Goal: Task Accomplishment & Management: Use online tool/utility

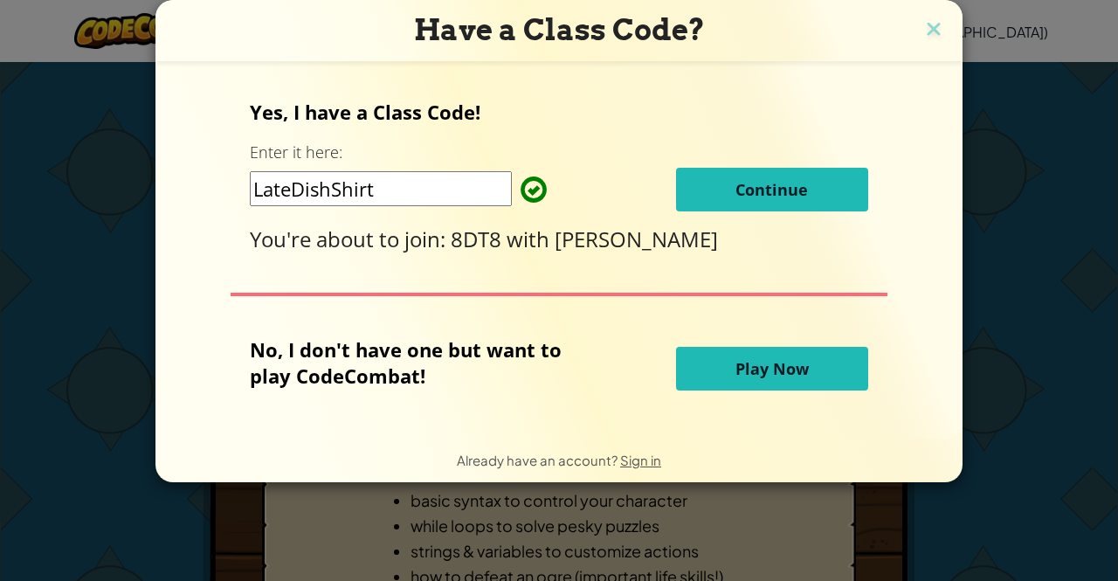
click at [742, 191] on span "Continue" at bounding box center [771, 189] width 72 height 21
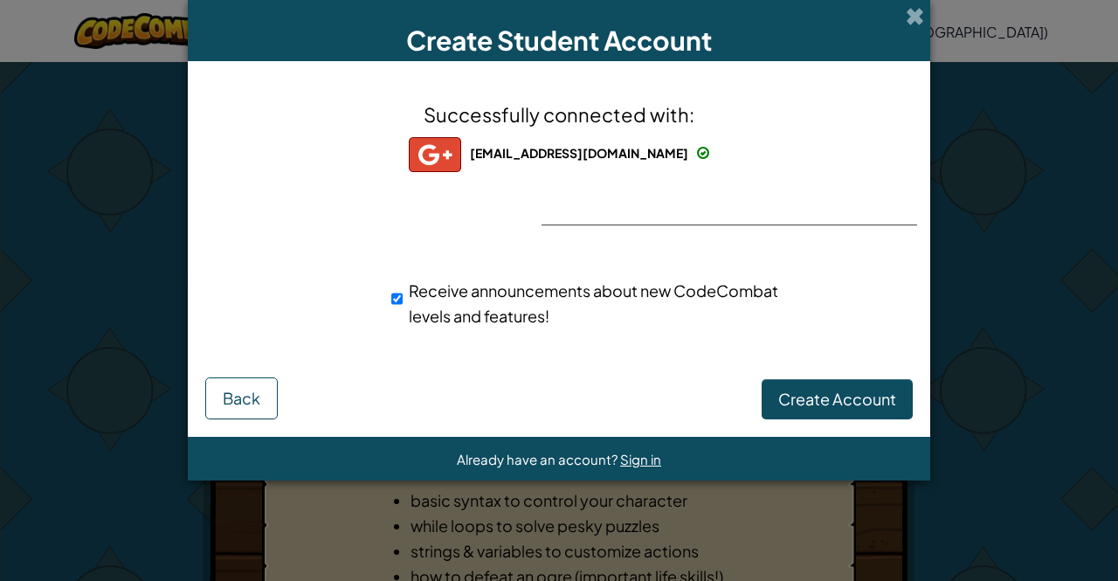
click at [405, 287] on div "Receive announcements about new CodeCombat levels and features!" at bounding box center [589, 303] width 397 height 51
click at [398, 296] on input "Receive announcements about new CodeCombat levels and features!" at bounding box center [396, 298] width 11 height 35
checkbox input "false"
click at [839, 404] on span "Create Account" at bounding box center [837, 399] width 118 height 20
click at [839, 404] on button "Create Account" at bounding box center [837, 399] width 151 height 40
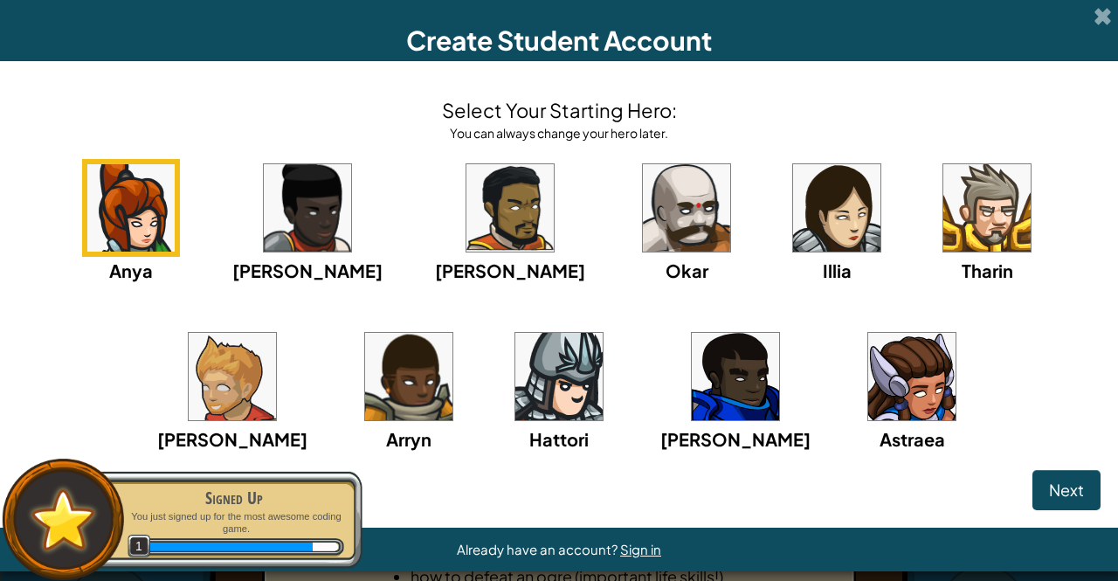
click at [643, 227] on img at bounding box center [686, 207] width 87 height 87
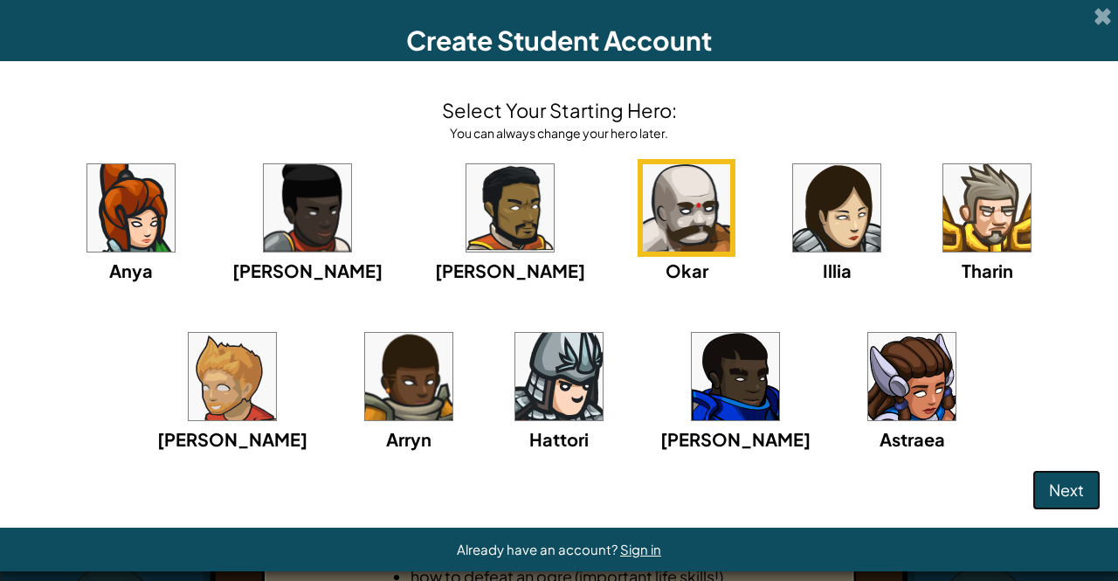
click at [1067, 481] on span "Next" at bounding box center [1066, 489] width 35 height 20
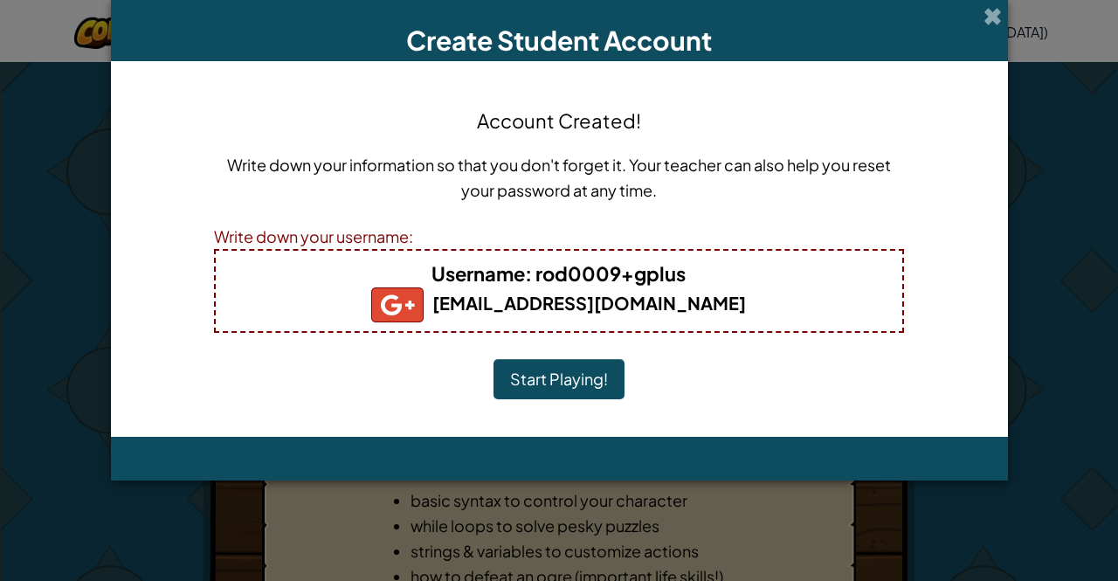
click at [576, 386] on button "Start Playing!" at bounding box center [558, 379] width 131 height 40
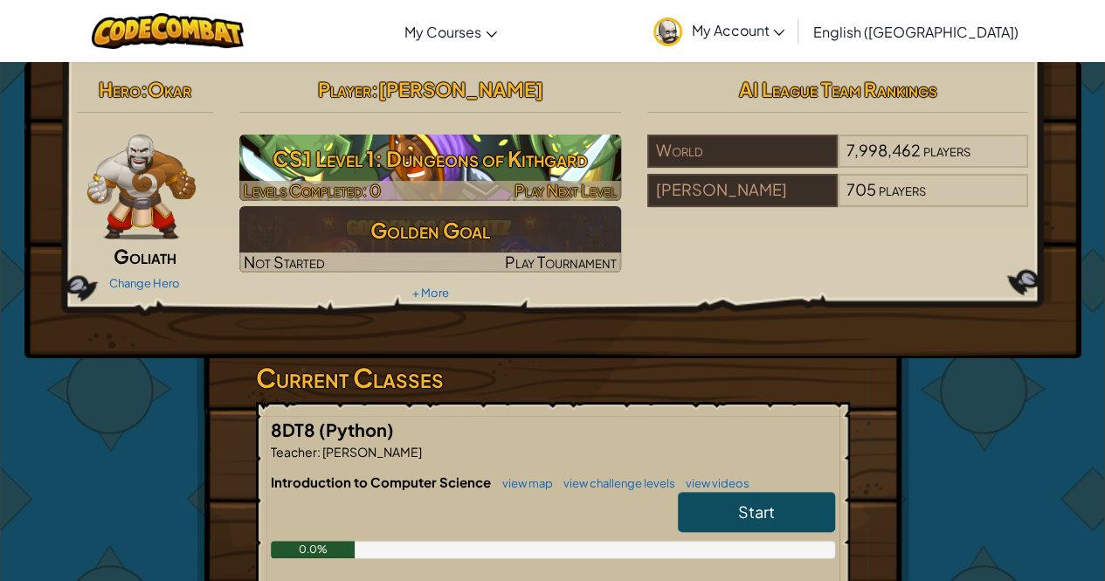
click at [449, 174] on h3 "CS1 Level 1: Dungeons of Kithgard" at bounding box center [430, 158] width 382 height 39
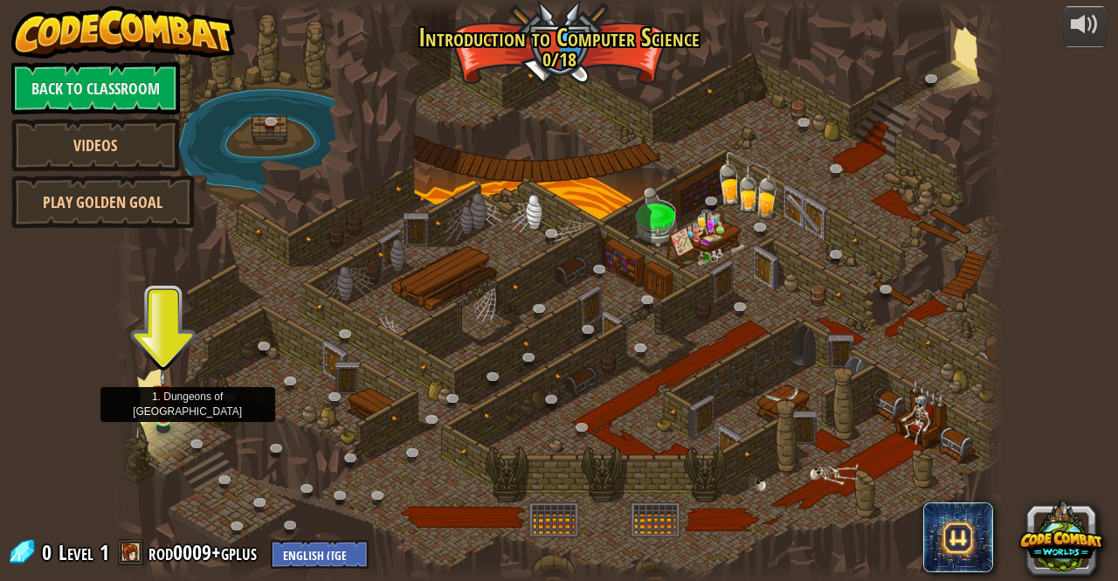
click at [166, 403] on img at bounding box center [163, 394] width 21 height 49
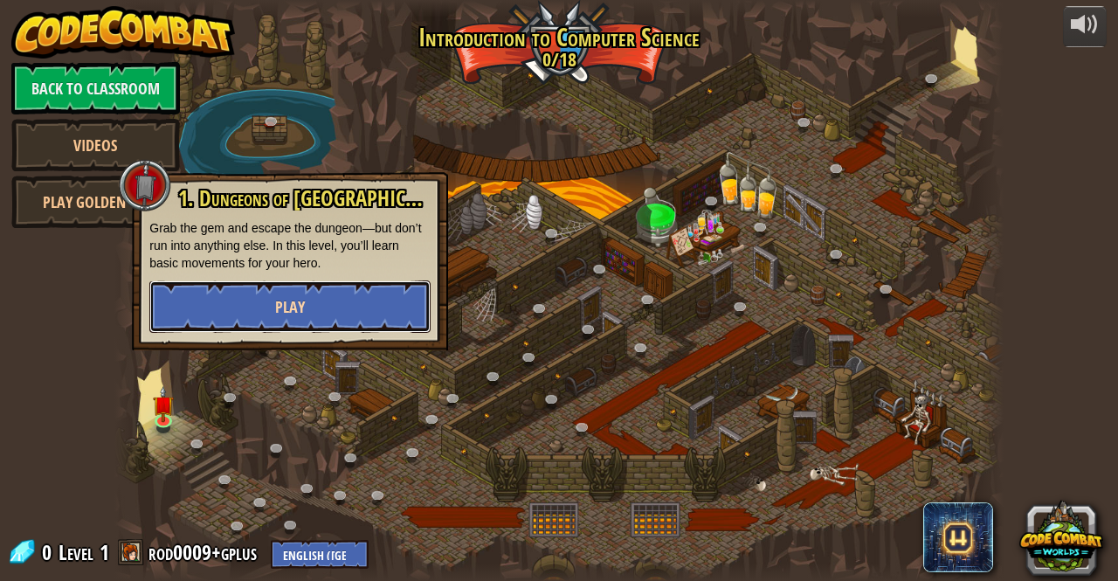
click at [255, 295] on button "Play" at bounding box center [289, 306] width 281 height 52
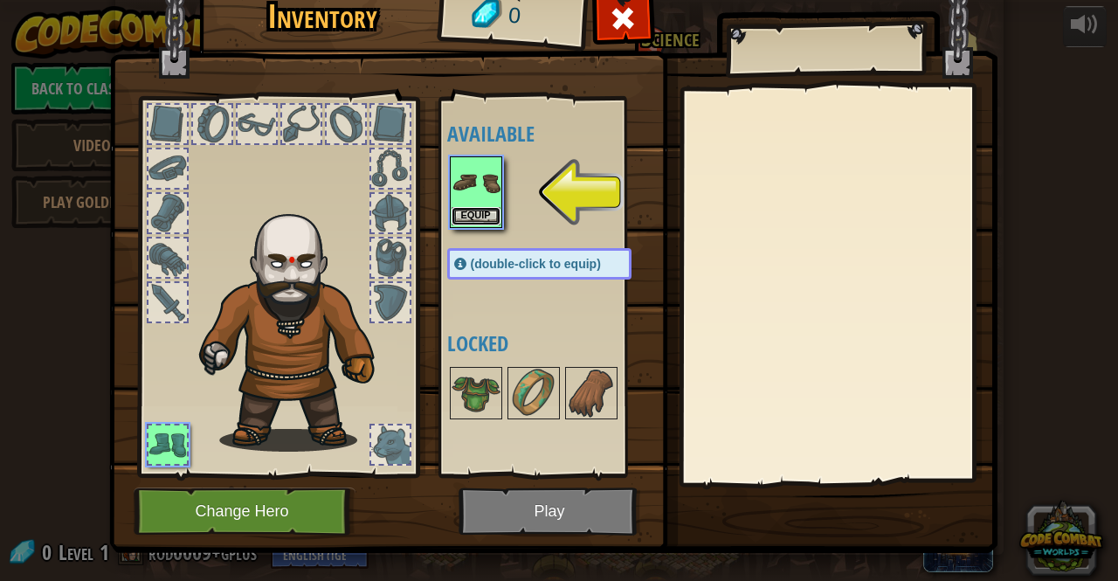
click at [472, 210] on button "Equip" at bounding box center [476, 216] width 49 height 18
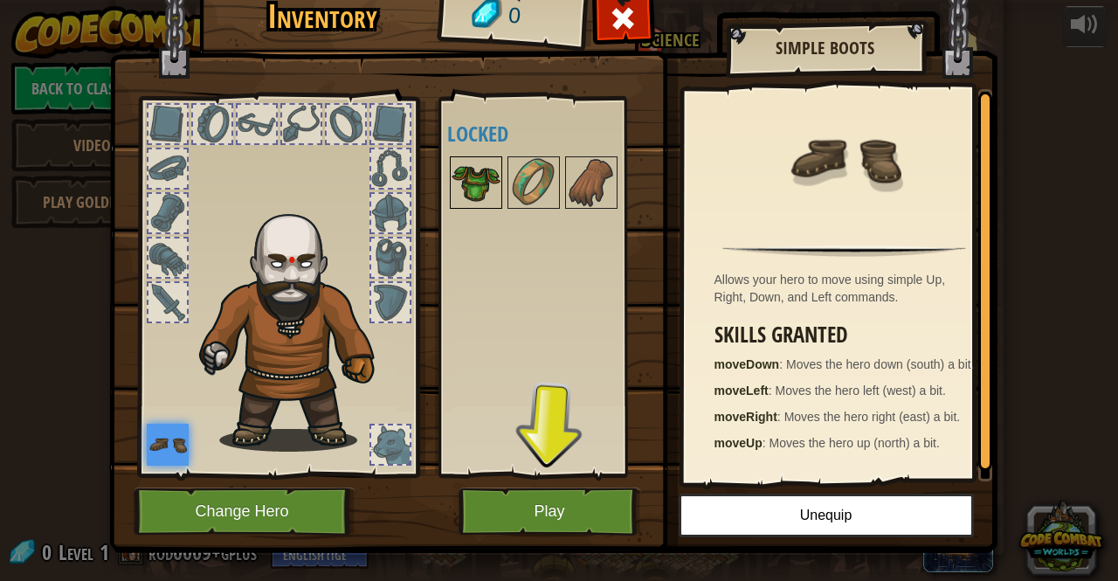
click at [477, 199] on img at bounding box center [476, 182] width 49 height 49
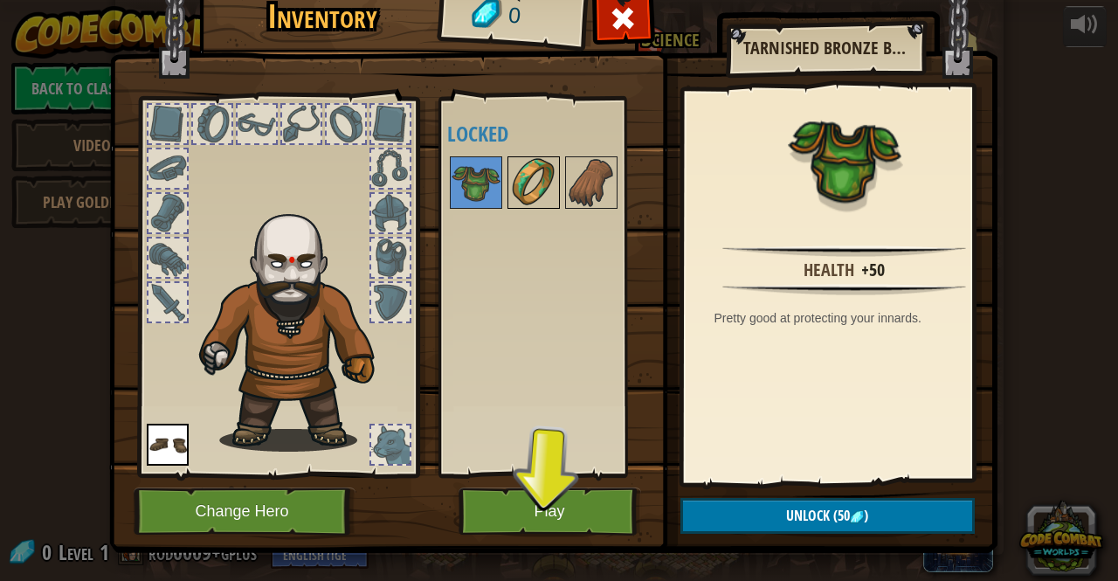
click at [517, 186] on img at bounding box center [533, 182] width 49 height 49
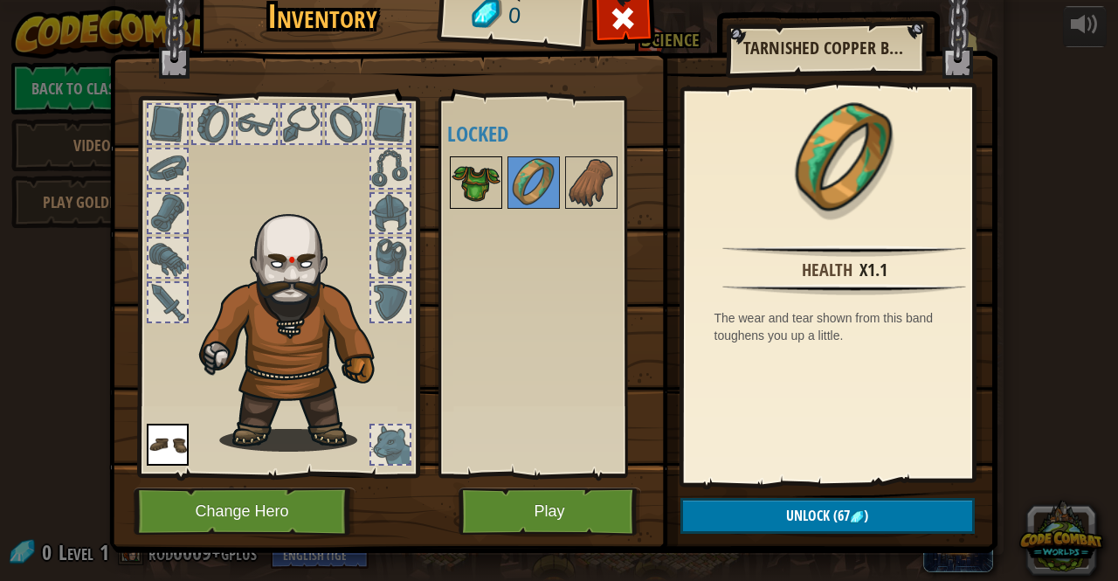
click at [456, 192] on img at bounding box center [476, 182] width 49 height 49
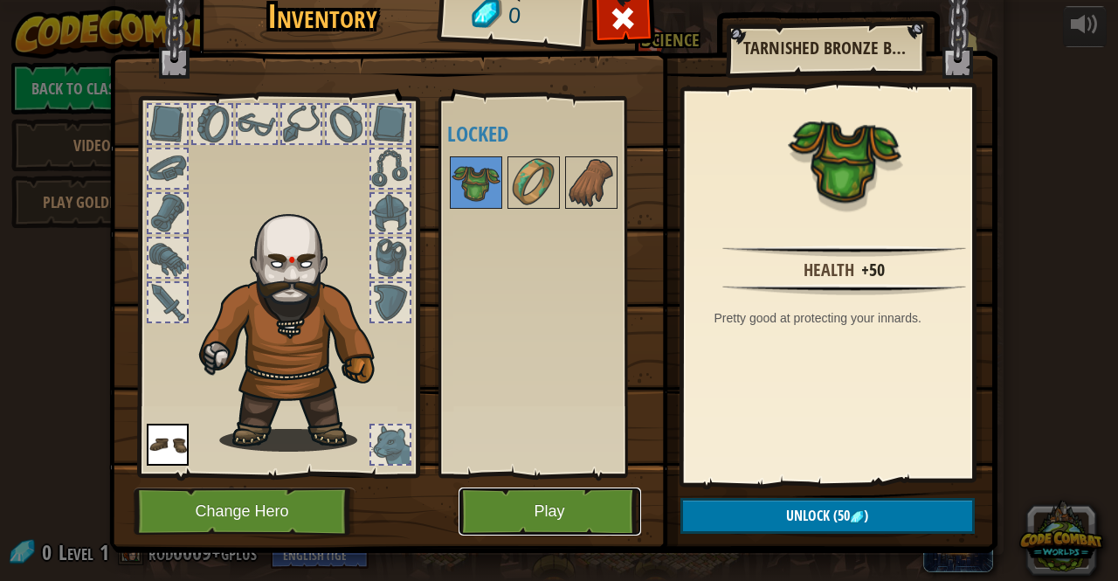
click at [607, 510] on button "Play" at bounding box center [550, 511] width 183 height 48
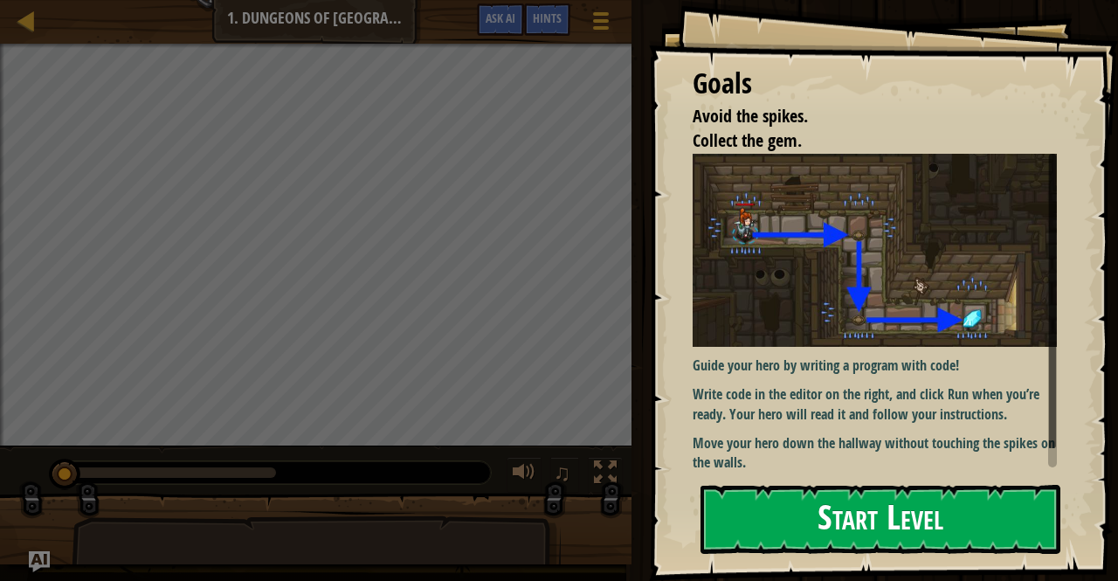
click at [845, 534] on button "Start Level" at bounding box center [880, 519] width 360 height 69
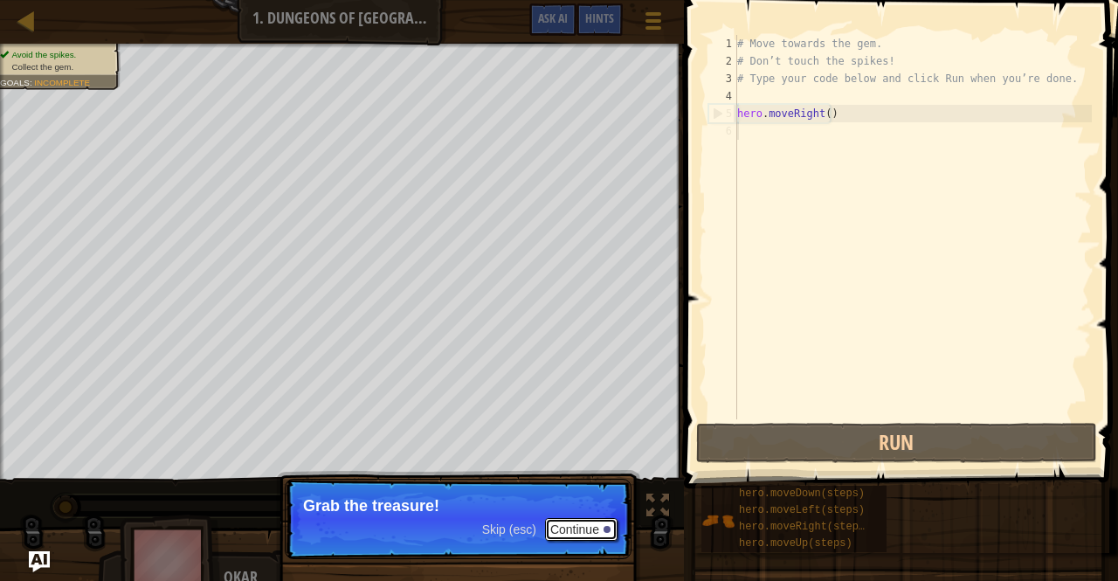
click at [590, 525] on button "Continue" at bounding box center [581, 529] width 72 height 23
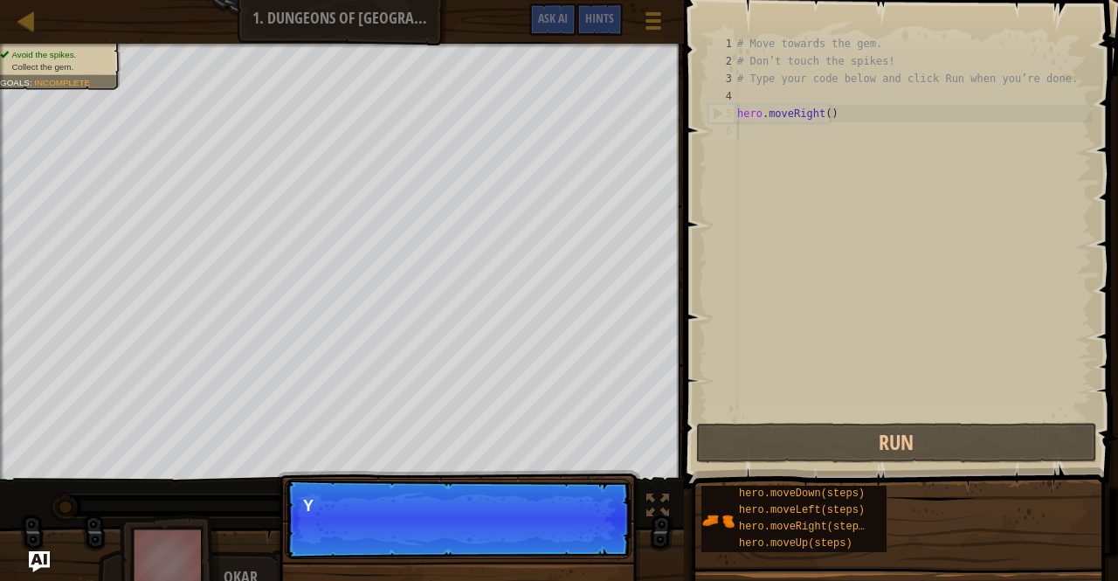
scroll to position [8, 0]
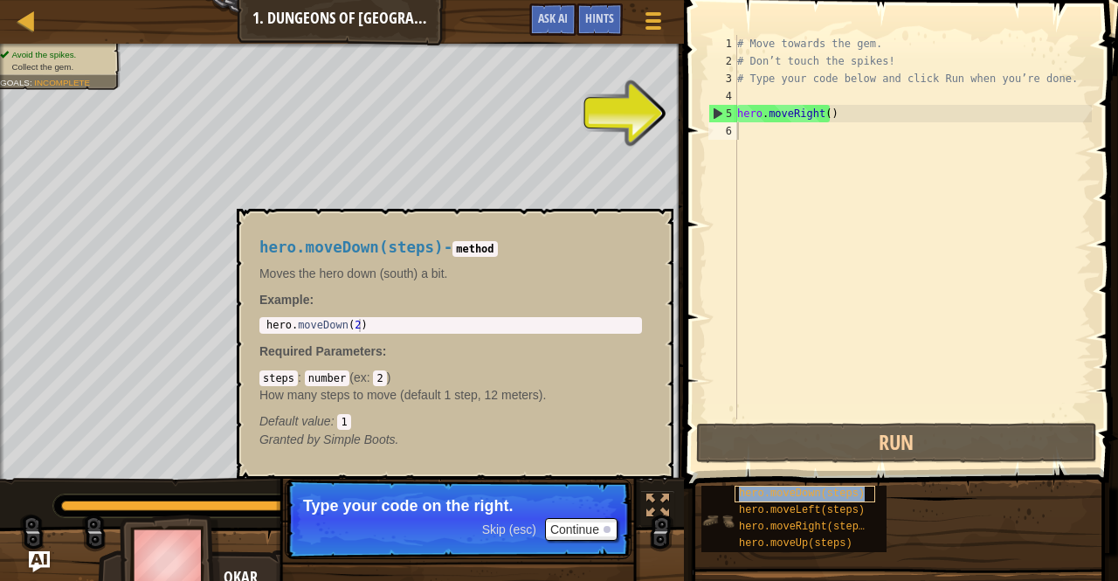
click at [756, 491] on span "hero.moveDown(steps)" at bounding box center [802, 493] width 126 height 12
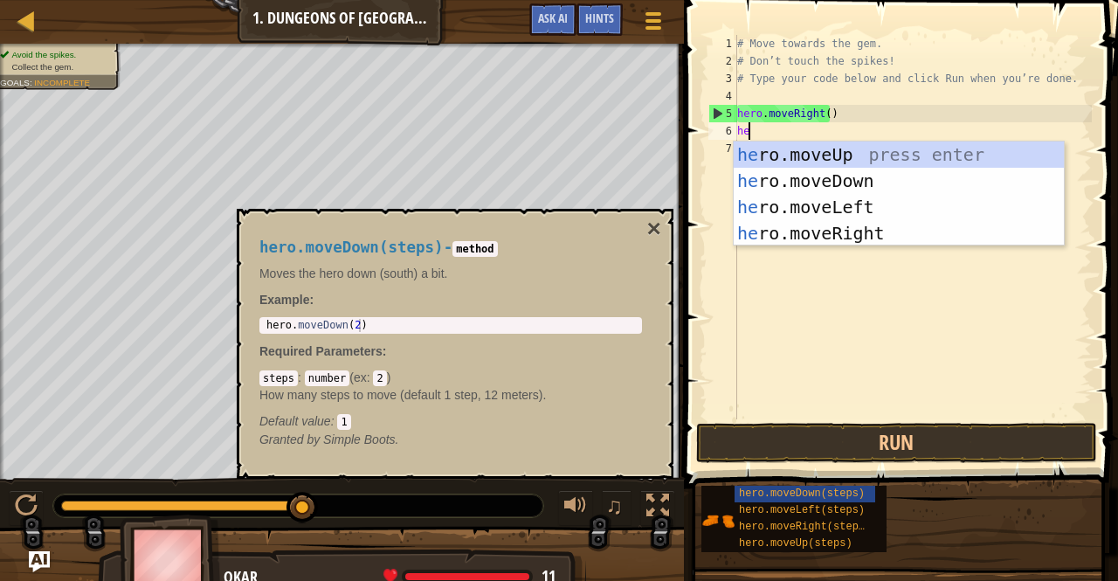
type textarea "her"
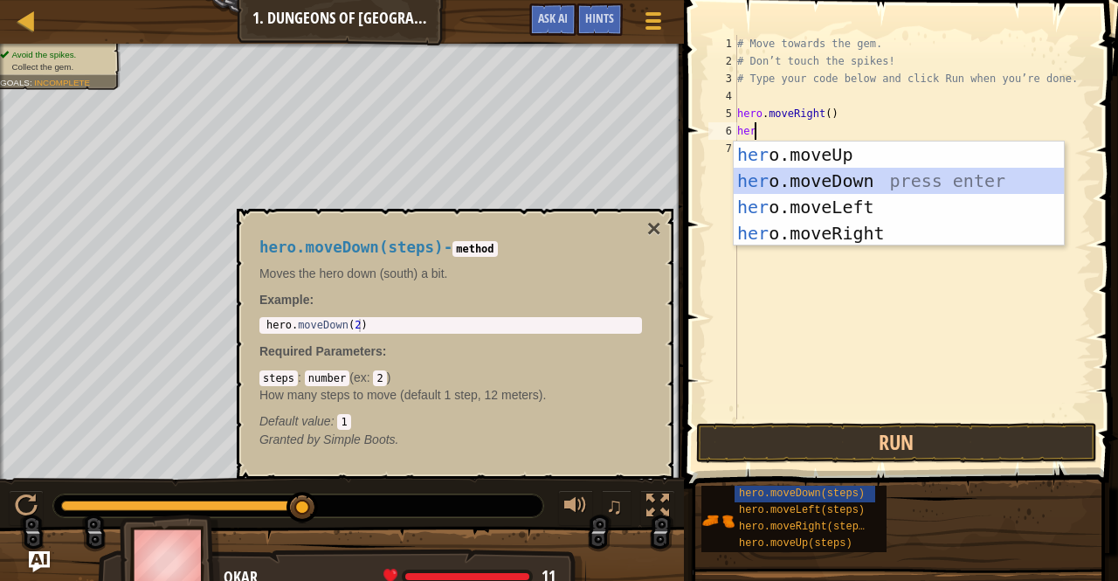
click at [816, 185] on div "her o.moveUp press enter her o.moveDown press enter her o.moveLeft press enter …" at bounding box center [899, 219] width 331 height 157
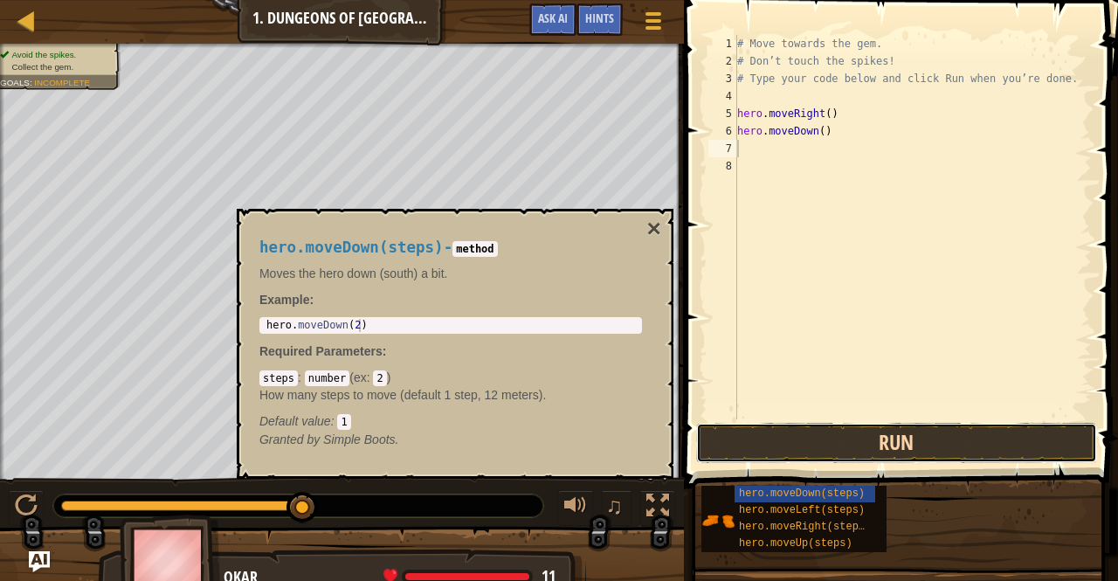
click at [883, 448] on button "Run" at bounding box center [896, 443] width 401 height 40
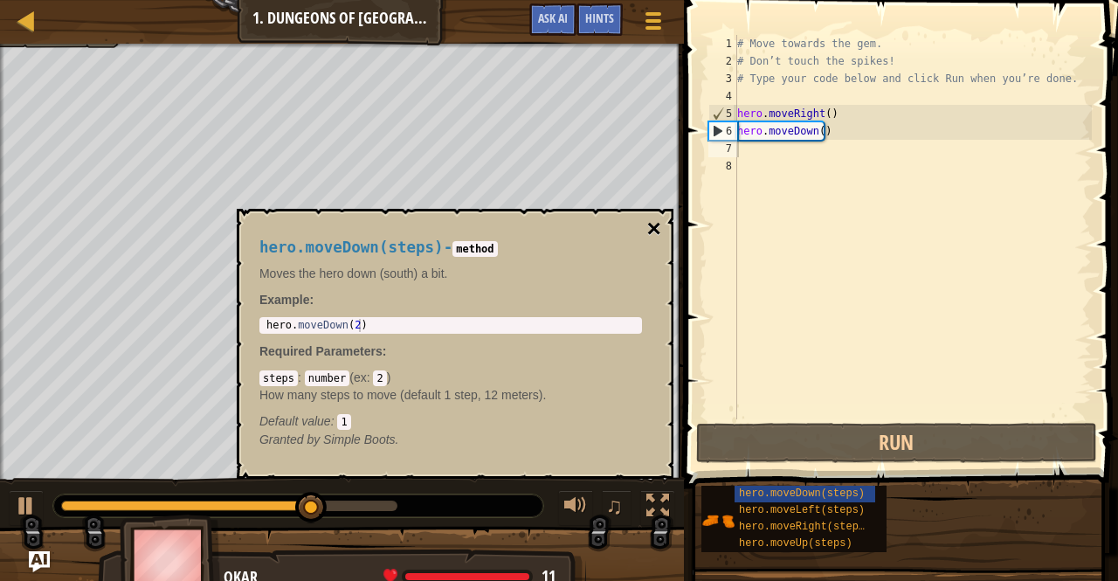
click at [654, 232] on button "×" at bounding box center [654, 229] width 14 height 24
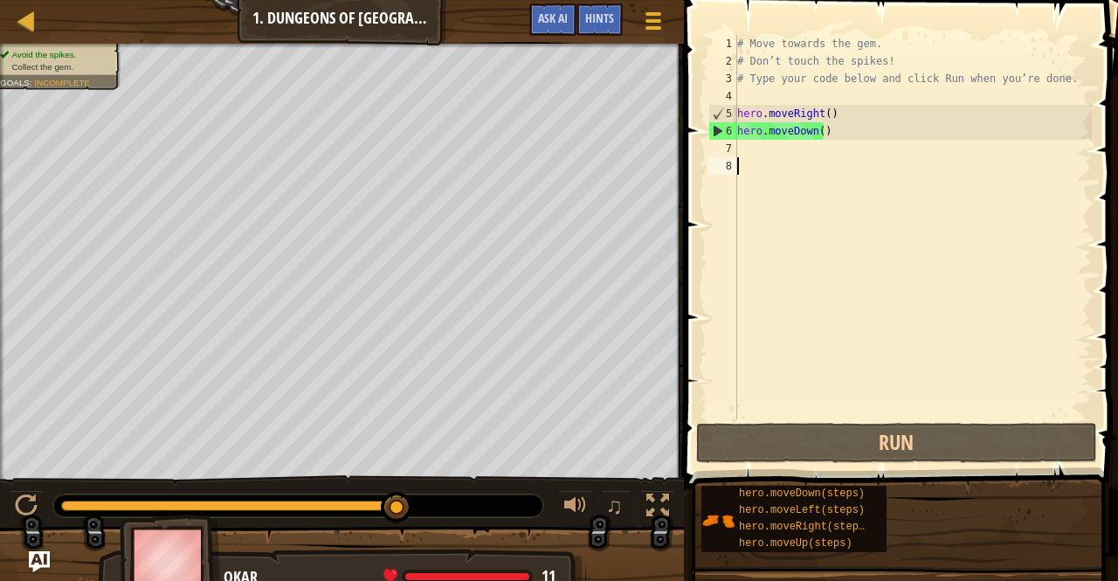
click at [790, 163] on div "# Move towards the gem. # Don’t touch the spikes! # Type your code below and cl…" at bounding box center [913, 244] width 358 height 419
click at [791, 148] on div "# Move towards the gem. # Don’t touch the spikes! # Type your code below and cl…" at bounding box center [913, 244] width 358 height 419
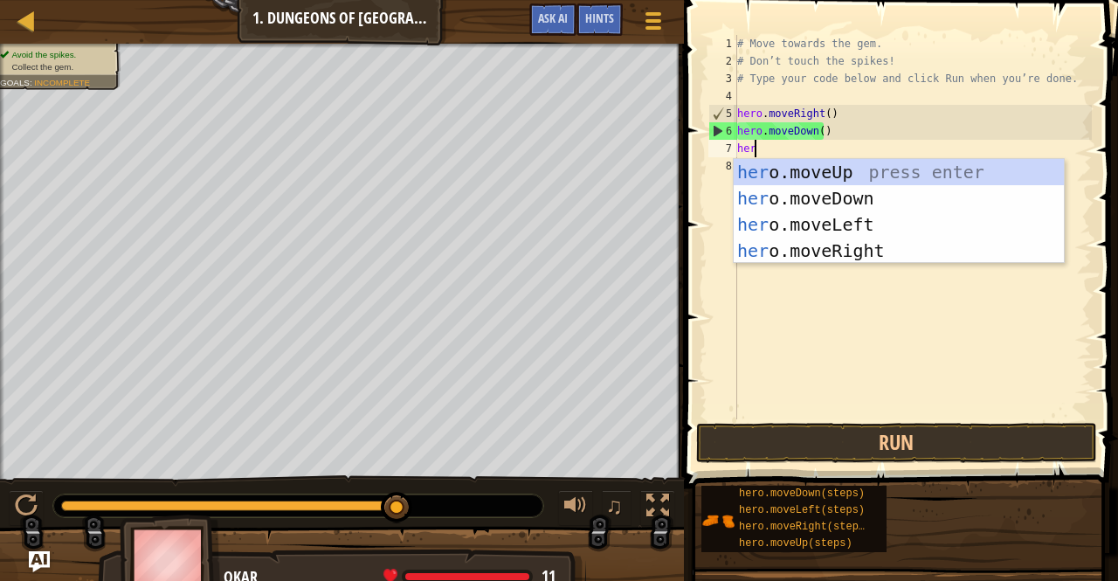
type textarea "hero"
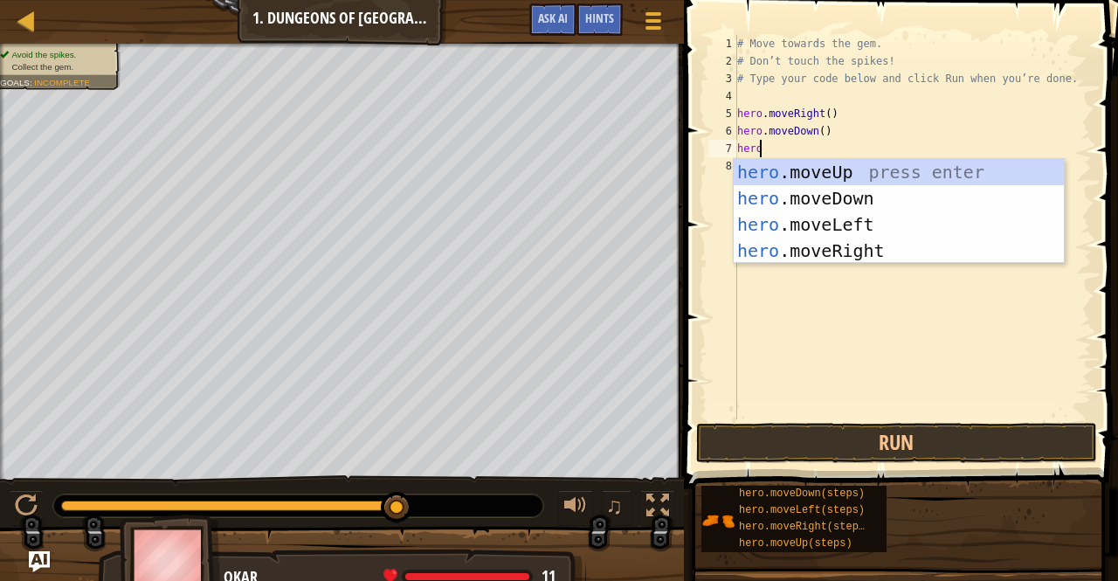
scroll to position [8, 1]
click at [833, 252] on div "hero .moveUp press enter hero .moveDown press enter hero .moveLeft press enter …" at bounding box center [899, 237] width 331 height 157
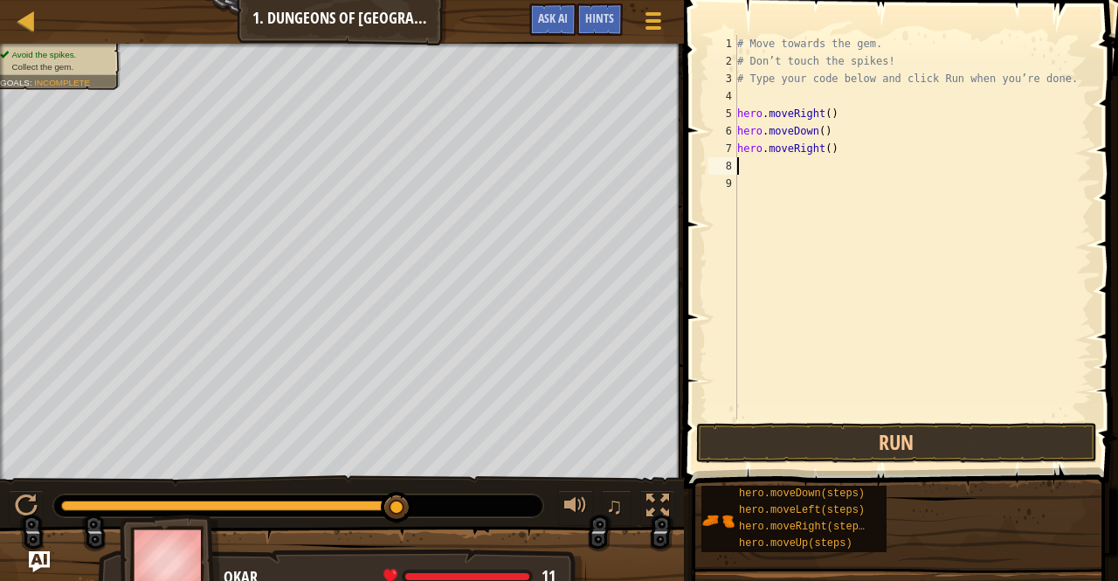
scroll to position [8, 0]
click at [907, 439] on button "Run" at bounding box center [896, 443] width 401 height 40
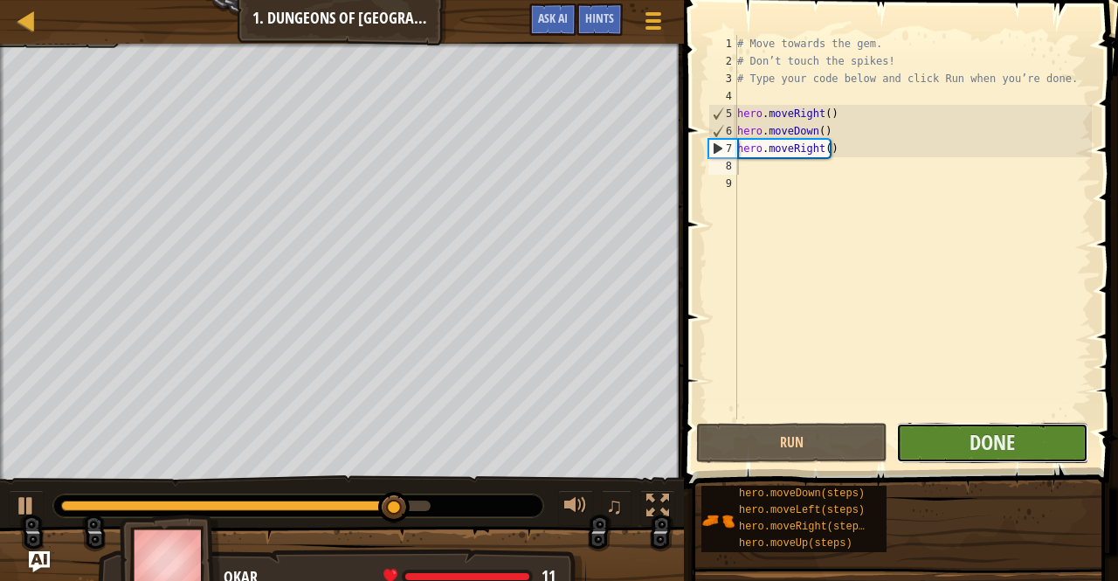
click at [930, 433] on button "Done" at bounding box center [991, 443] width 191 height 40
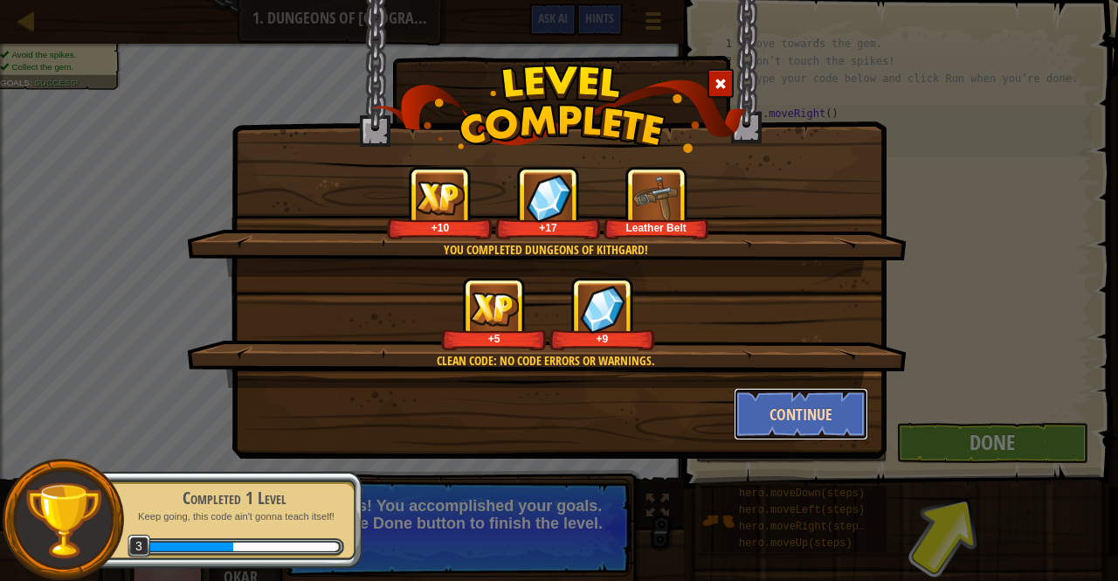
click at [782, 415] on button "Continue" at bounding box center [801, 414] width 135 height 52
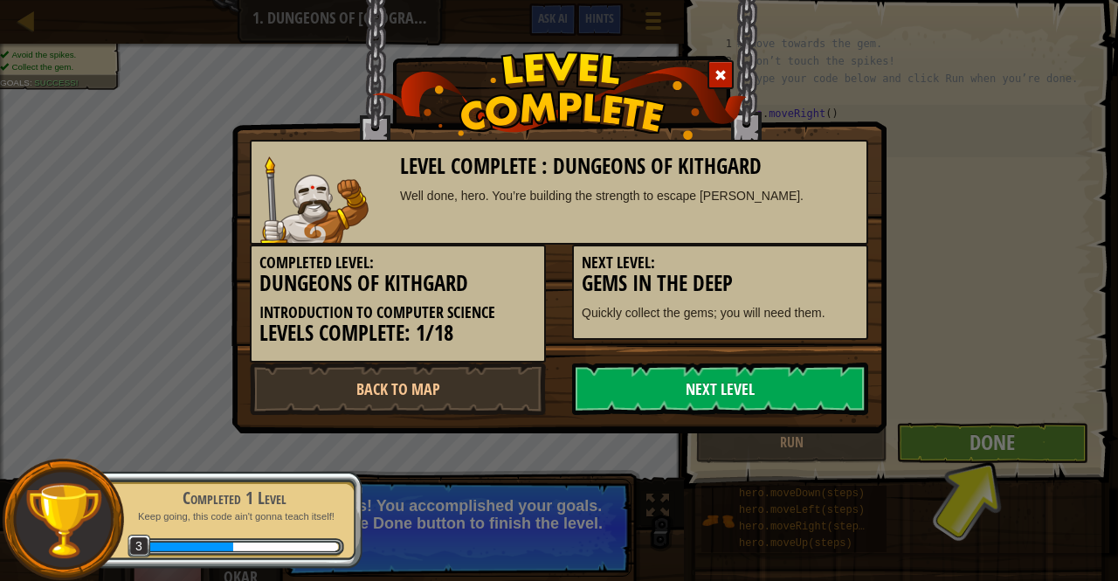
click at [742, 390] on link "Next Level" at bounding box center [720, 388] width 296 height 52
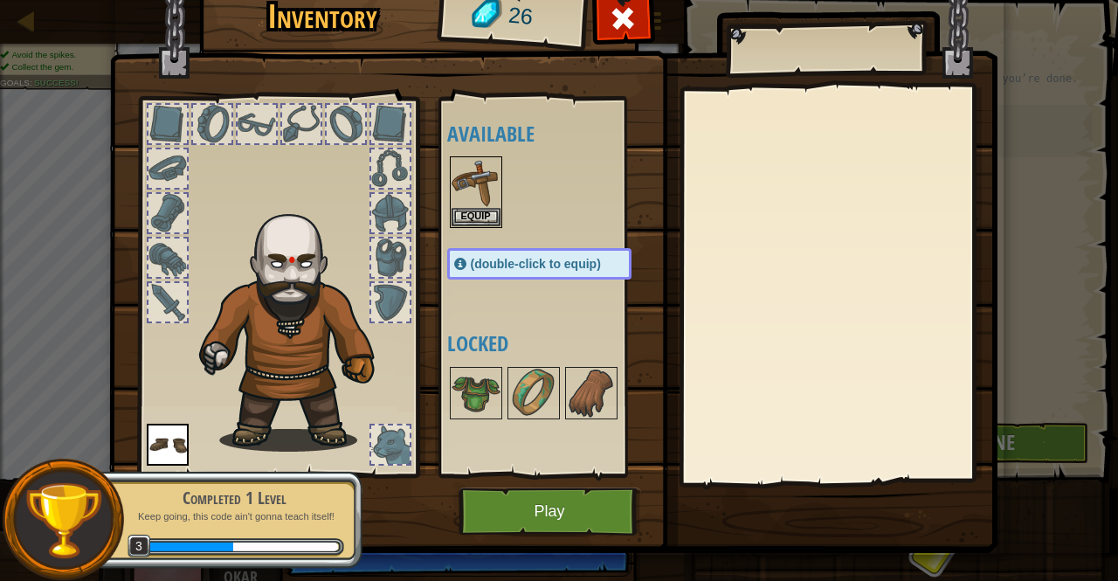
click at [386, 422] on img at bounding box center [297, 324] width 214 height 254
click at [383, 430] on div at bounding box center [390, 444] width 38 height 38
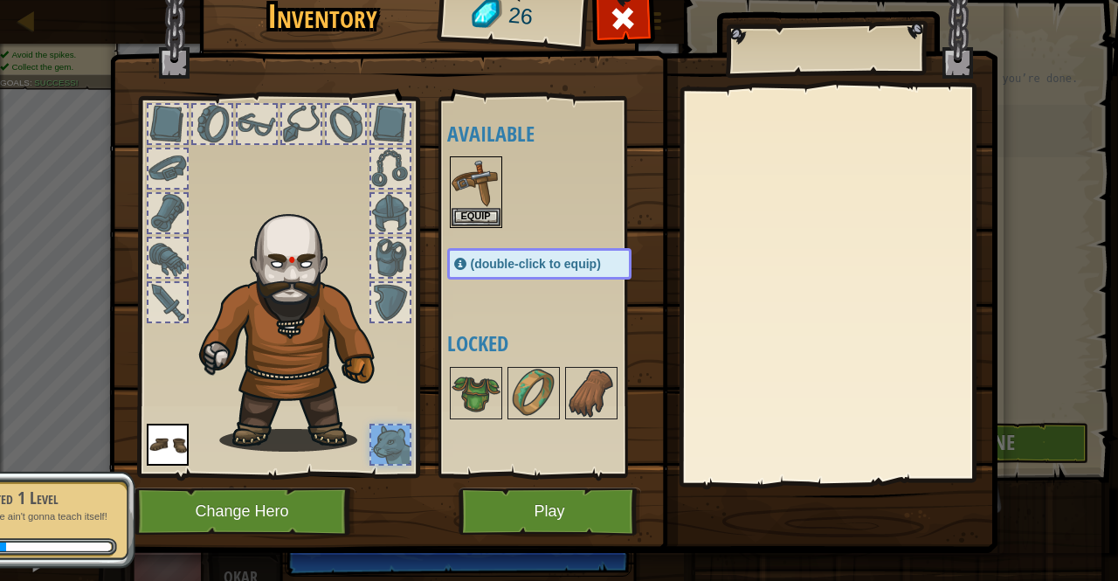
click at [383, 430] on div at bounding box center [390, 444] width 38 height 38
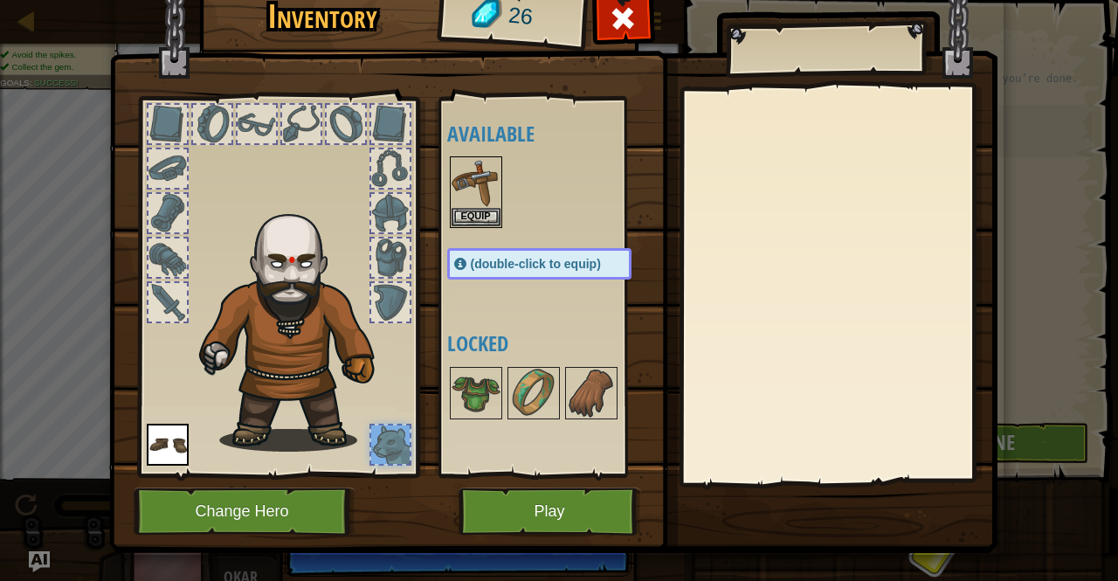
click at [386, 445] on div at bounding box center [390, 444] width 38 height 38
click at [389, 300] on div at bounding box center [390, 302] width 38 height 38
click at [388, 231] on div at bounding box center [390, 213] width 38 height 38
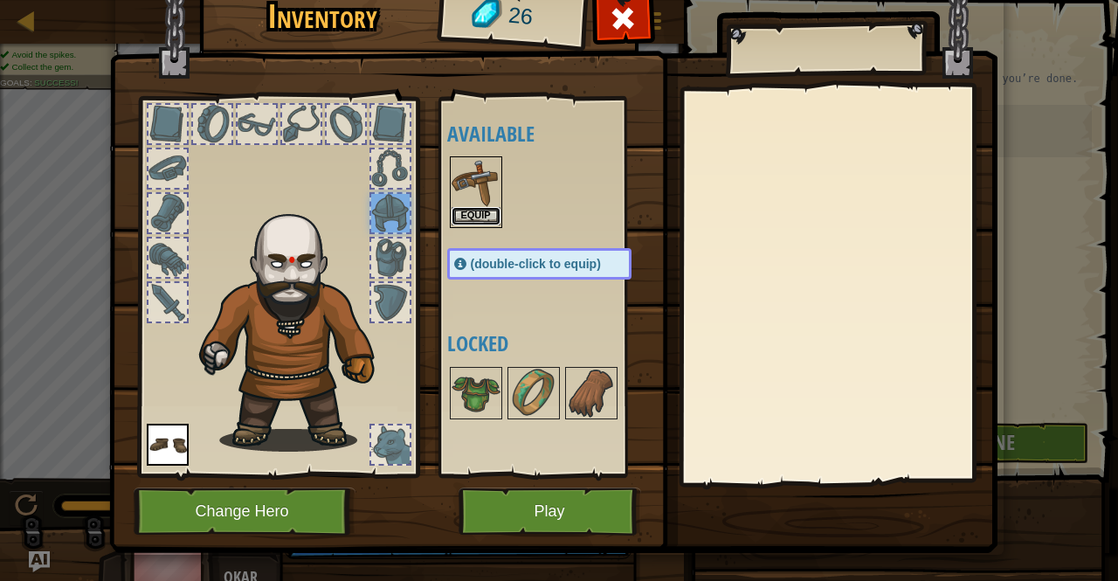
click at [472, 209] on button "Equip" at bounding box center [476, 216] width 49 height 18
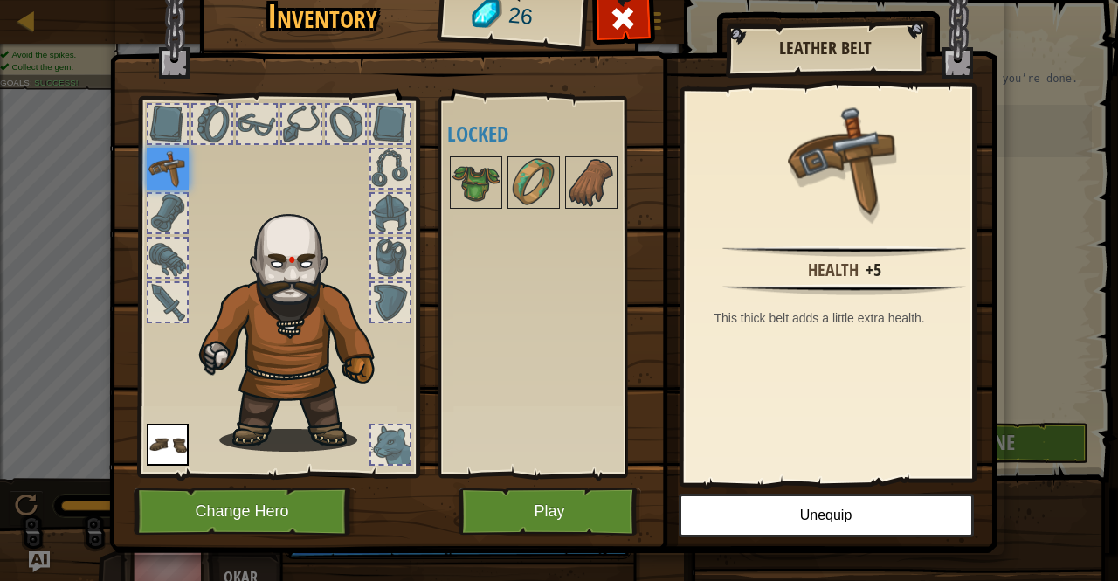
click at [162, 169] on img at bounding box center [168, 169] width 42 height 42
click at [399, 445] on div at bounding box center [390, 444] width 38 height 38
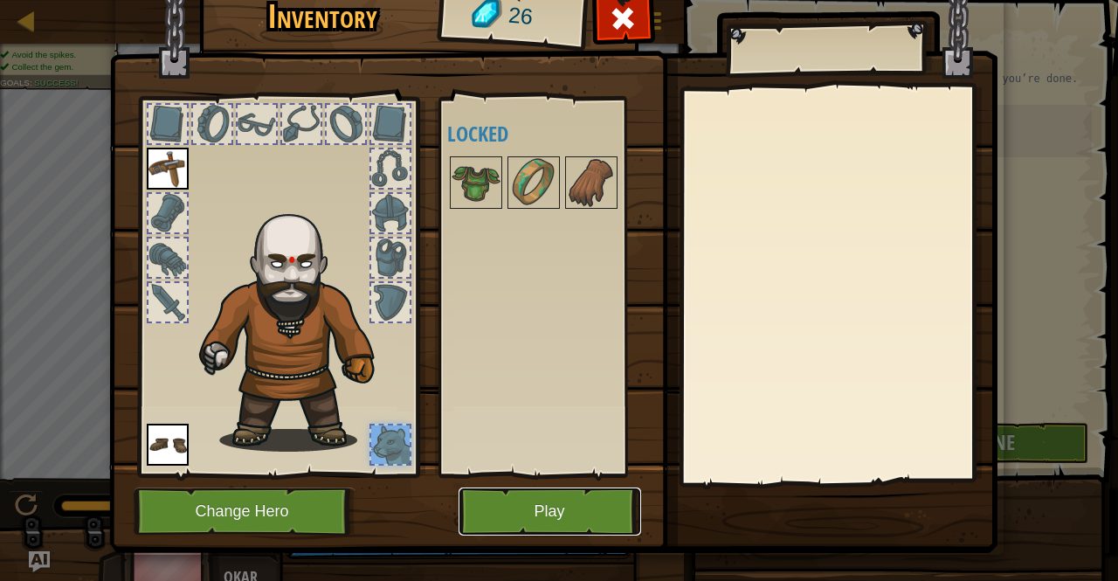
click at [590, 503] on button "Play" at bounding box center [550, 511] width 183 height 48
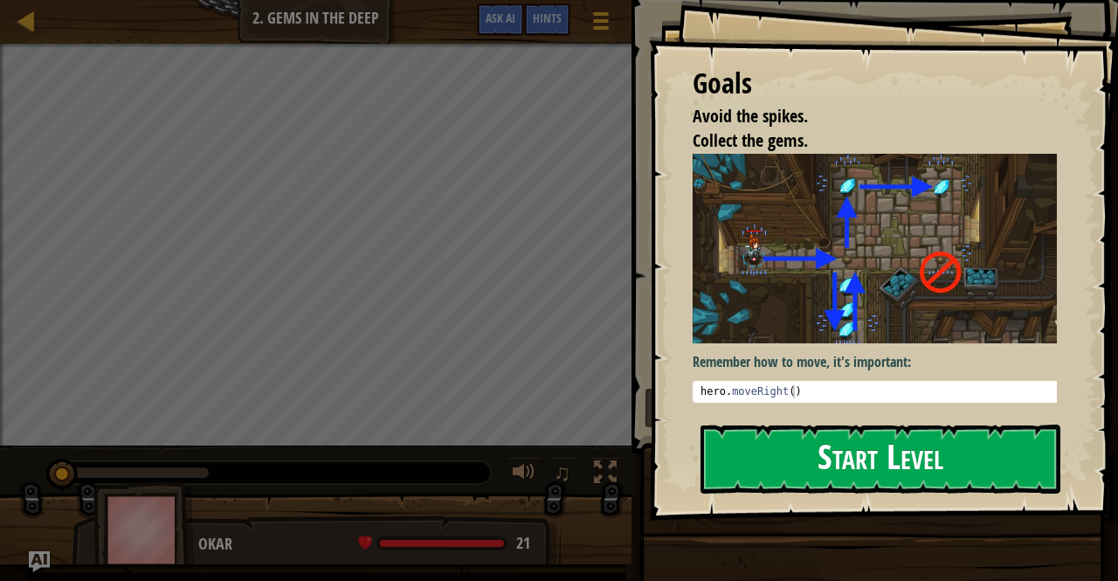
click at [901, 459] on button "Start Level" at bounding box center [880, 458] width 360 height 69
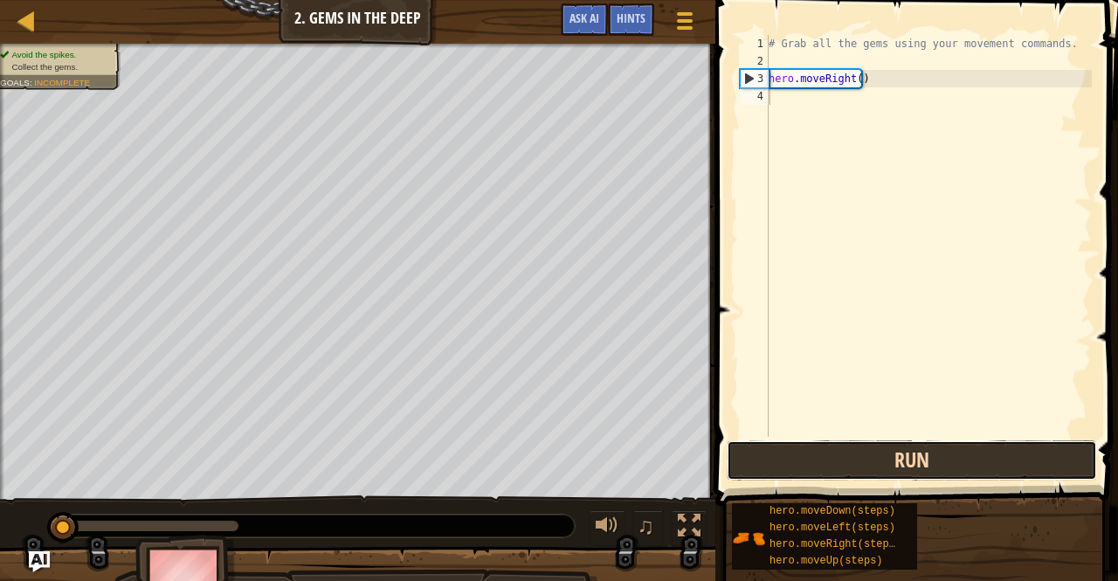
click at [820, 467] on button "Run" at bounding box center [912, 460] width 370 height 40
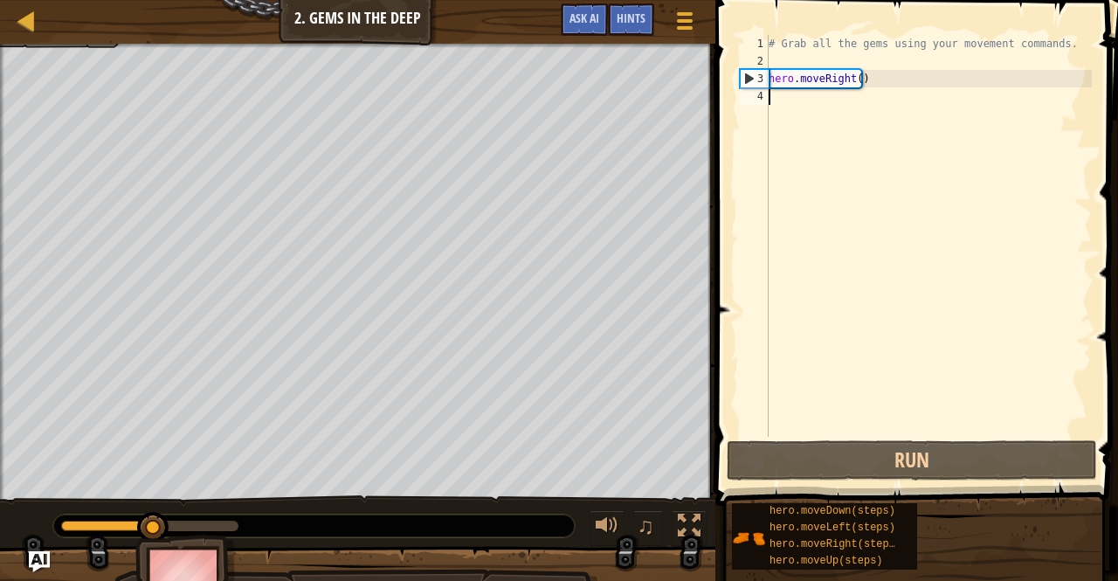
scroll to position [8, 0]
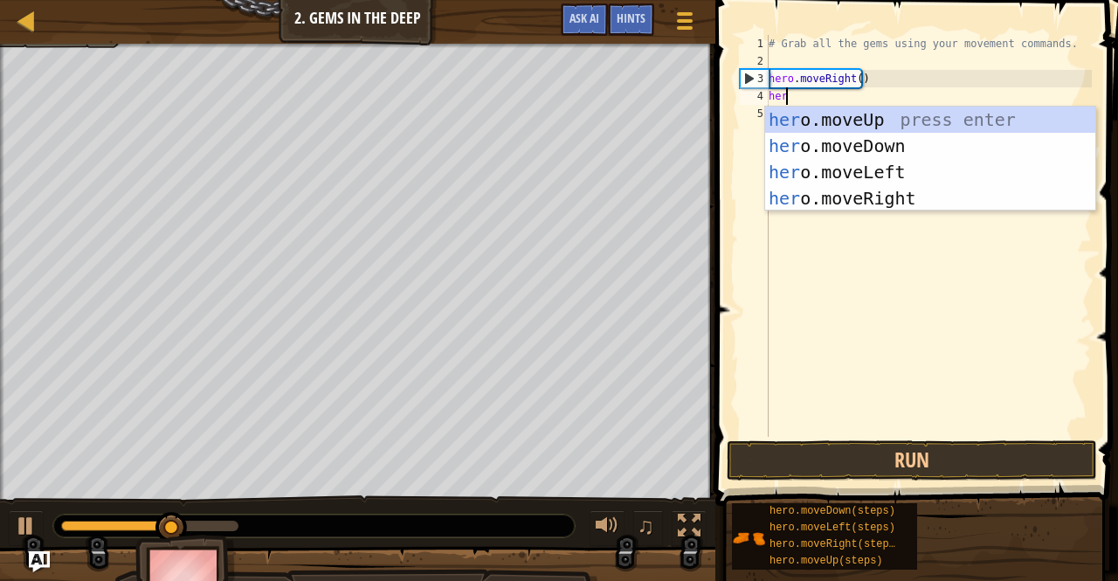
type textarea "hero"
click at [805, 119] on div "hero .moveUp press enter hero .moveDown press enter hero .moveLeft press enter …" at bounding box center [930, 185] width 331 height 157
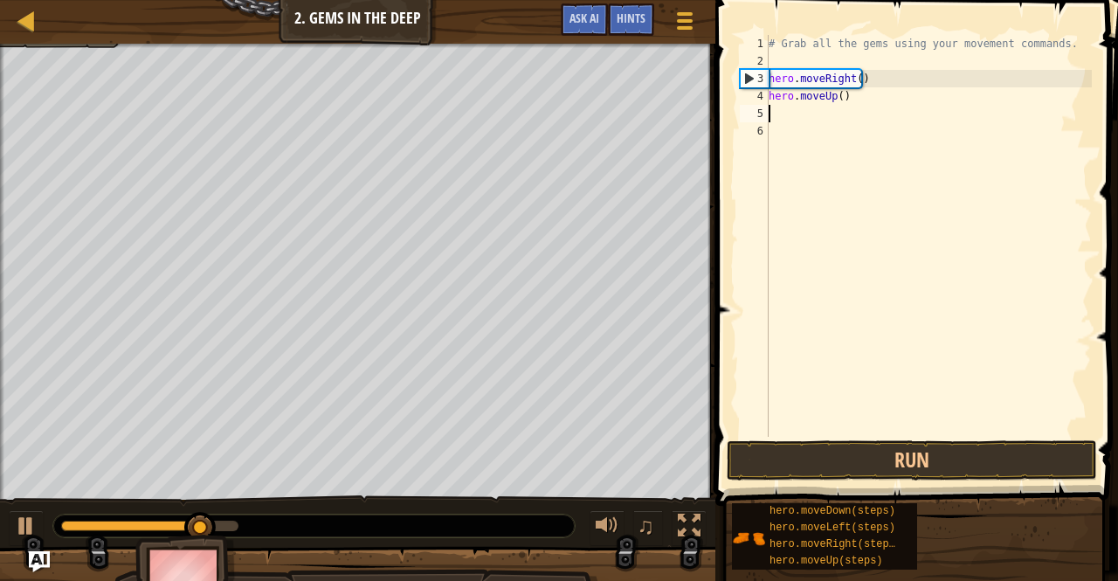
scroll to position [8, 0]
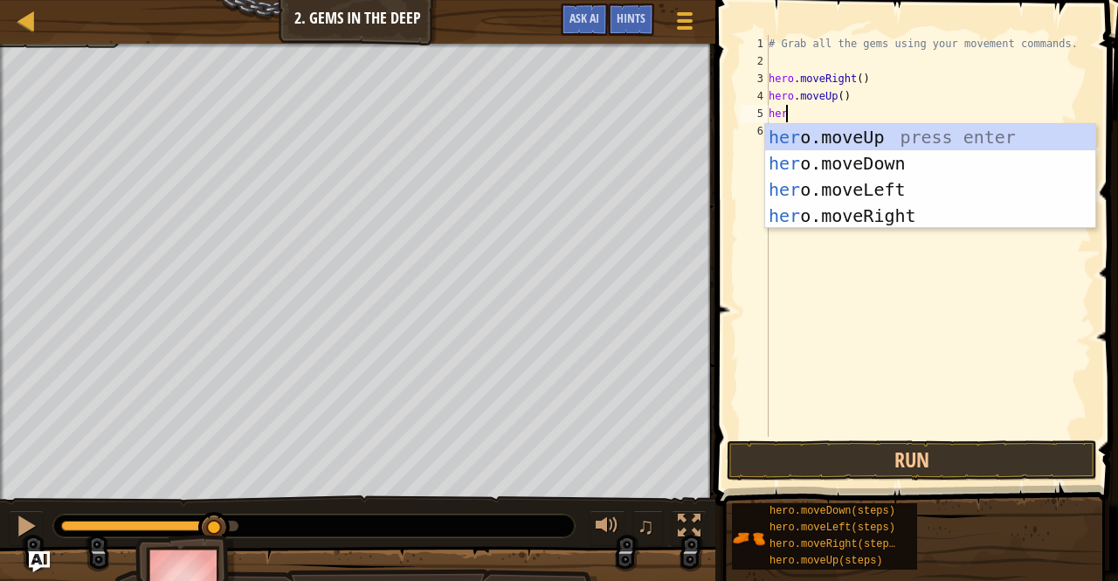
type textarea "hero"
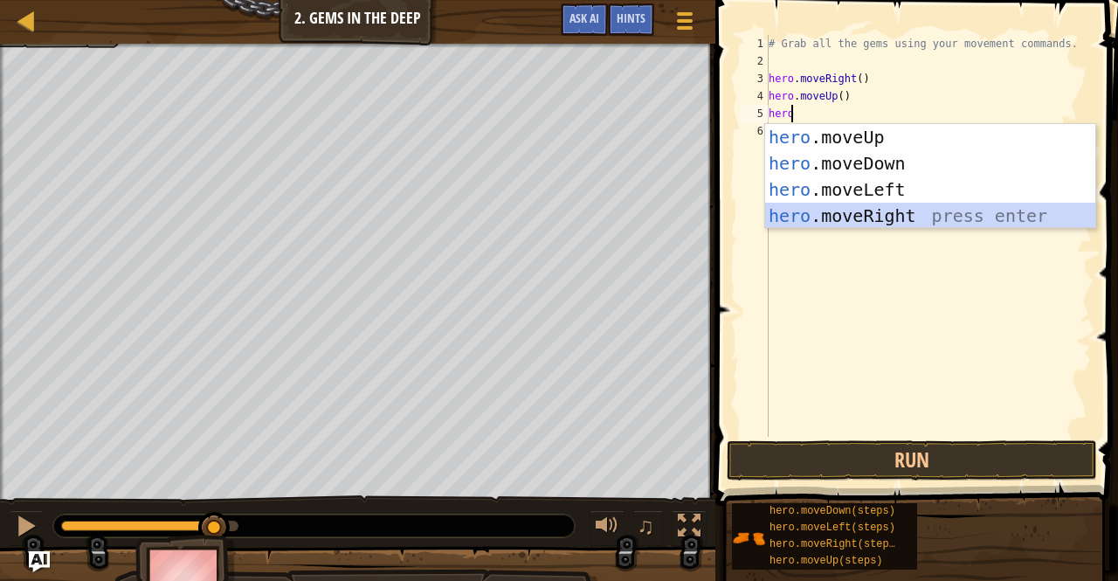
click at [859, 214] on div "hero .moveUp press enter hero .moveDown press enter hero .moveLeft press enter …" at bounding box center [930, 202] width 331 height 157
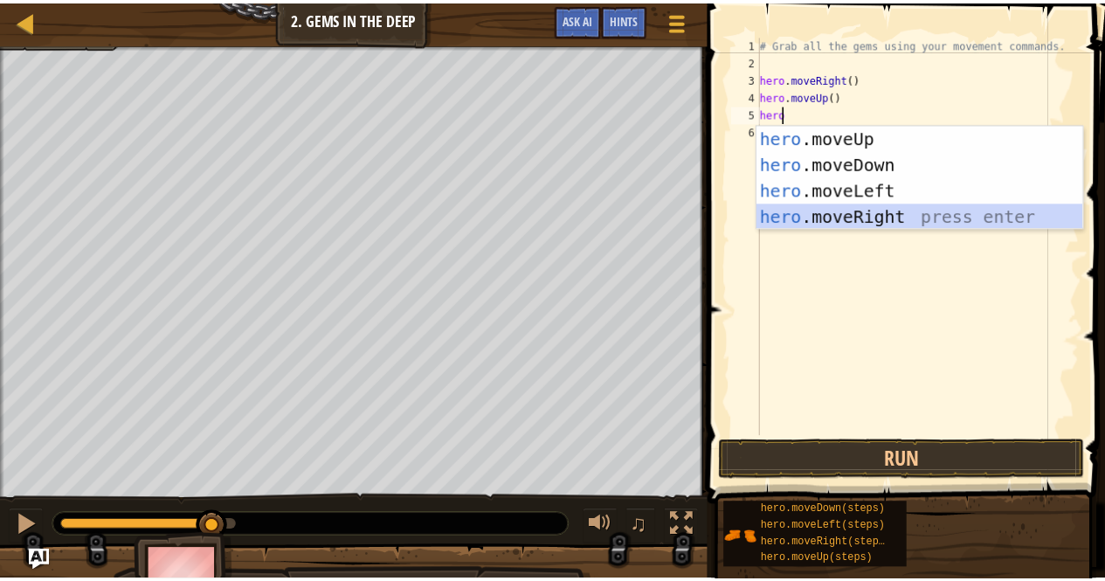
scroll to position [8, 0]
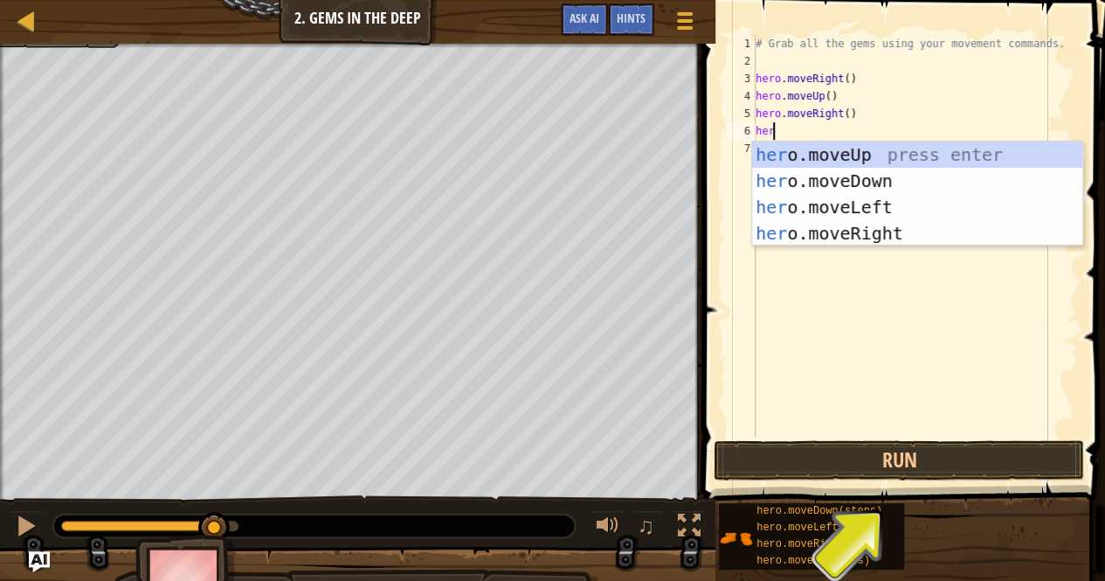
type textarea "hero"
click at [870, 183] on div "hero .moveUp press enter hero .moveDown press enter hero .moveLeft press enter …" at bounding box center [917, 219] width 331 height 157
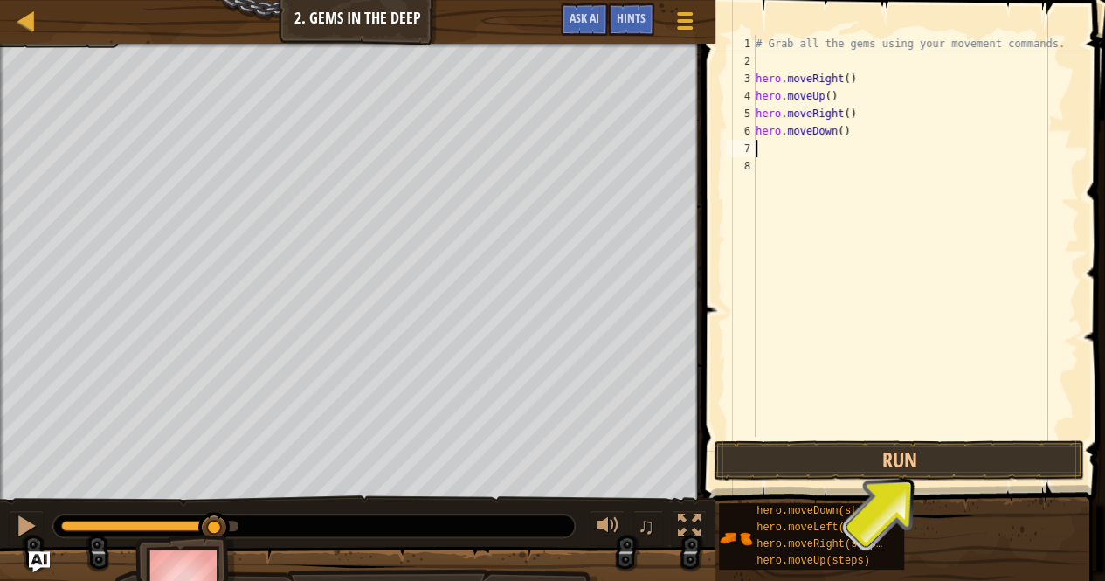
scroll to position [8, 0]
click at [845, 127] on div "# Grab all the gems using your movement commands. hero . moveRight ( ) hero . m…" at bounding box center [915, 253] width 327 height 437
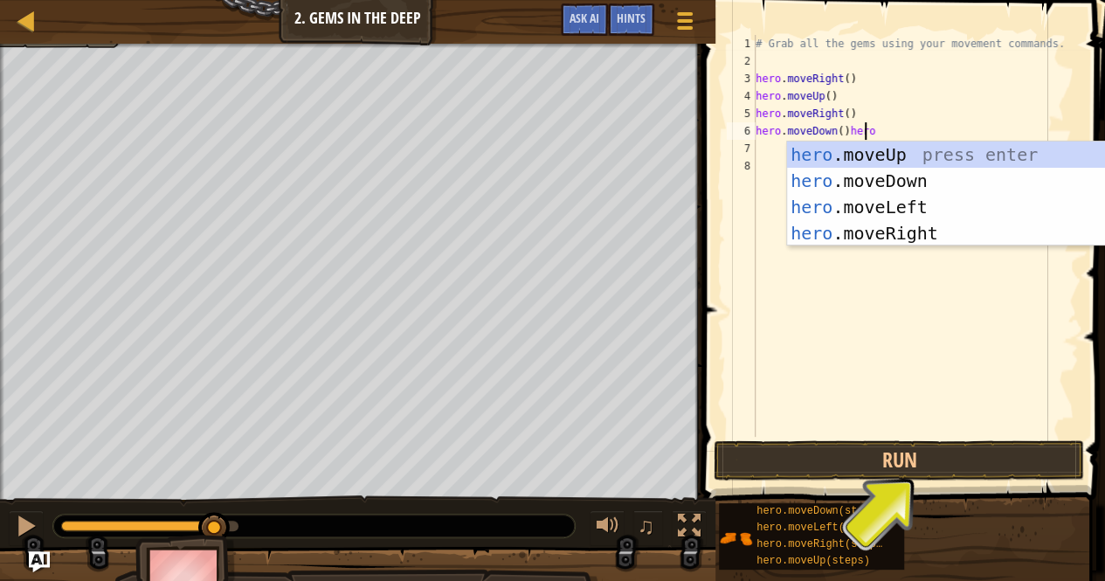
scroll to position [8, 8]
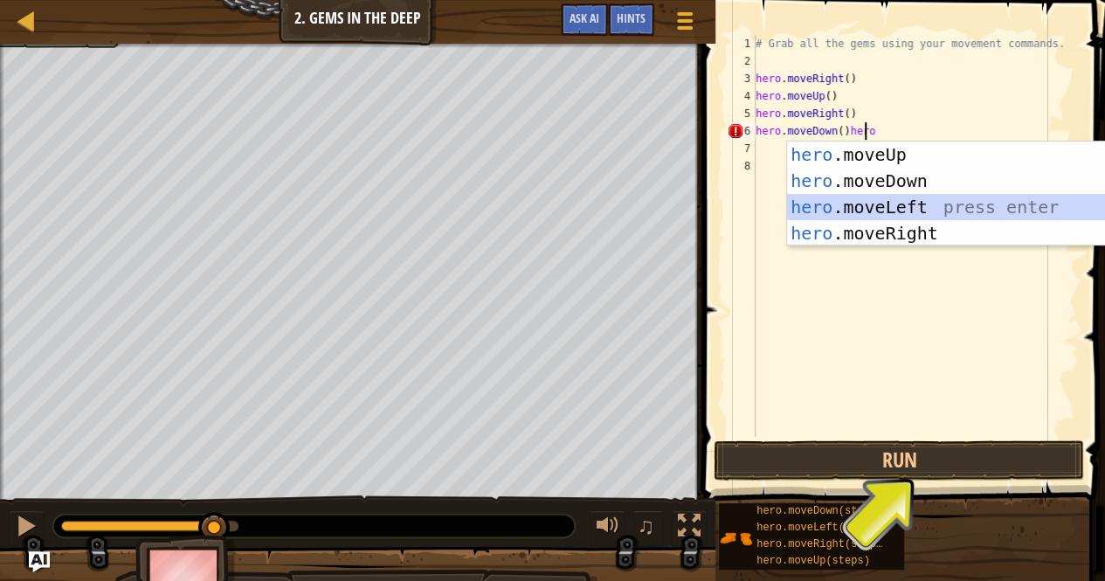
click at [858, 201] on div "hero .moveUp press enter hero .moveDown press enter hero .moveLeft press enter …" at bounding box center [952, 219] width 331 height 157
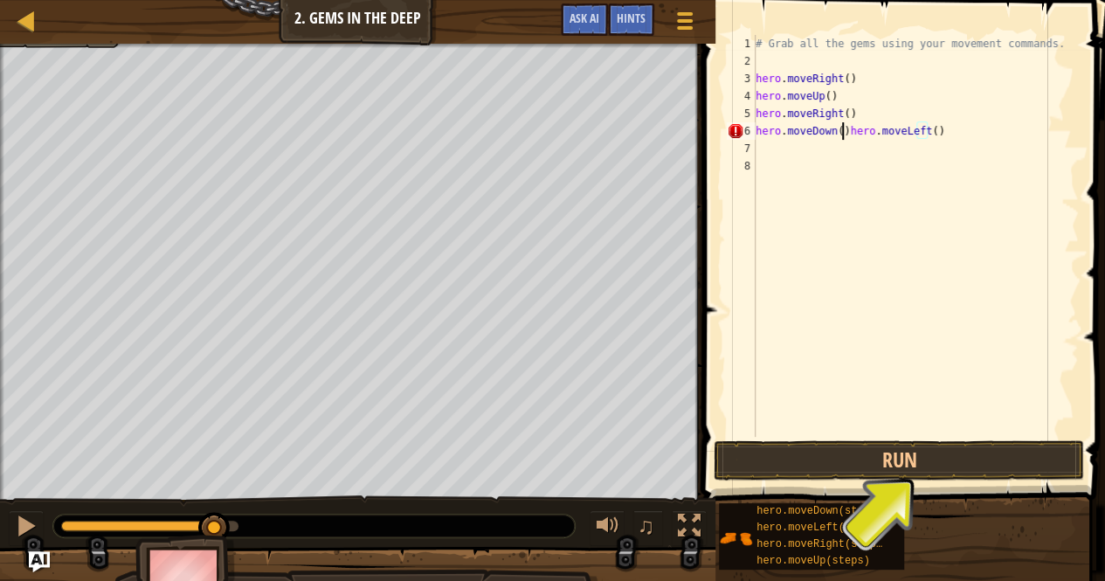
click at [844, 135] on div "# Grab all the gems using your movement commands. hero . moveRight ( ) hero . m…" at bounding box center [915, 253] width 327 height 437
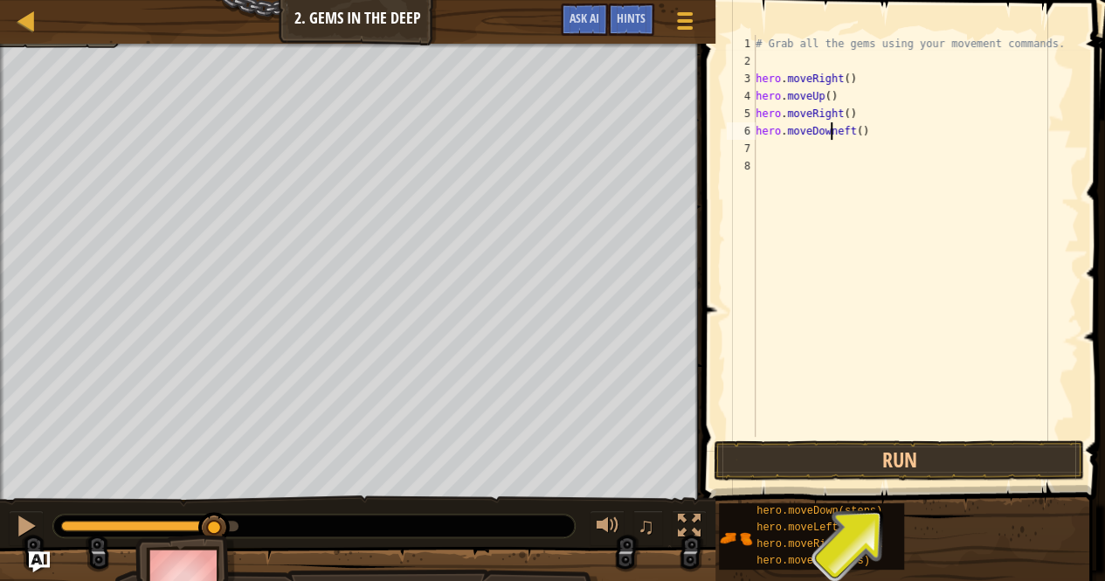
scroll to position [8, 5]
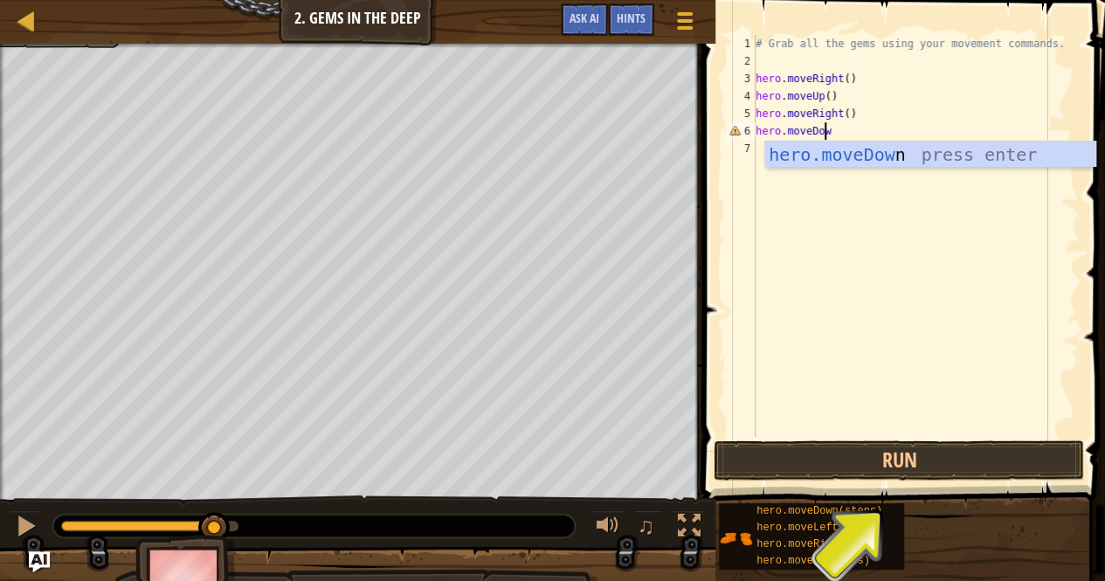
type textarea "hero.moveD"
click at [865, 151] on div "hero.moveD own press enter" at bounding box center [930, 180] width 331 height 79
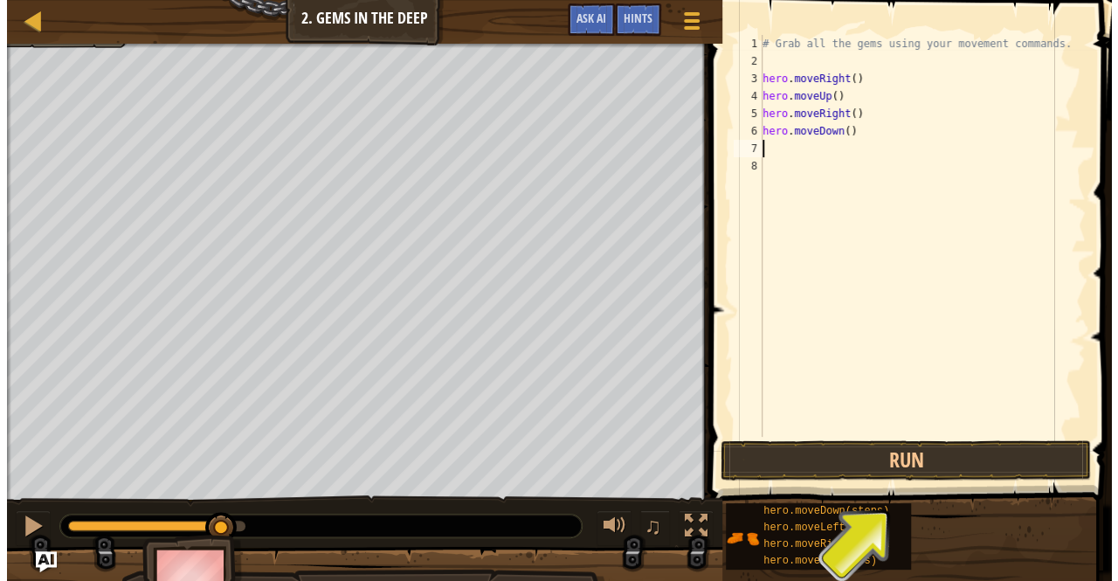
scroll to position [8, 0]
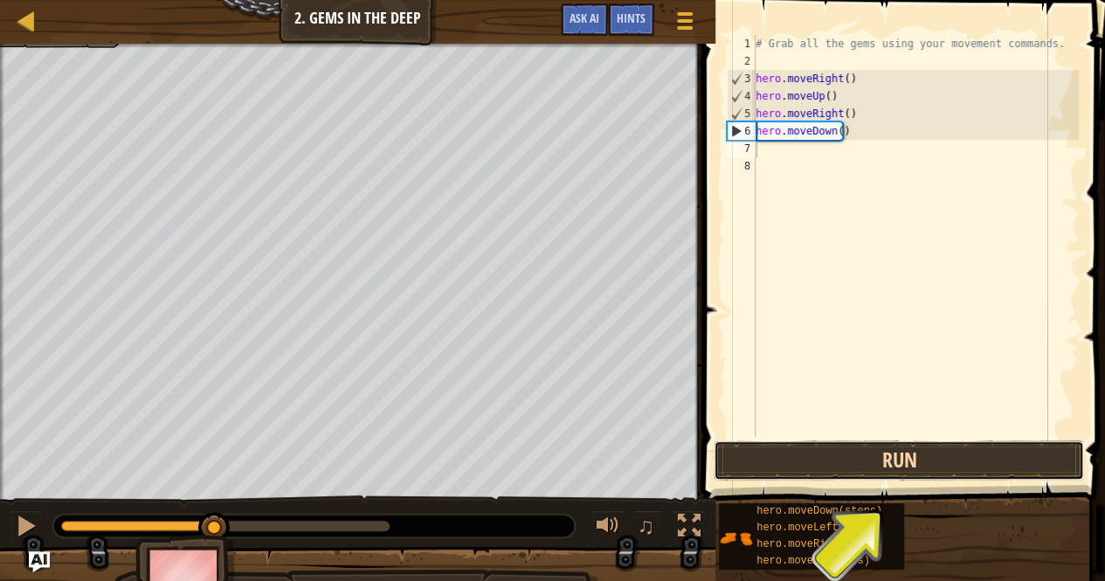
click at [902, 454] on button "Run" at bounding box center [899, 460] width 370 height 40
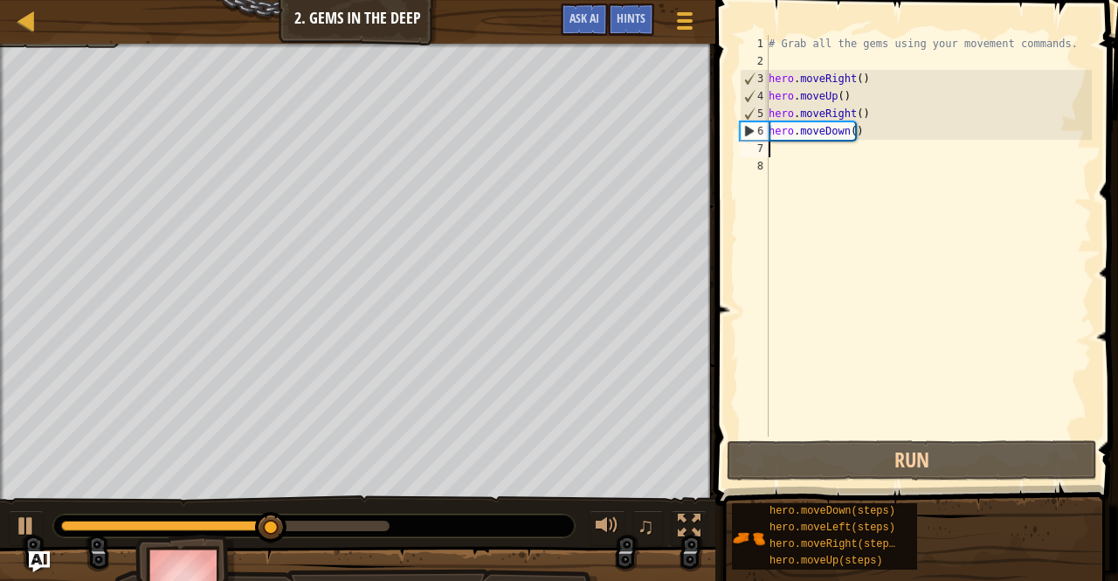
click at [809, 151] on div "# Grab all the gems using your movement commands. hero . moveRight ( ) hero . m…" at bounding box center [928, 253] width 327 height 437
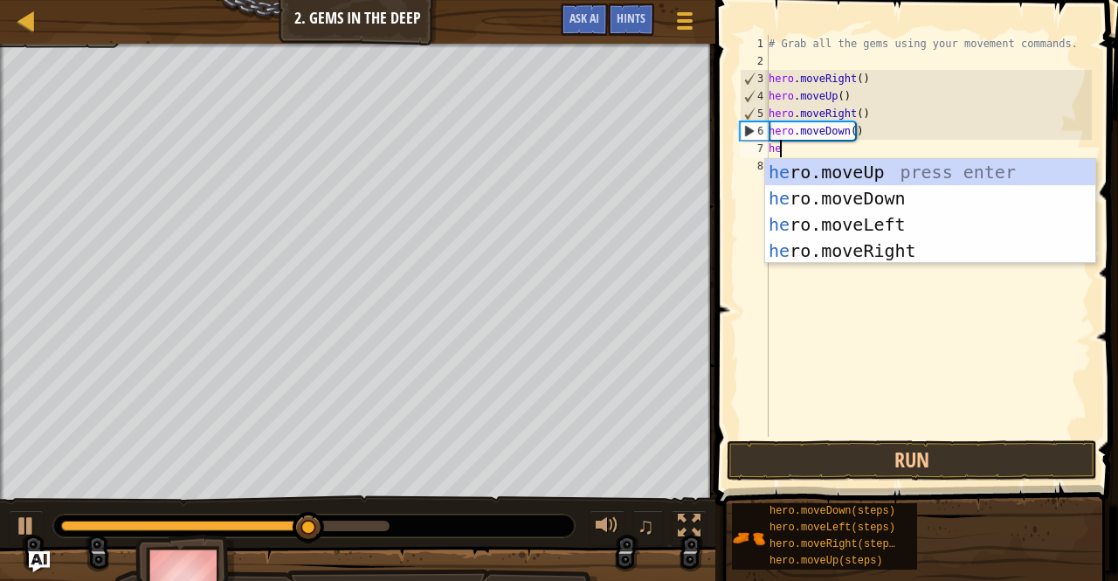
type textarea "her"
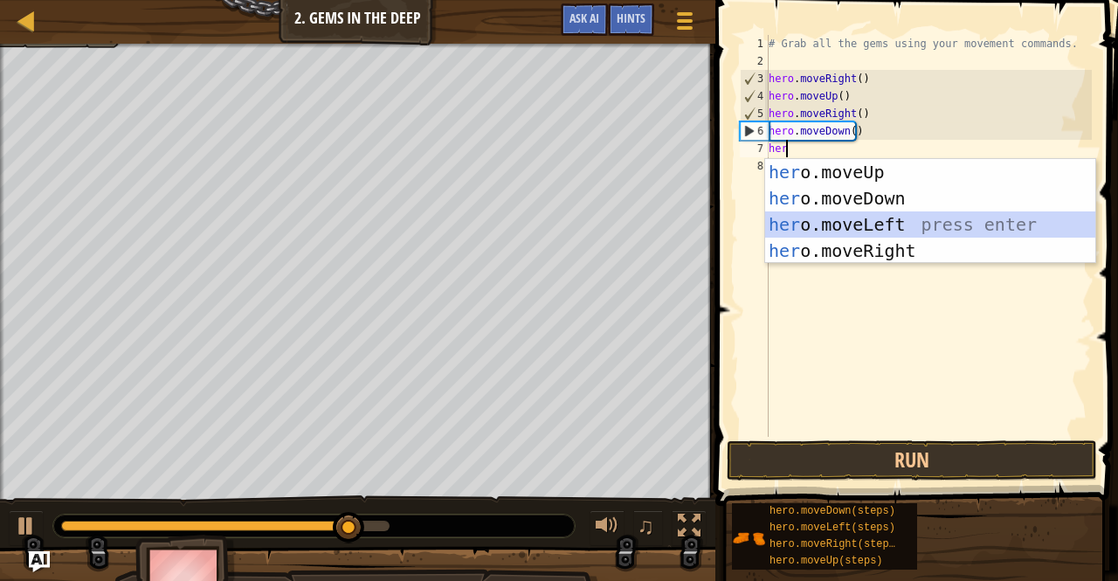
click at [819, 230] on div "her o.moveUp press enter her o.moveDown press enter her o.moveLeft press enter …" at bounding box center [930, 237] width 331 height 157
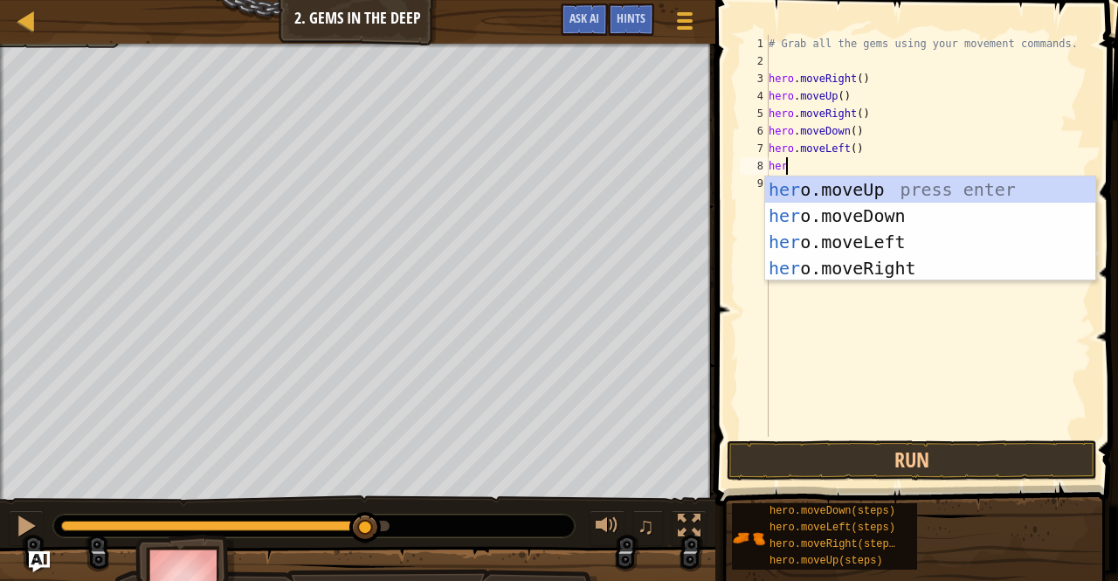
type textarea "hero"
click at [952, 218] on div "hero .moveUp press enter hero .moveDown press enter hero .moveLeft press enter …" at bounding box center [930, 254] width 331 height 157
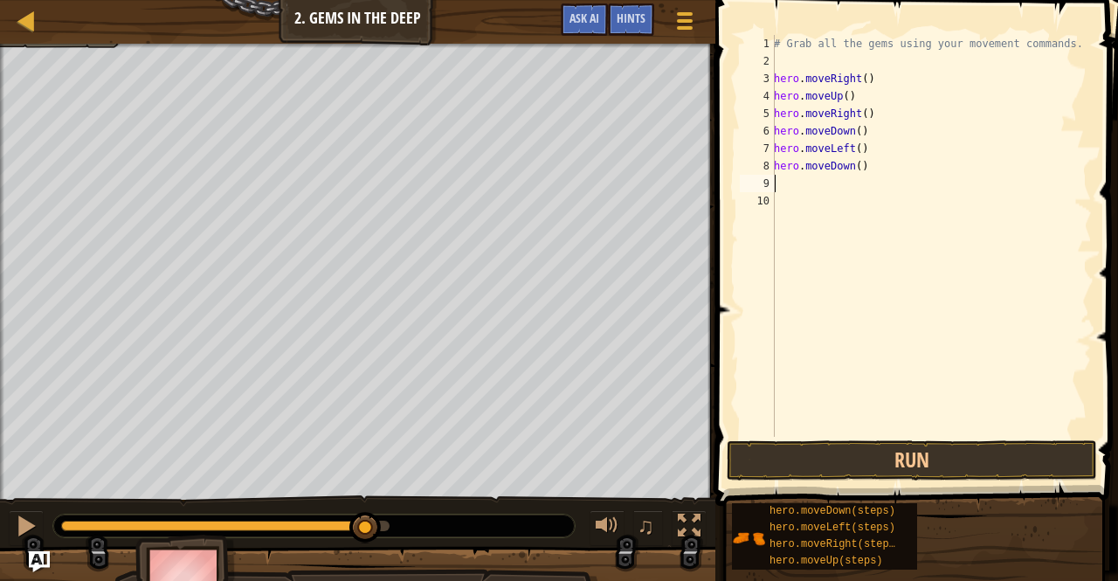
scroll to position [8, 0]
click at [928, 467] on button "Run" at bounding box center [912, 460] width 370 height 40
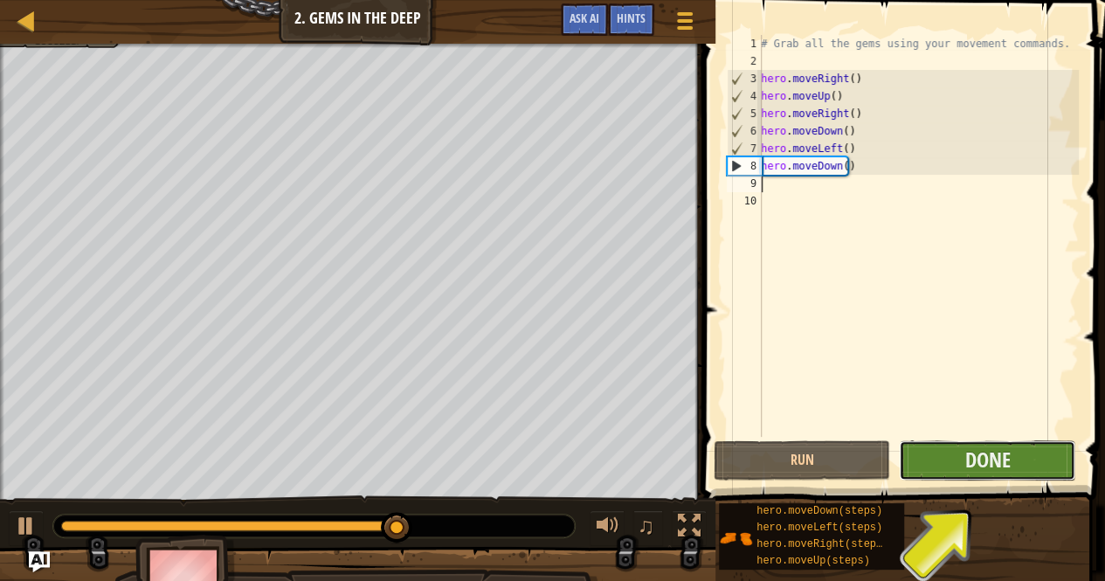
click at [954, 454] on button "Done" at bounding box center [987, 460] width 176 height 40
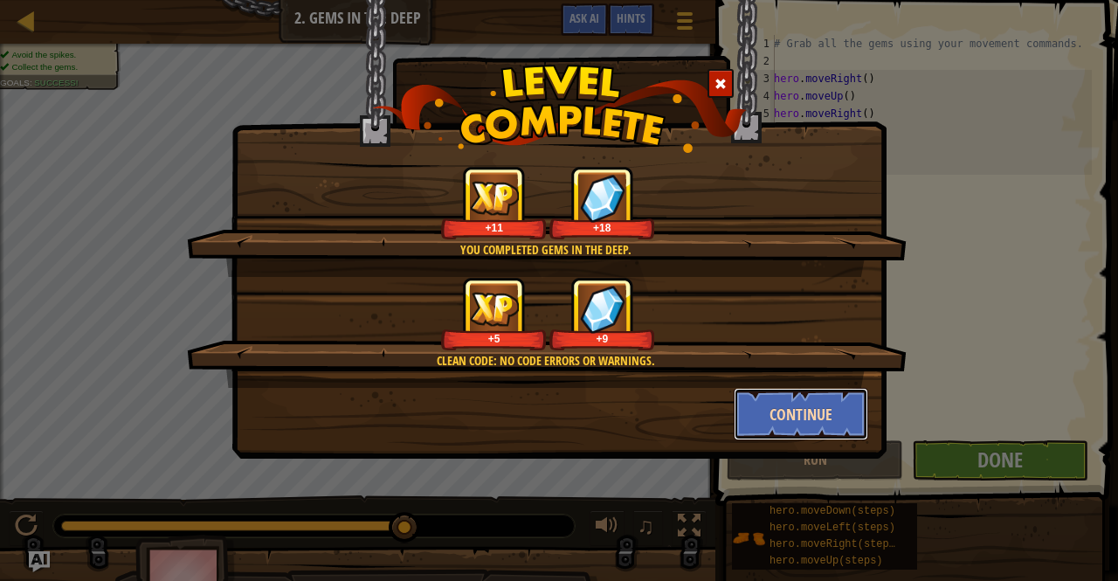
click at [767, 414] on button "Continue" at bounding box center [801, 414] width 135 height 52
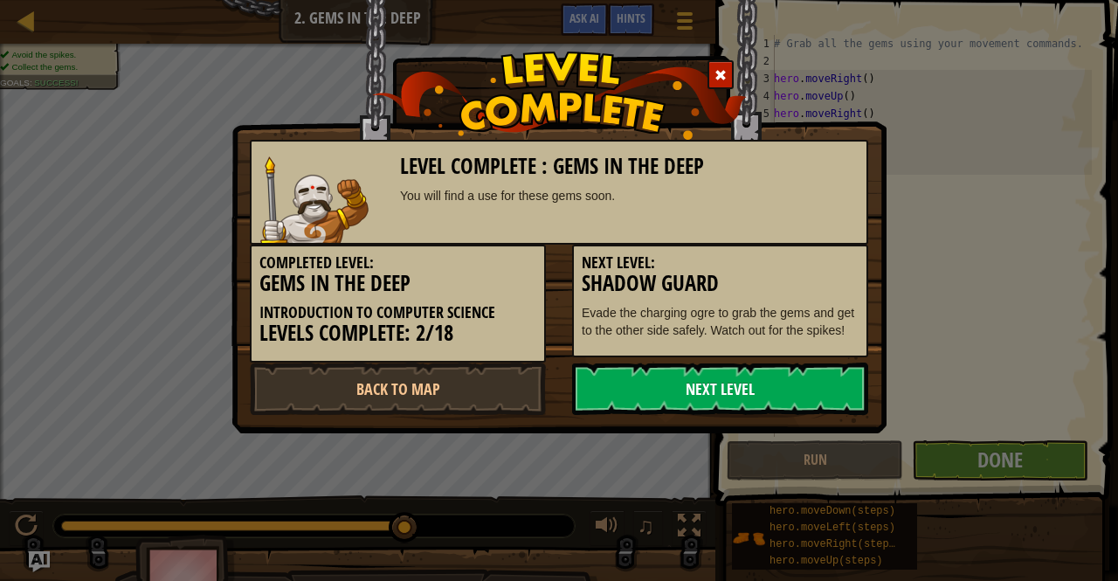
click at [717, 387] on link "Next Level" at bounding box center [720, 388] width 296 height 52
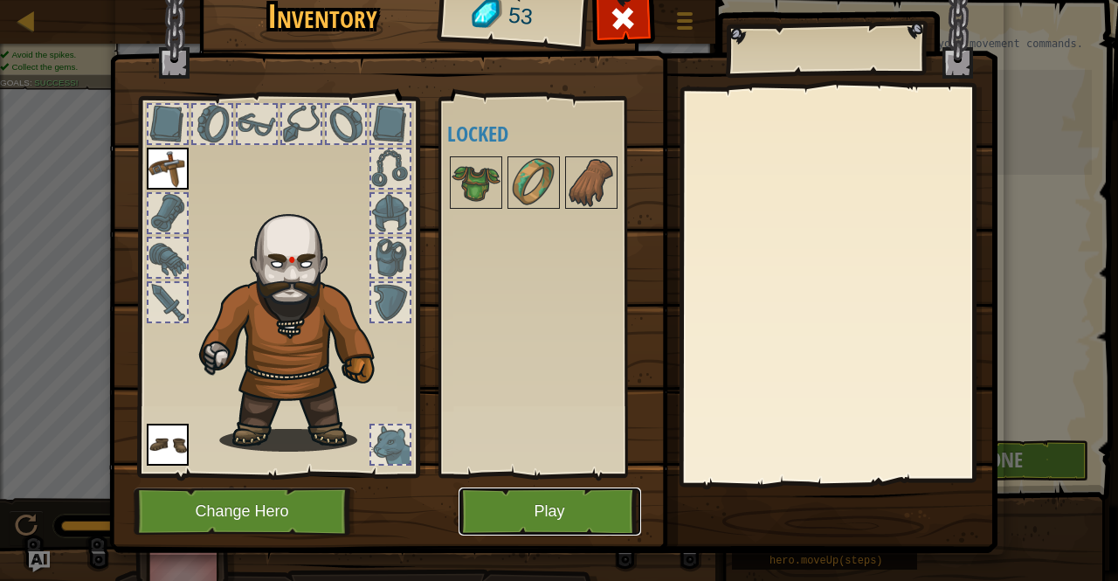
click at [491, 513] on button "Play" at bounding box center [550, 511] width 183 height 48
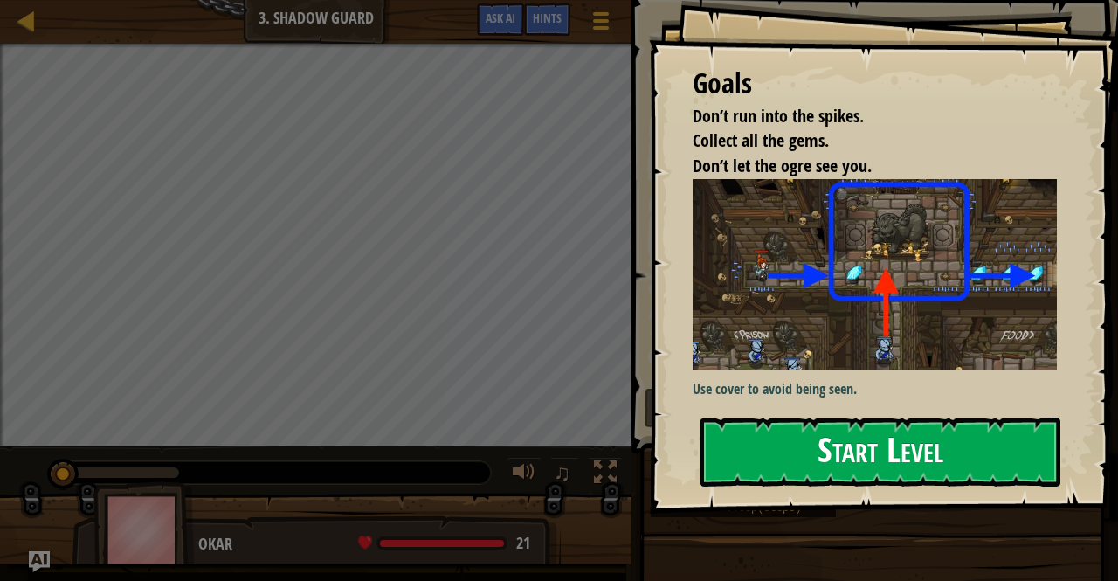
click at [838, 460] on button "Start Level" at bounding box center [880, 451] width 360 height 69
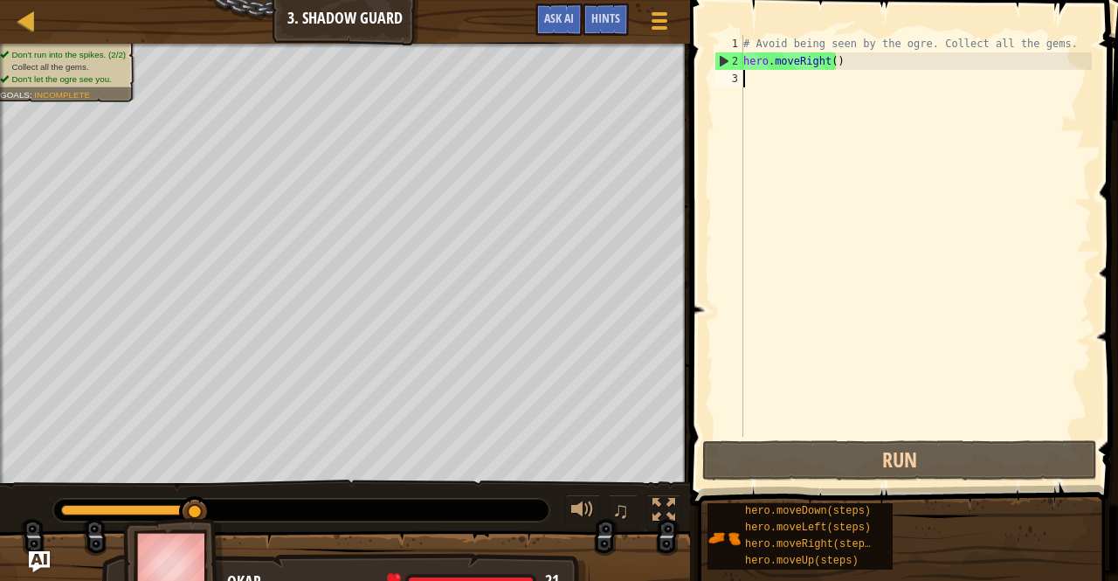
click at [834, 96] on div "# Avoid being seen by the ogre. Collect all the gems. hero . moveRight ( )" at bounding box center [916, 253] width 352 height 437
click at [669, 92] on div "Map Introduction to Computer Science 3. Shadow Guard Game Menu Done Hints Ask A…" at bounding box center [559, 290] width 1118 height 581
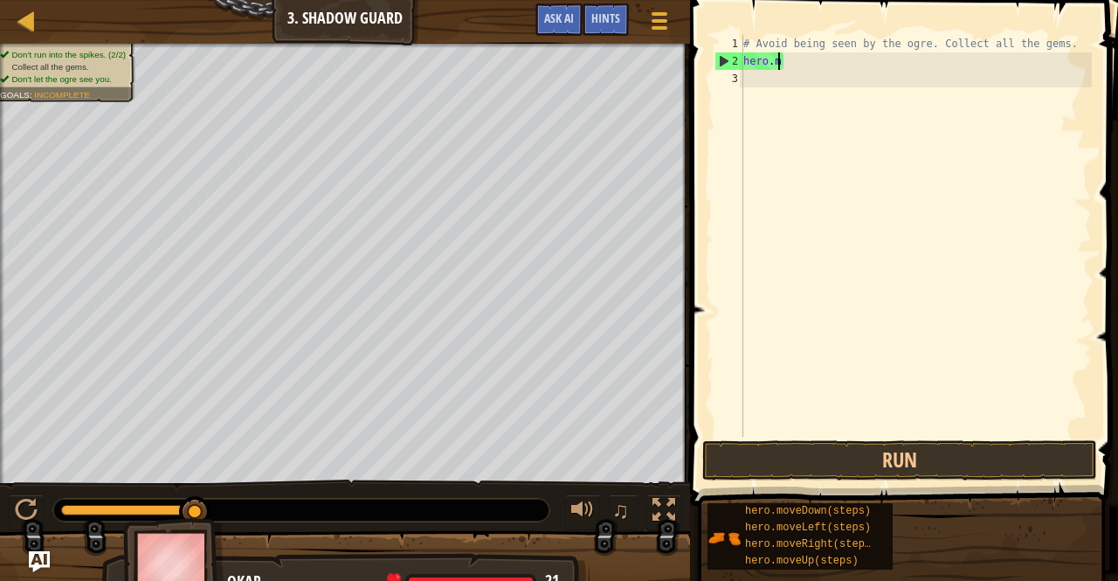
type textarea "h"
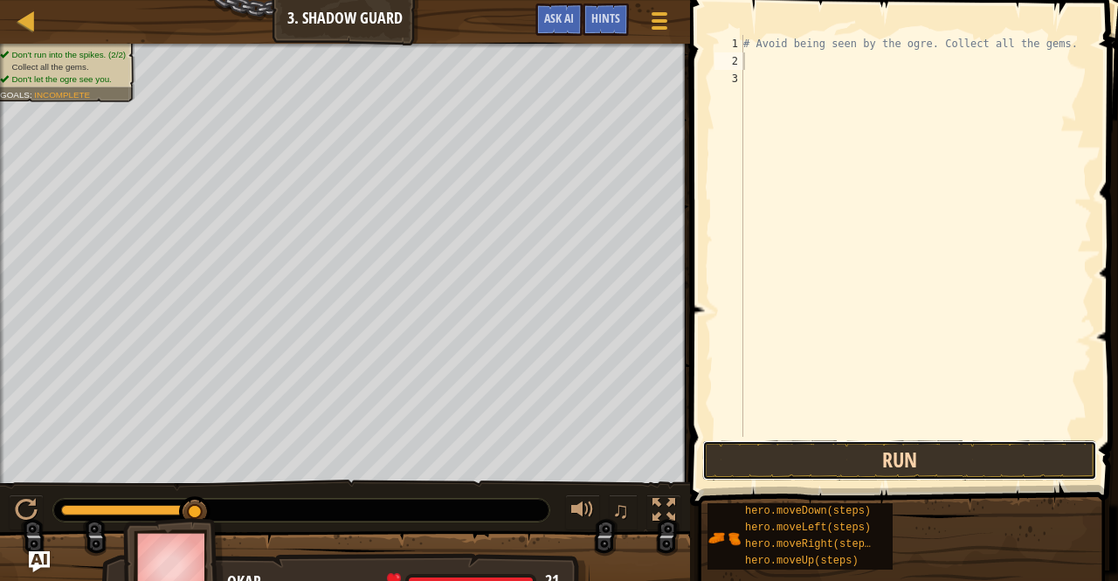
click at [852, 452] on button "Run" at bounding box center [899, 460] width 395 height 40
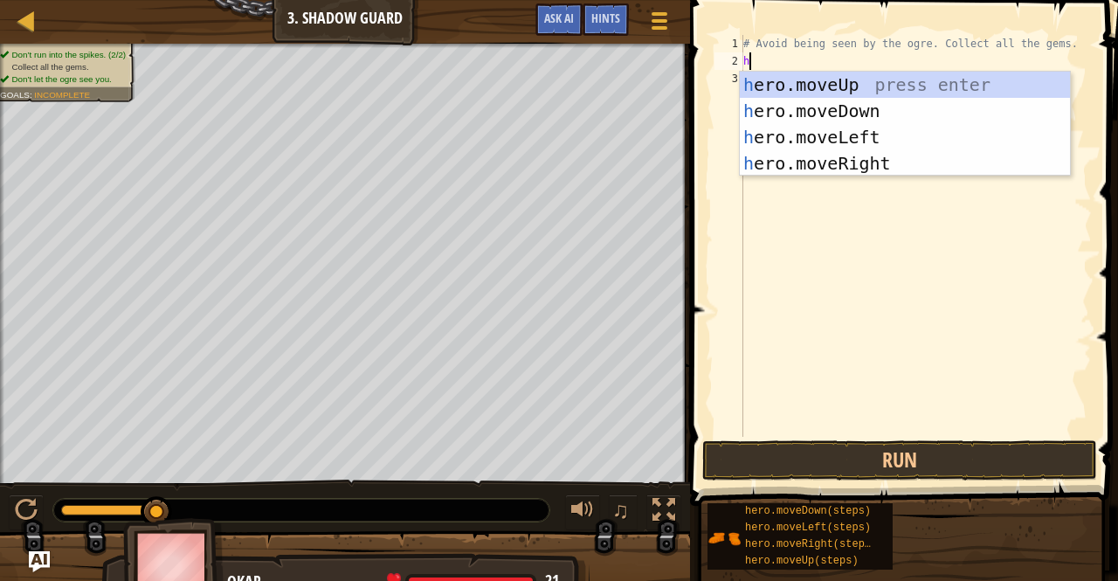
scroll to position [8, 0]
type textarea "hero"
click at [811, 160] on div "hero .moveUp press enter hero .moveDown press enter hero .moveLeft press enter …" at bounding box center [905, 150] width 331 height 157
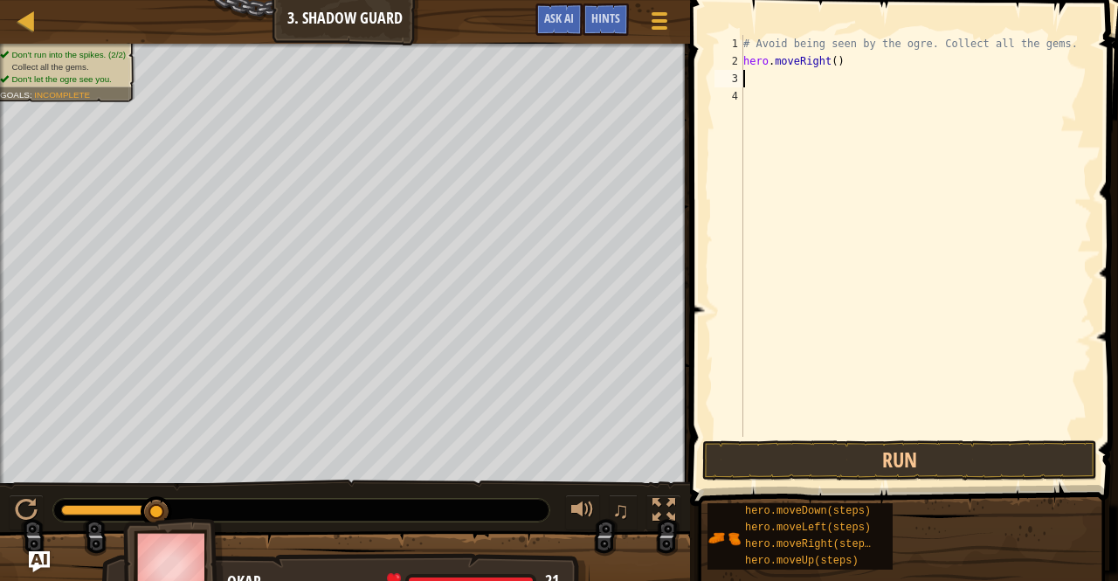
scroll to position [8, 0]
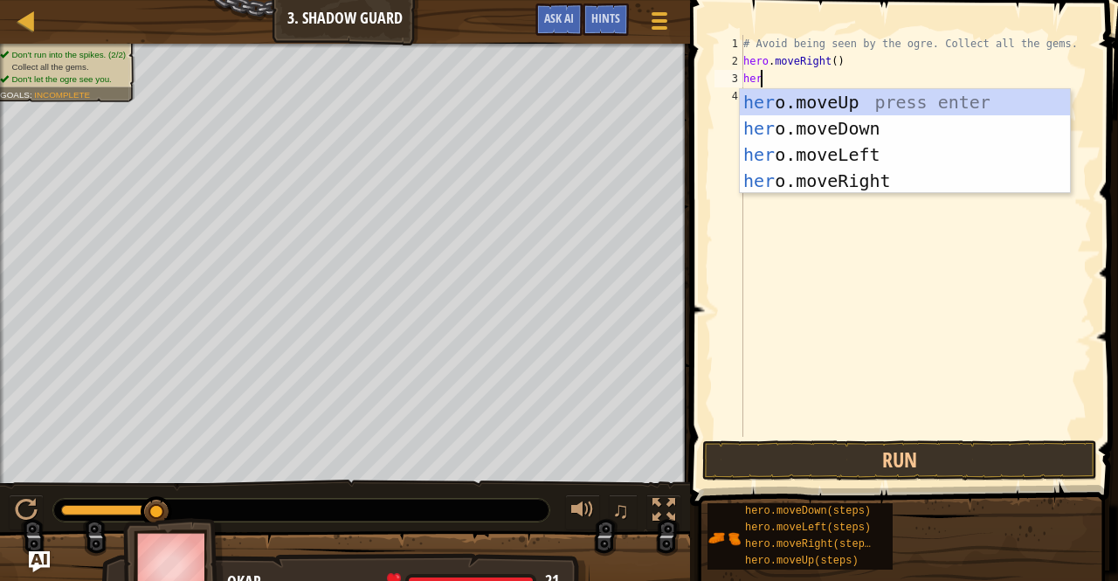
type textarea "hero"
click at [830, 98] on div "hero .moveUp press enter hero .moveDown press enter hero .moveLeft press enter …" at bounding box center [905, 167] width 331 height 157
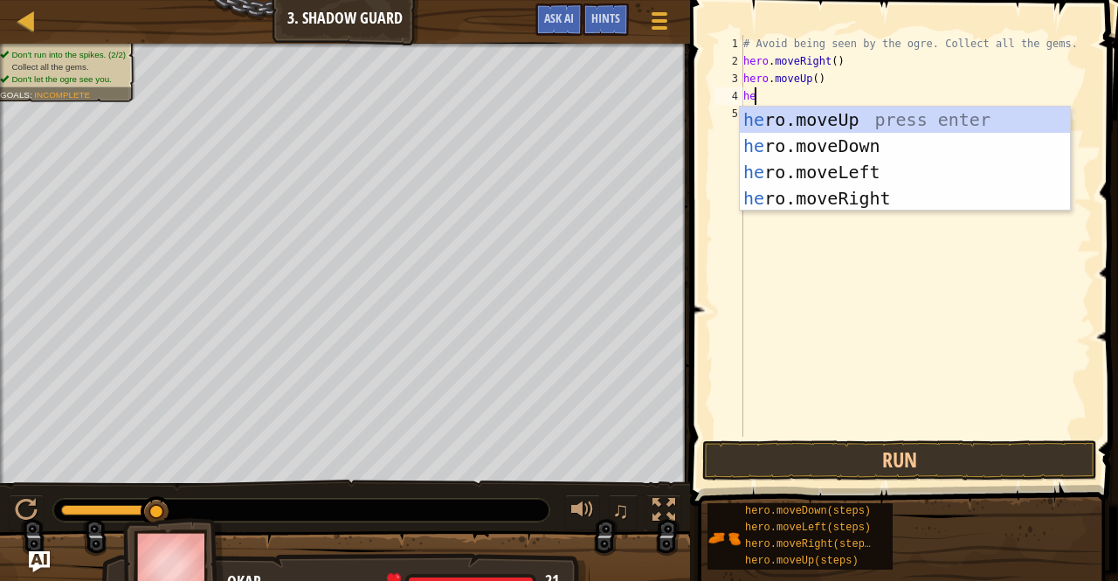
type textarea "hero"
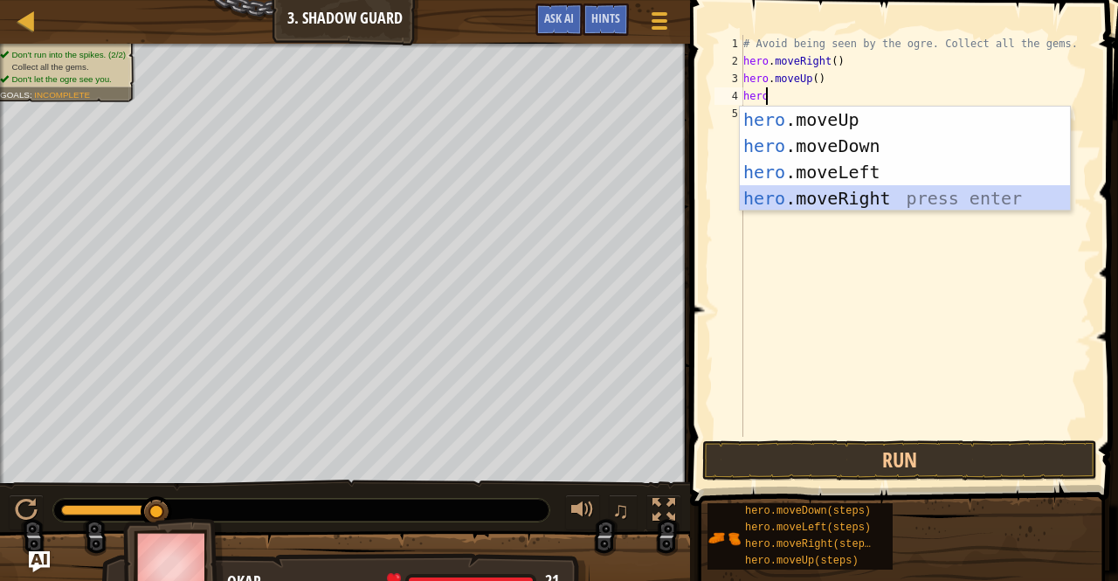
click at [839, 198] on div "hero .moveUp press enter hero .moveDown press enter hero .moveLeft press enter …" at bounding box center [905, 185] width 331 height 157
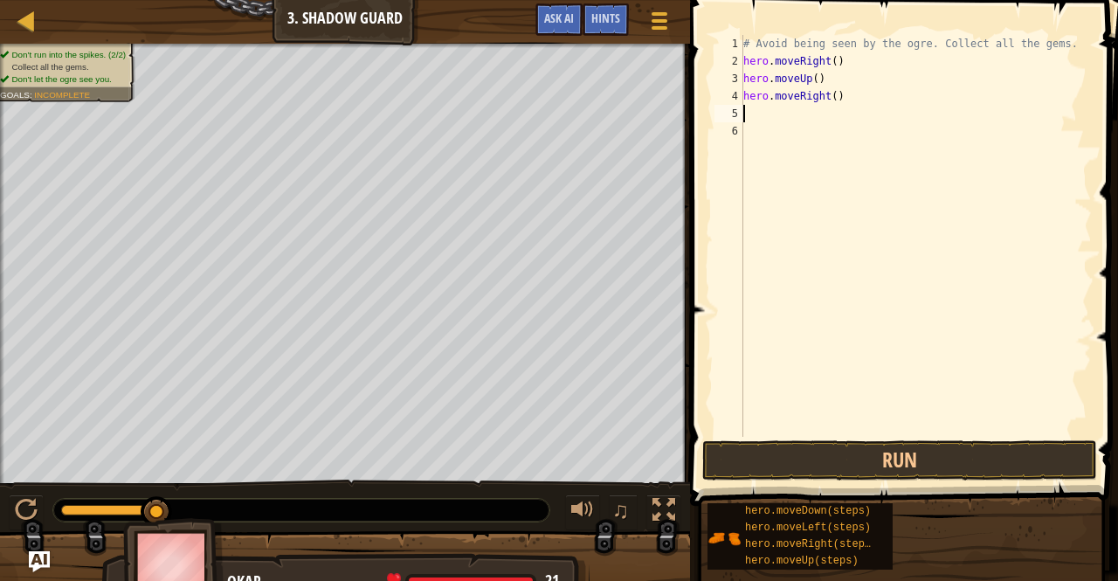
scroll to position [8, 0]
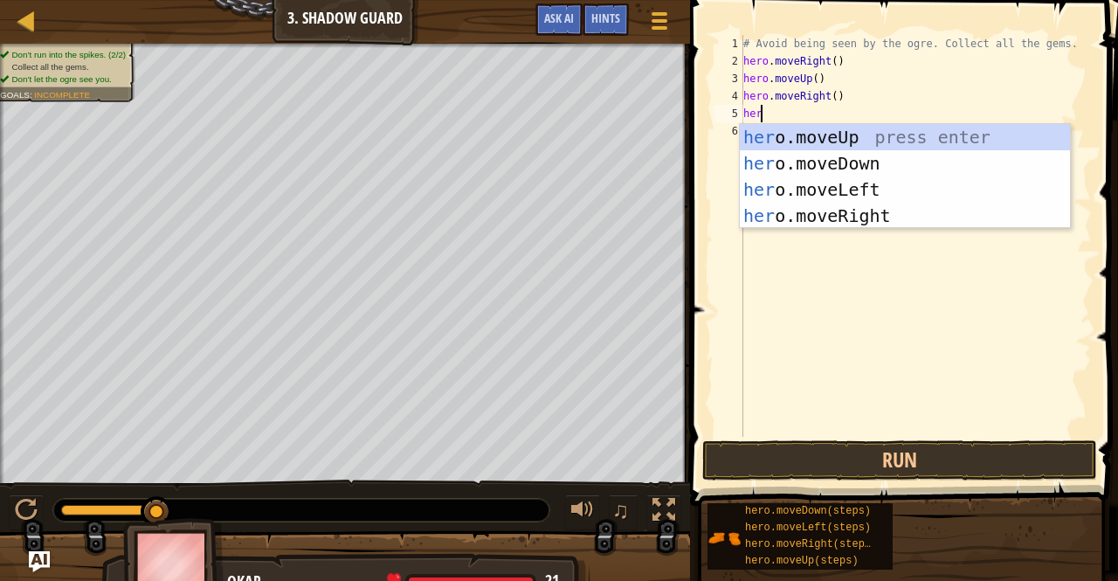
type textarea "hero"
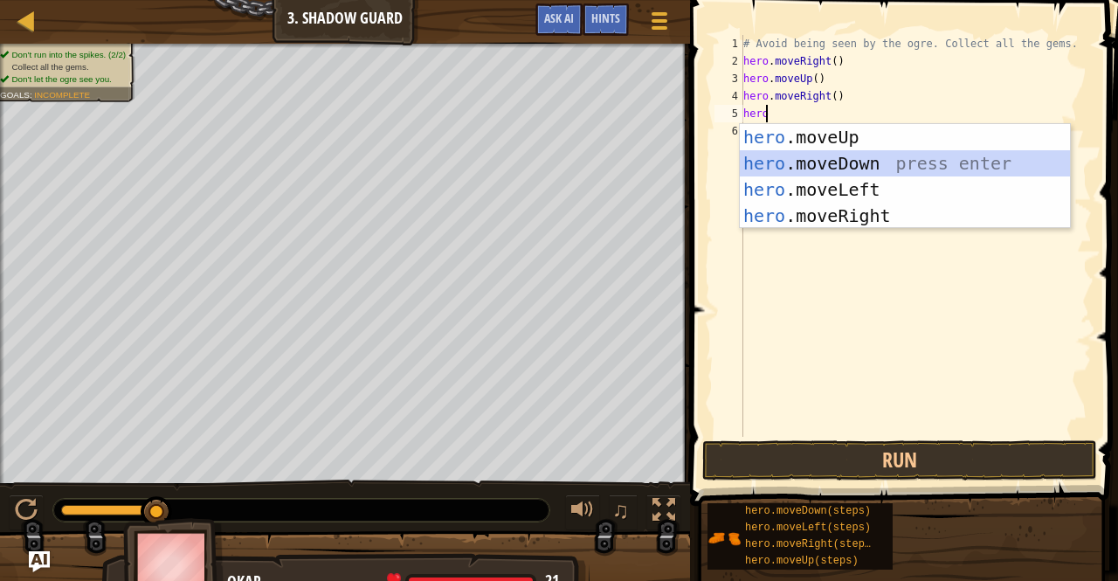
click at [840, 162] on div "hero .moveUp press enter hero .moveDown press enter hero .moveLeft press enter …" at bounding box center [905, 202] width 331 height 157
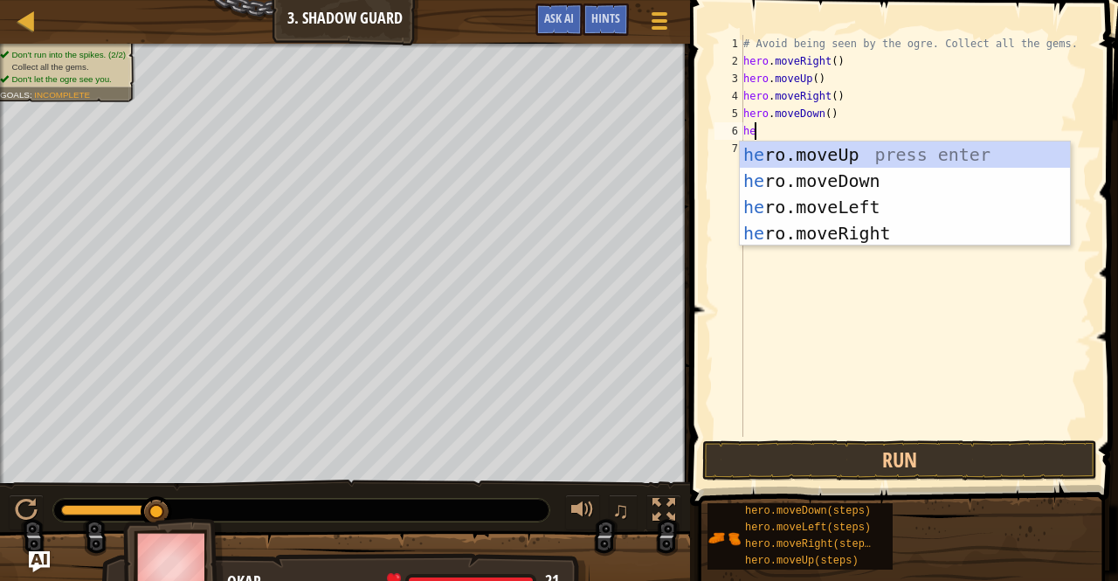
type textarea "hero"
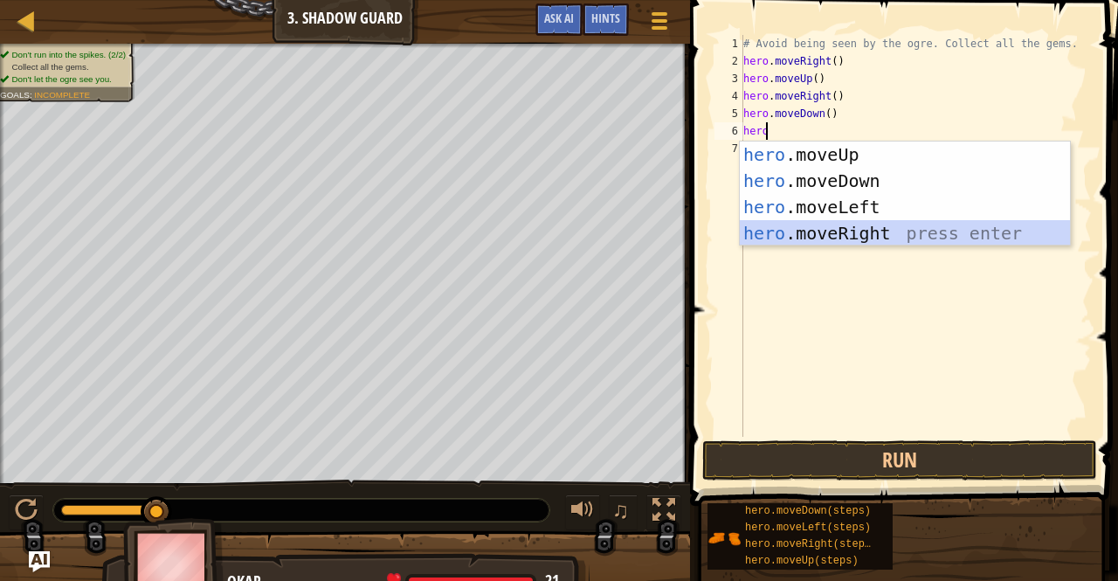
click at [852, 235] on div "hero .moveUp press enter hero .moveDown press enter hero .moveLeft press enter …" at bounding box center [905, 219] width 331 height 157
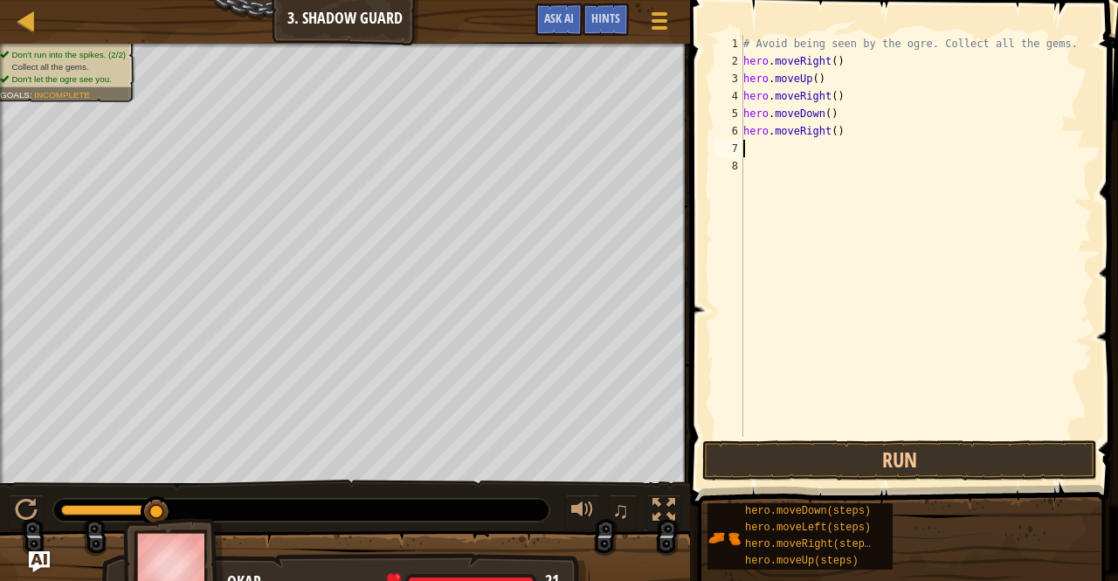
scroll to position [8, 0]
click at [891, 450] on button "Run" at bounding box center [899, 460] width 395 height 40
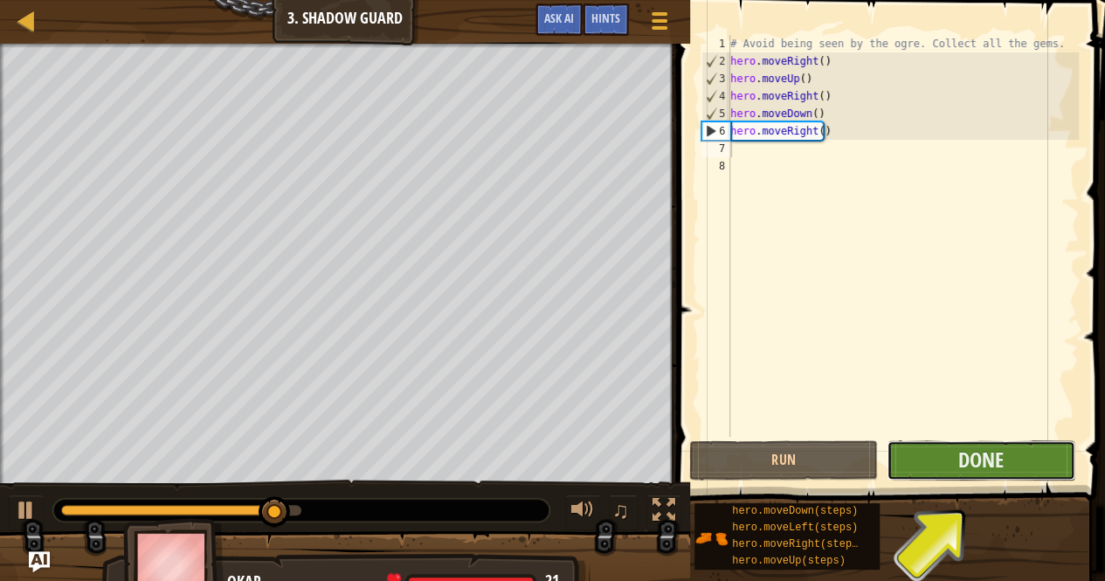
click at [941, 459] on button "Done" at bounding box center [980, 460] width 189 height 40
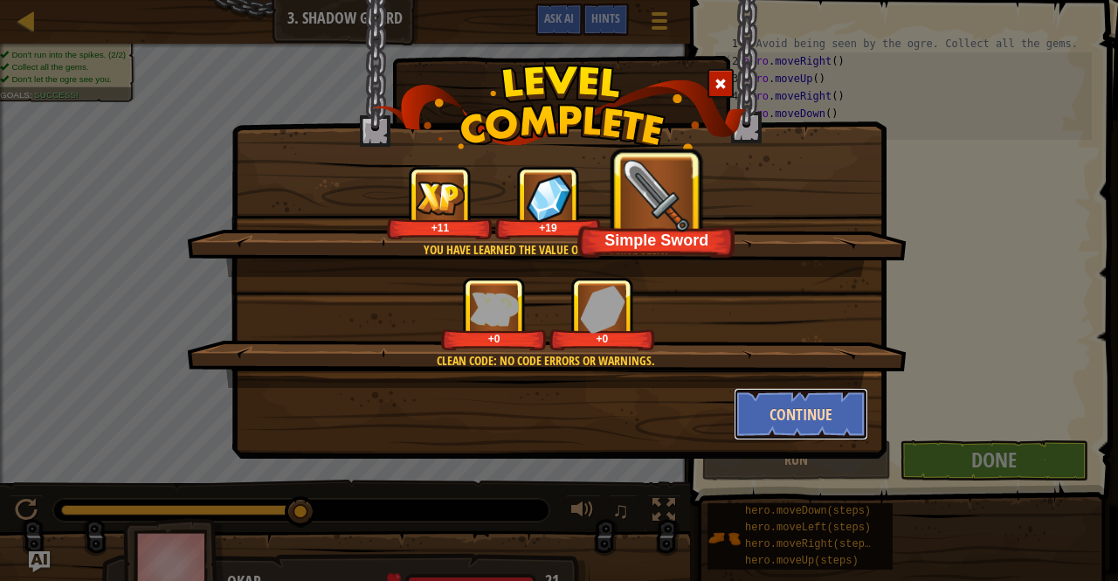
click at [786, 417] on button "Continue" at bounding box center [801, 414] width 135 height 52
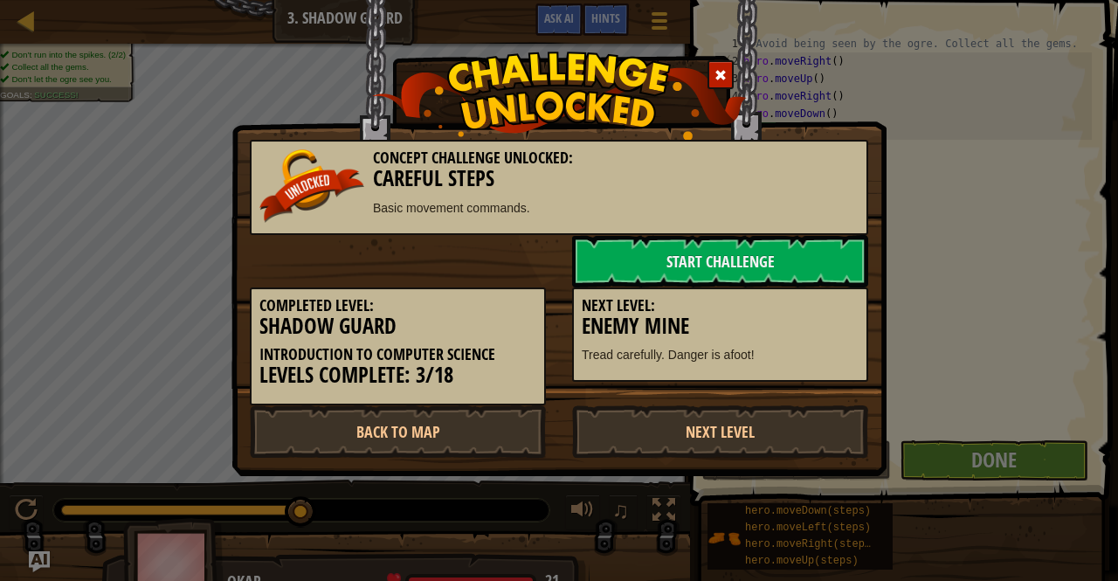
click at [786, 417] on link "Next Level" at bounding box center [720, 431] width 296 height 52
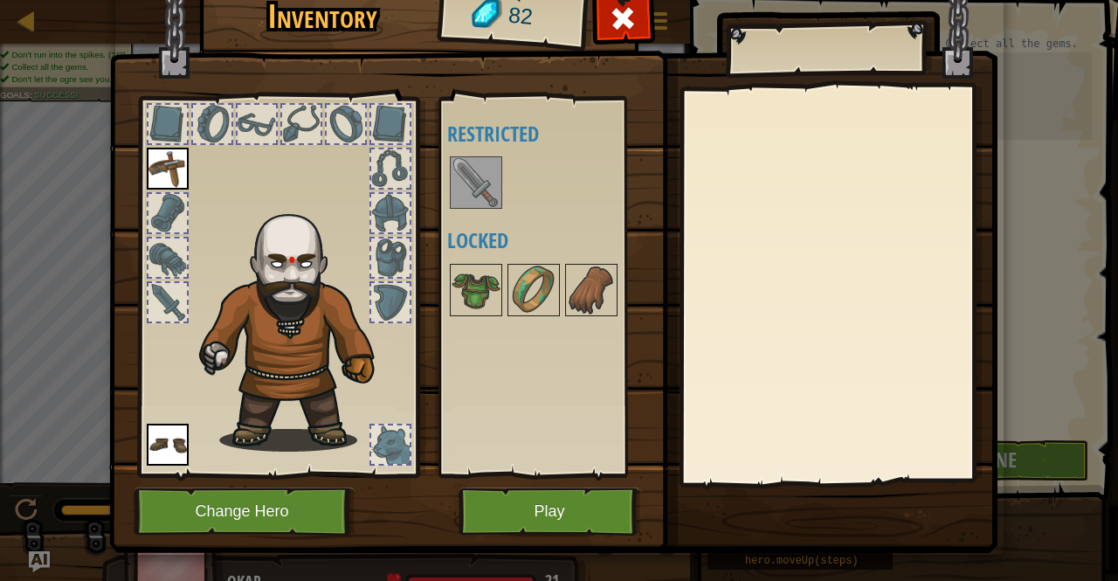
click at [377, 320] on div at bounding box center [390, 302] width 38 height 38
click at [390, 251] on div at bounding box center [390, 257] width 38 height 38
click at [383, 221] on div at bounding box center [390, 213] width 38 height 38
click at [357, 163] on div at bounding box center [278, 282] width 288 height 393
click at [371, 163] on div at bounding box center [390, 168] width 38 height 38
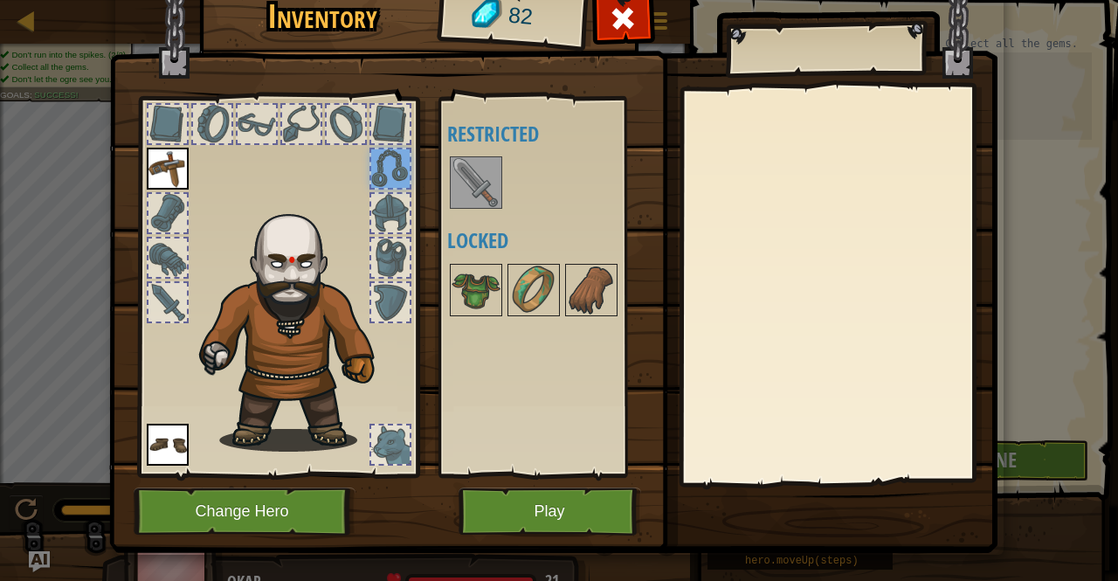
click at [340, 131] on div at bounding box center [346, 124] width 38 height 38
click at [303, 125] on div at bounding box center [301, 124] width 38 height 38
click at [244, 111] on div at bounding box center [257, 124] width 38 height 38
click at [250, 111] on div at bounding box center [257, 124] width 38 height 38
click at [252, 113] on div at bounding box center [257, 124] width 38 height 38
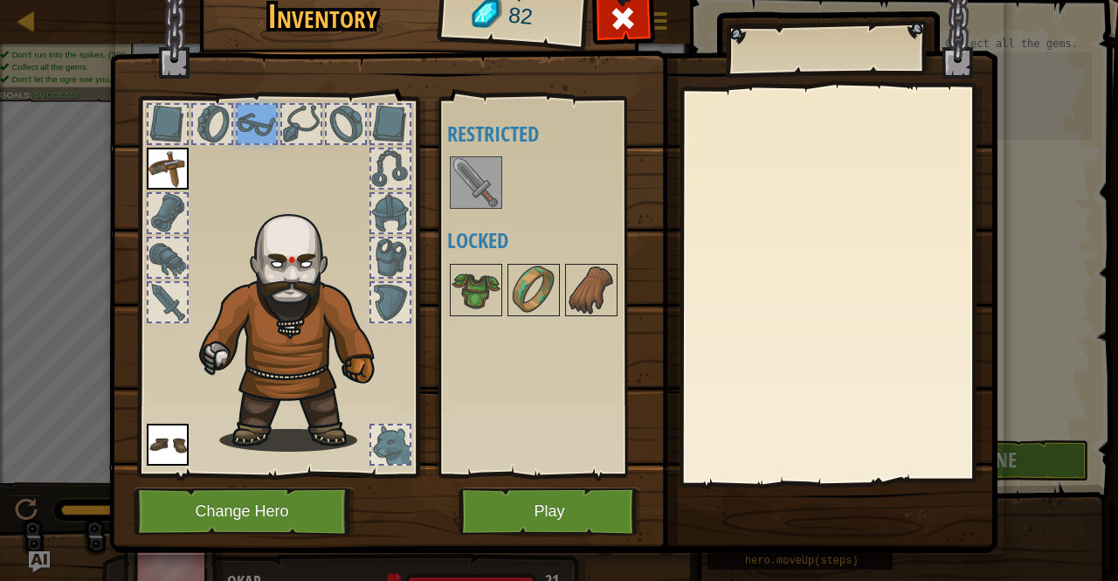
click at [193, 120] on div at bounding box center [212, 124] width 38 height 38
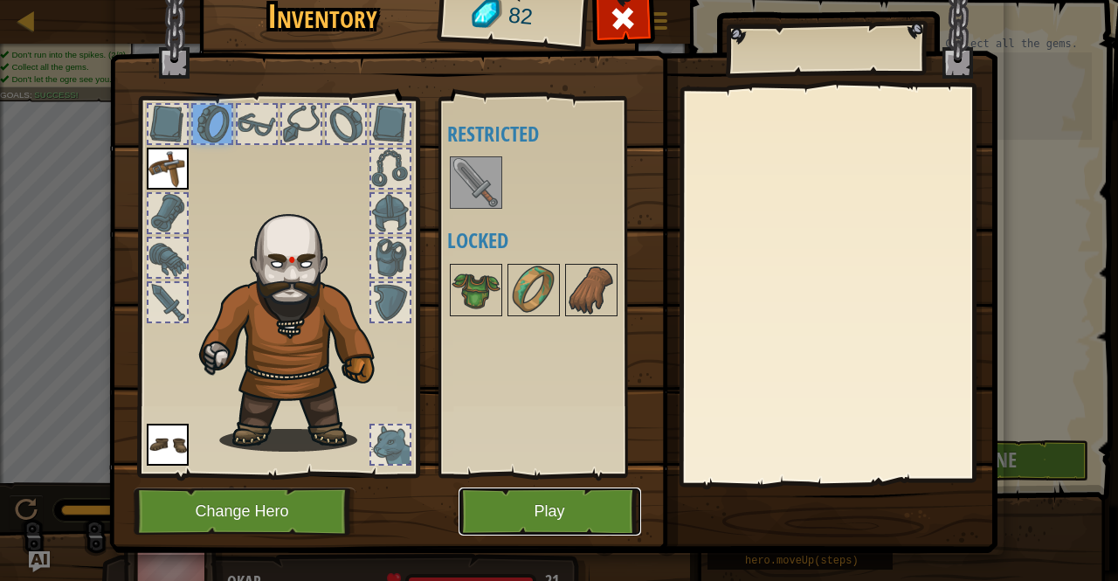
click at [582, 499] on button "Play" at bounding box center [550, 511] width 183 height 48
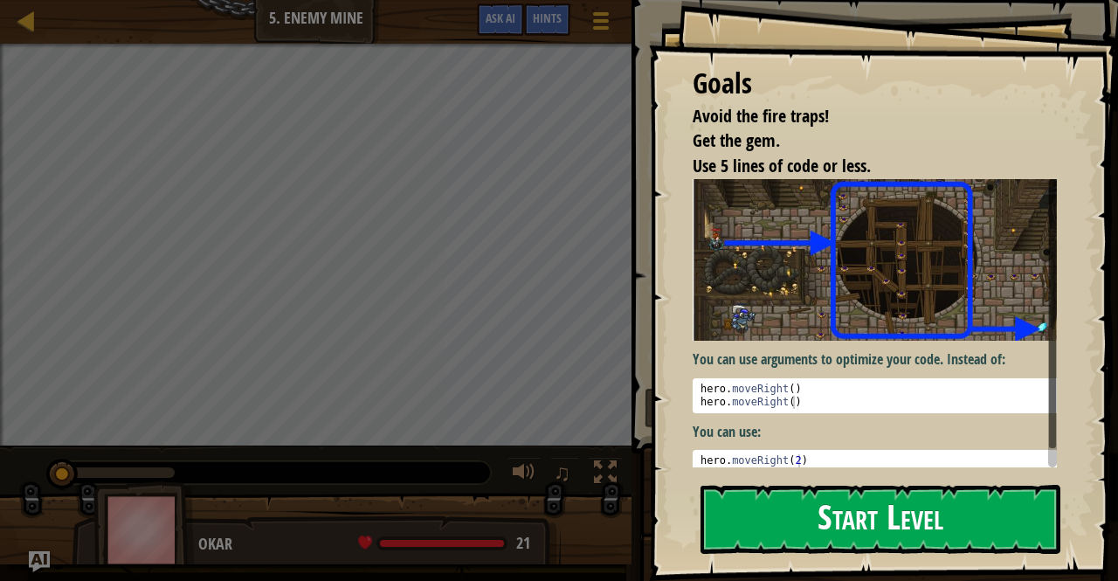
click at [803, 523] on button "Start Level" at bounding box center [880, 519] width 360 height 69
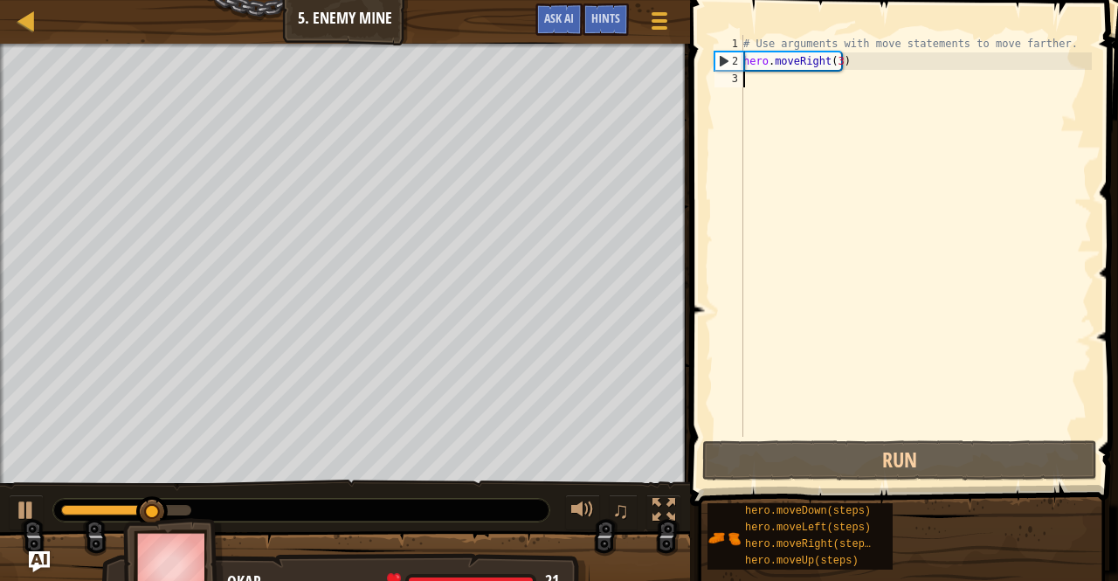
scroll to position [8, 0]
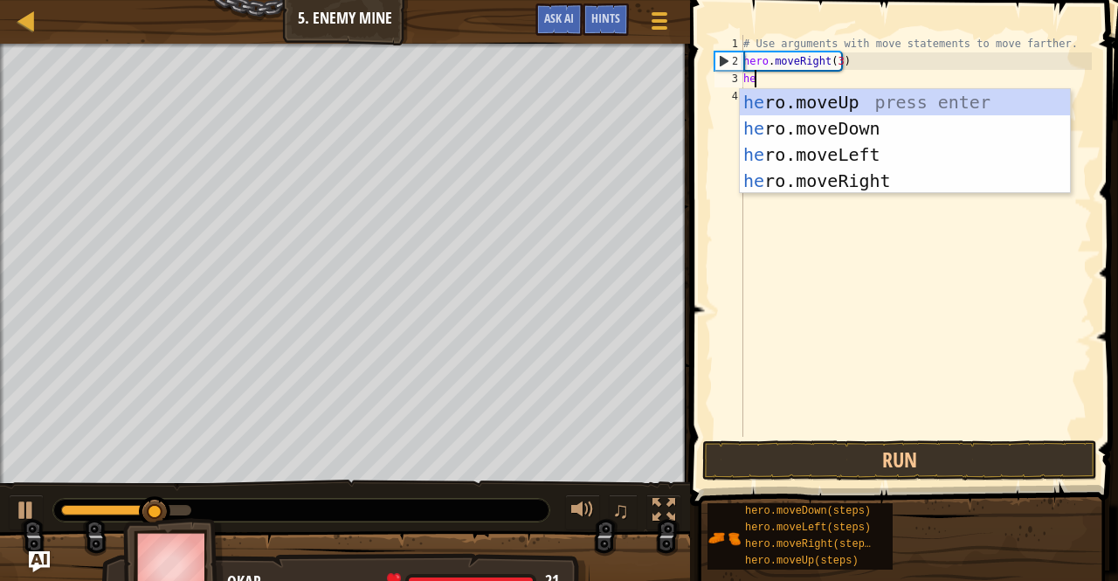
type textarea "hero"
click at [884, 102] on div "hero .moveUp press enter hero .moveDown press enter hero .moveLeft press enter …" at bounding box center [905, 167] width 331 height 157
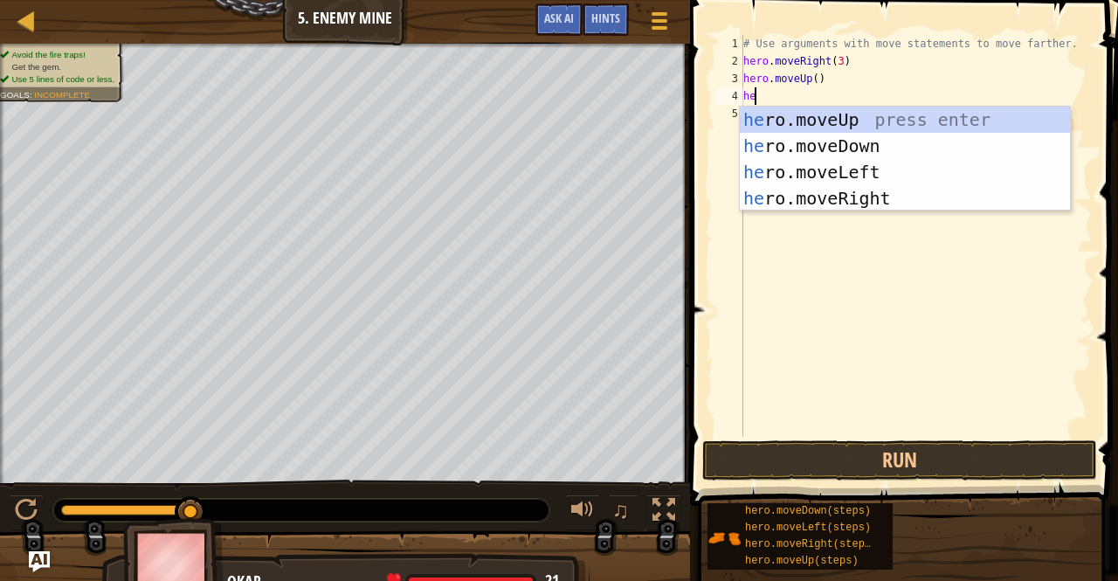
type textarea "hero"
click at [830, 197] on div "hero .moveUp press enter hero .moveDown press enter hero .moveLeft press enter …" at bounding box center [905, 185] width 331 height 157
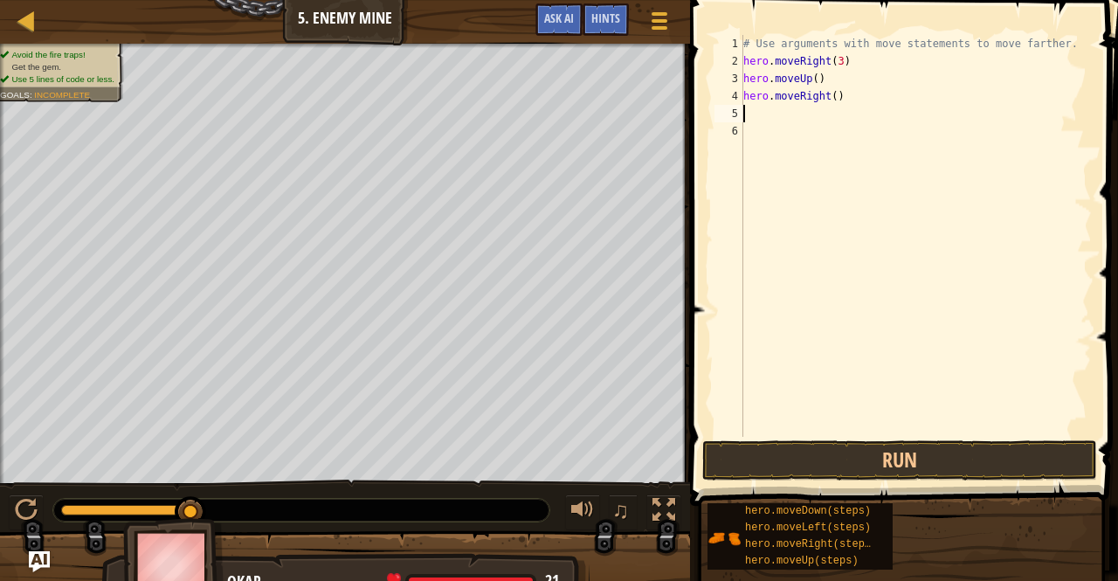
scroll to position [8, 0]
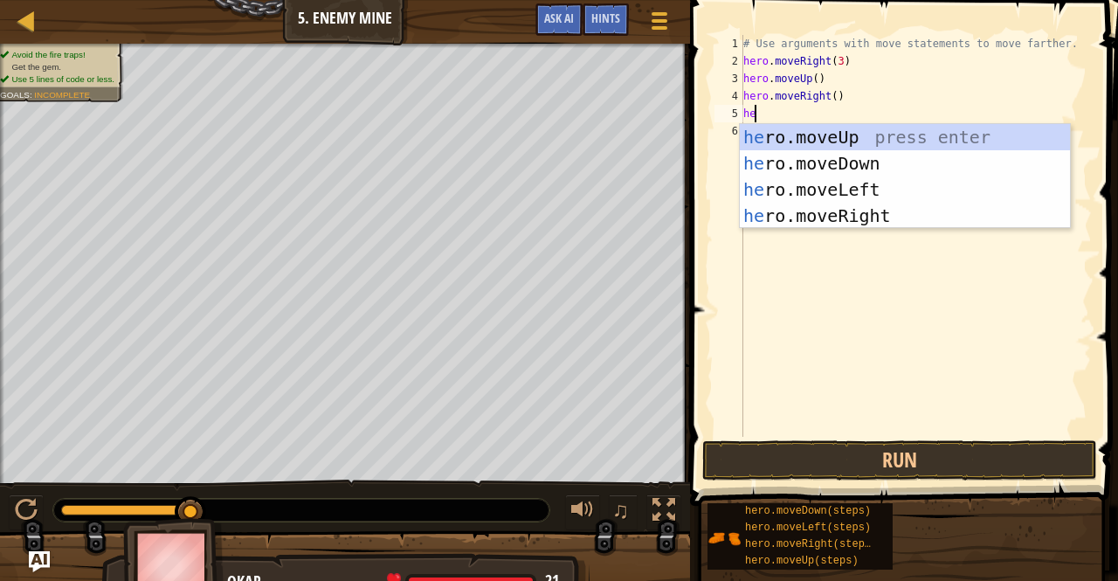
type textarea "hero"
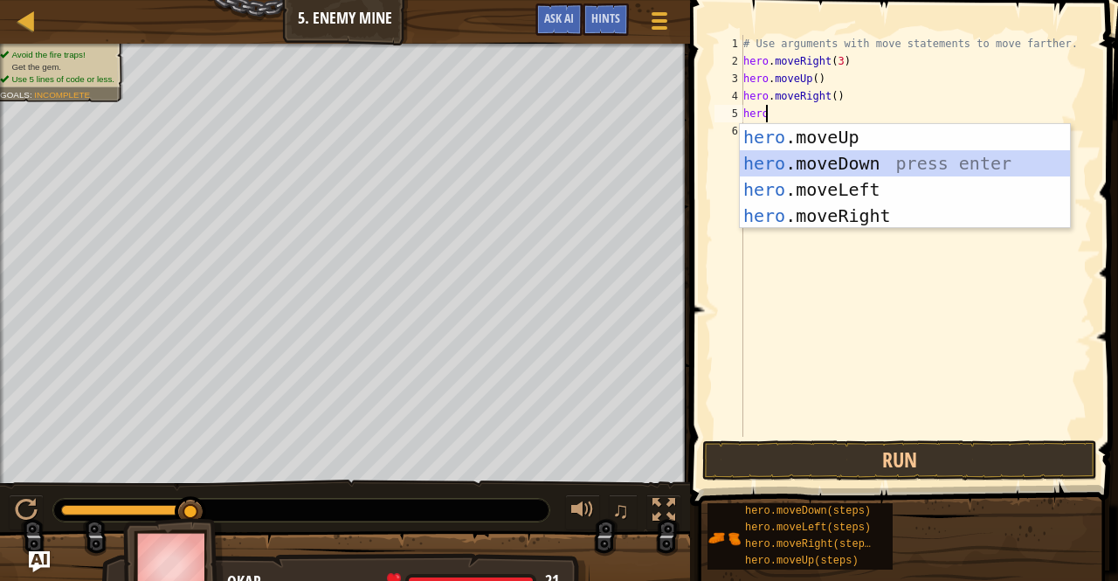
click at [823, 169] on div "hero .moveUp press enter hero .moveDown press enter hero .moveLeft press enter …" at bounding box center [905, 202] width 331 height 157
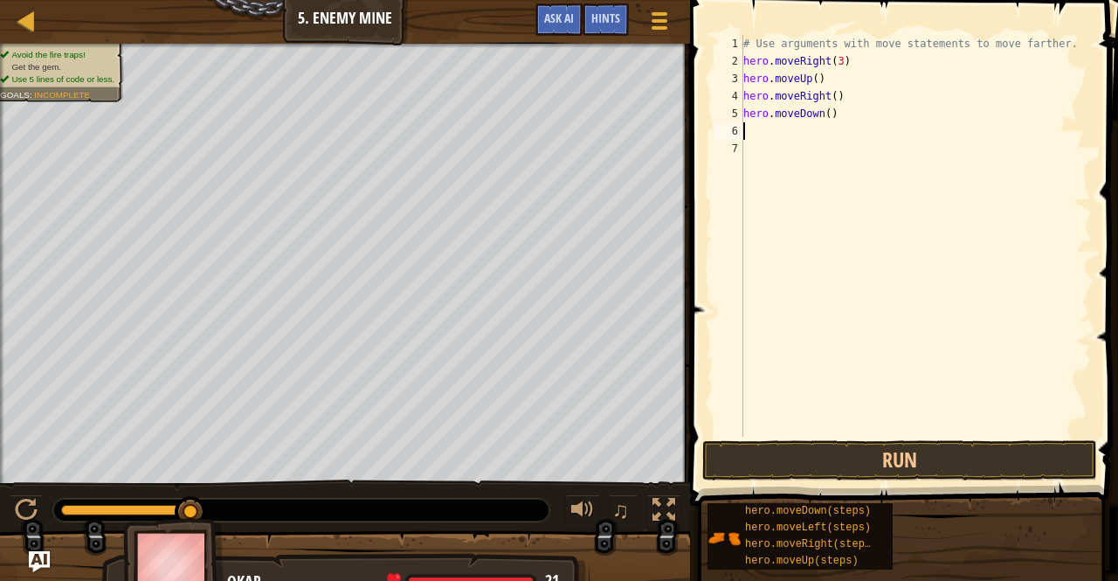
scroll to position [8, 0]
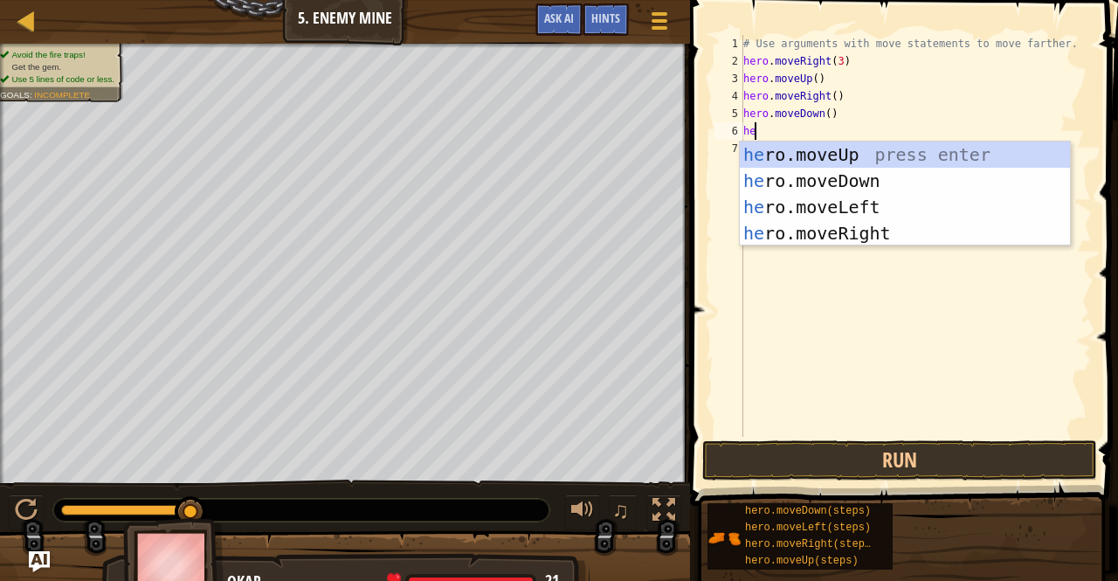
type textarea "hero"
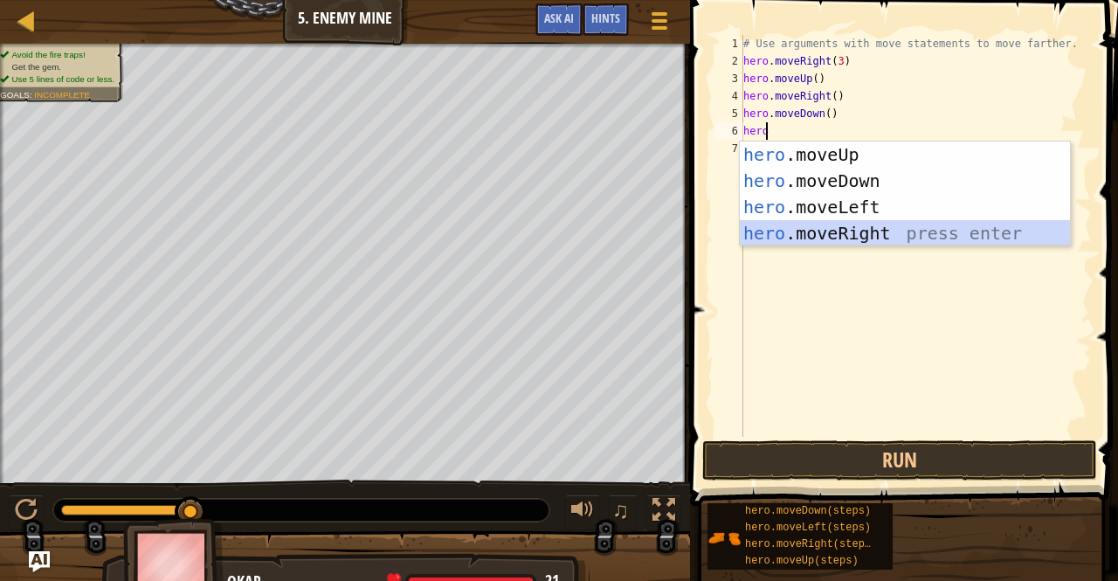
click at [821, 235] on div "hero .moveUp press enter hero .moveDown press enter hero .moveLeft press enter …" at bounding box center [905, 219] width 331 height 157
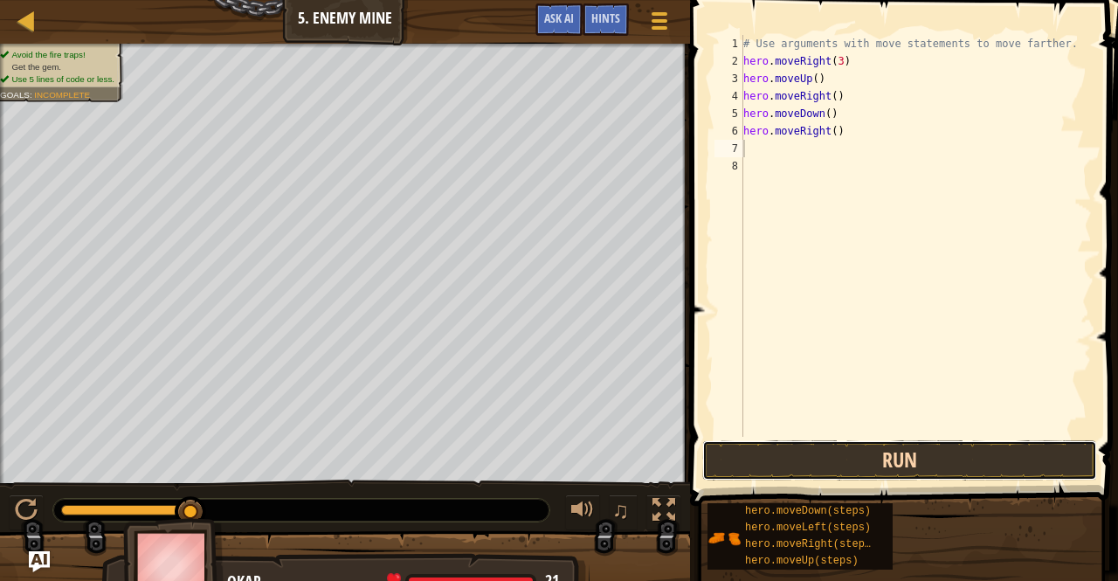
click at [888, 456] on button "Run" at bounding box center [899, 460] width 395 height 40
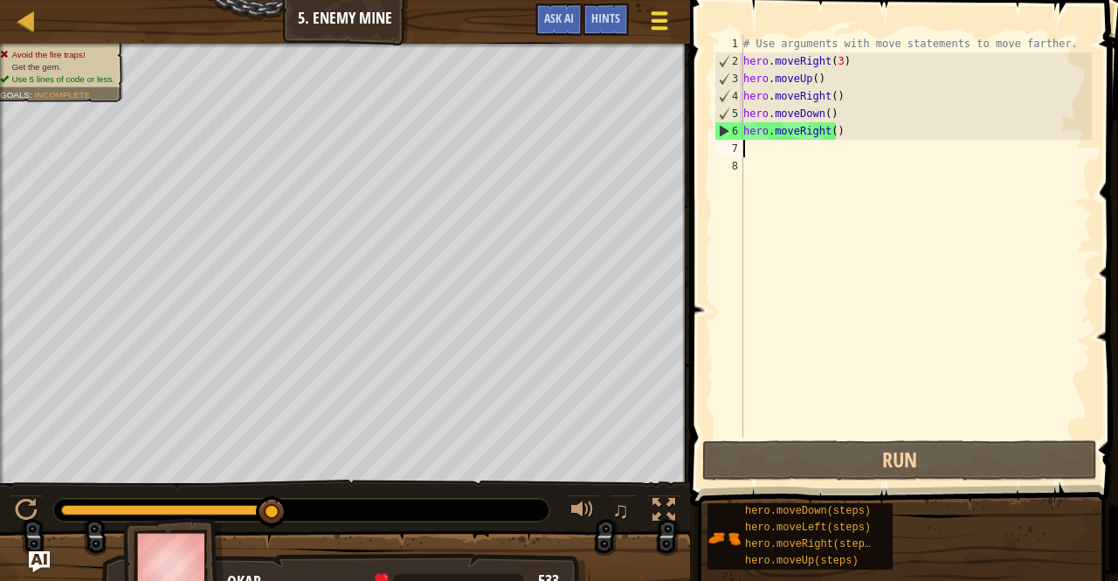
click at [659, 15] on div at bounding box center [659, 20] width 24 height 25
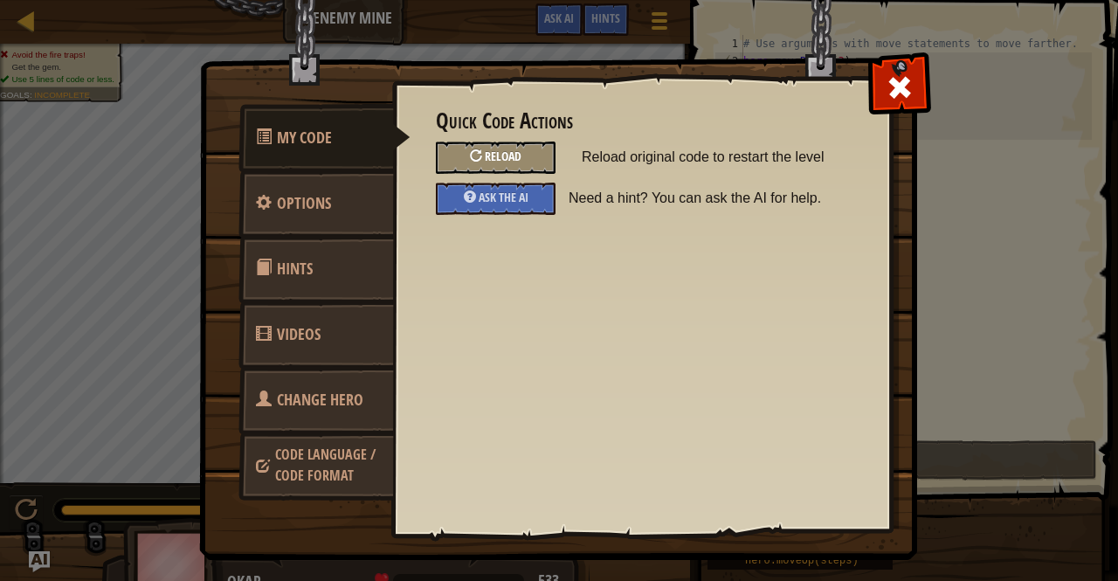
click at [496, 154] on span "Reload" at bounding box center [503, 156] width 37 height 17
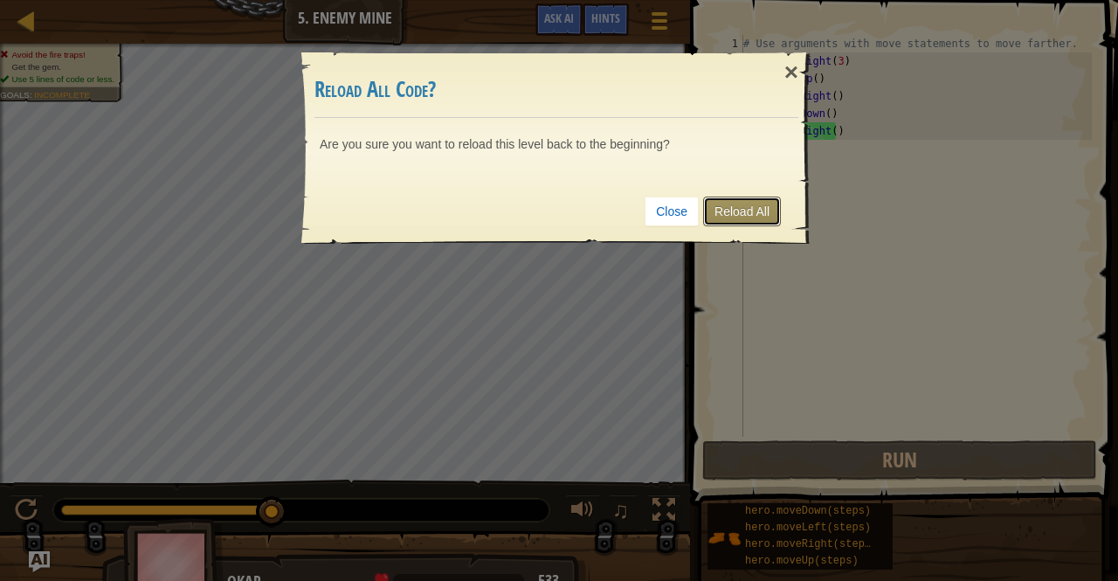
click at [718, 203] on link "Reload All" at bounding box center [742, 212] width 78 height 30
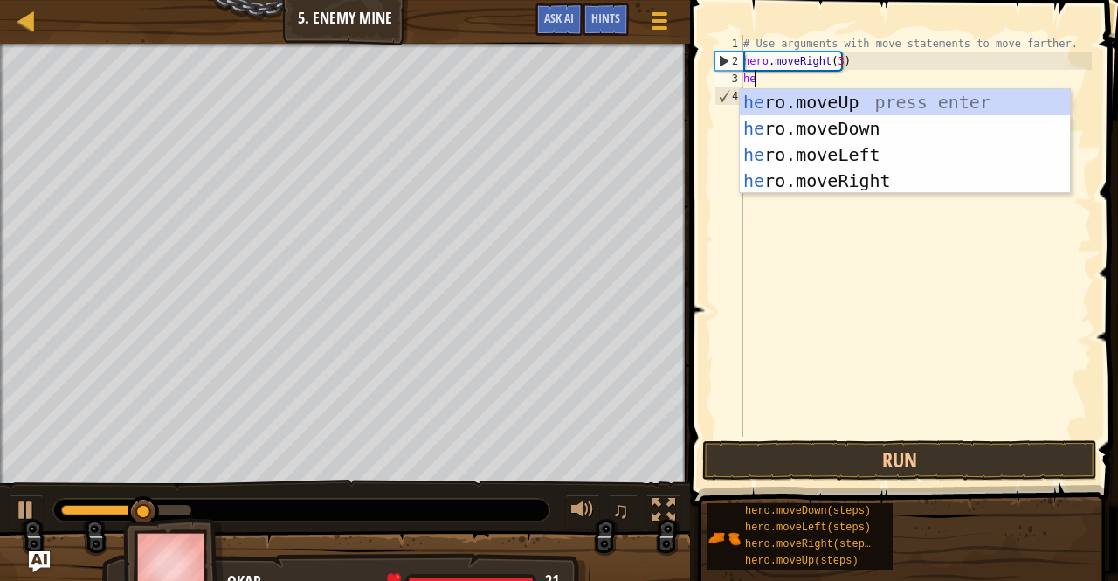
type textarea "hero"
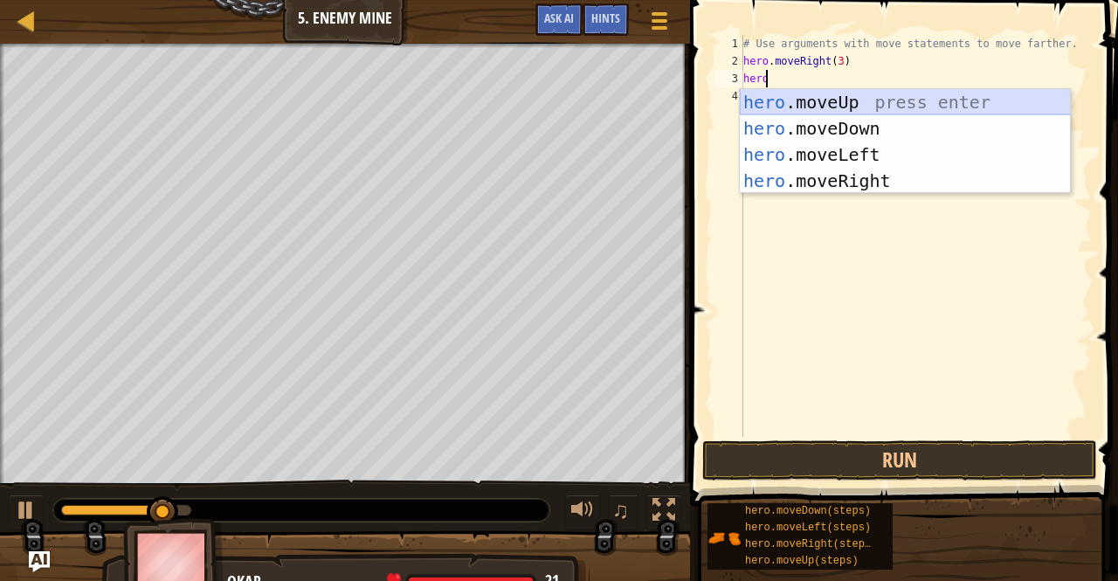
click at [823, 96] on div "hero .moveUp press enter hero .moveDown press enter hero .moveLeft press enter …" at bounding box center [905, 167] width 331 height 157
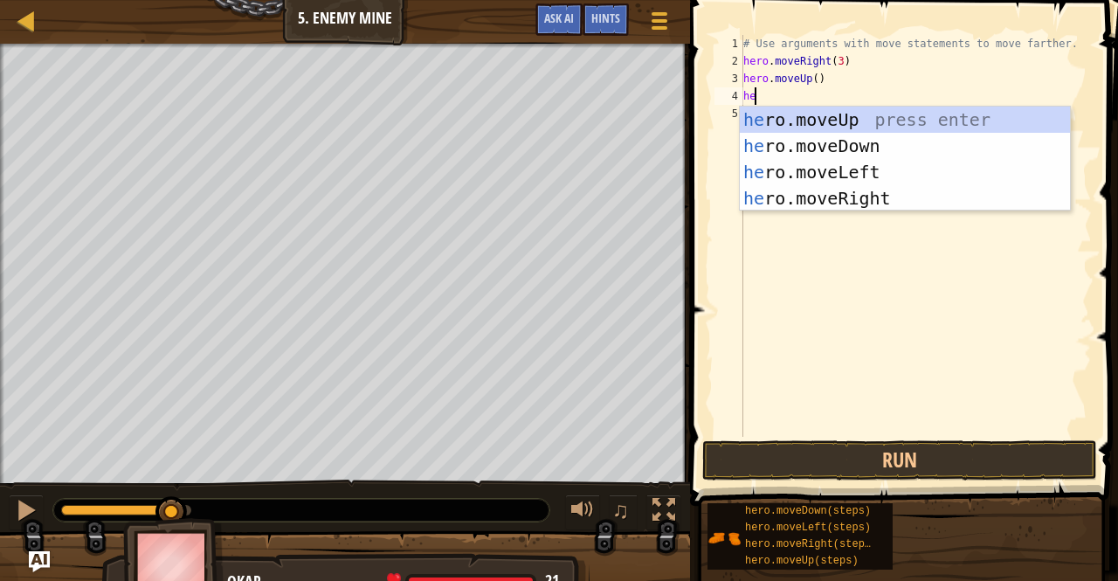
type textarea "her"
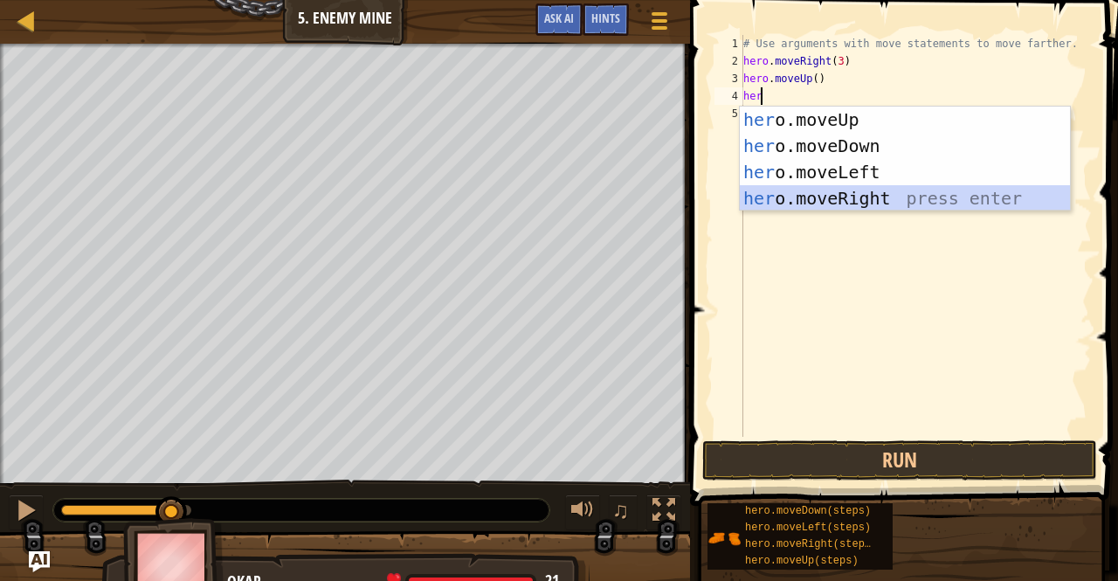
click at [833, 200] on div "her o.moveUp press enter her o.moveDown press enter her o.moveLeft press enter …" at bounding box center [905, 185] width 331 height 157
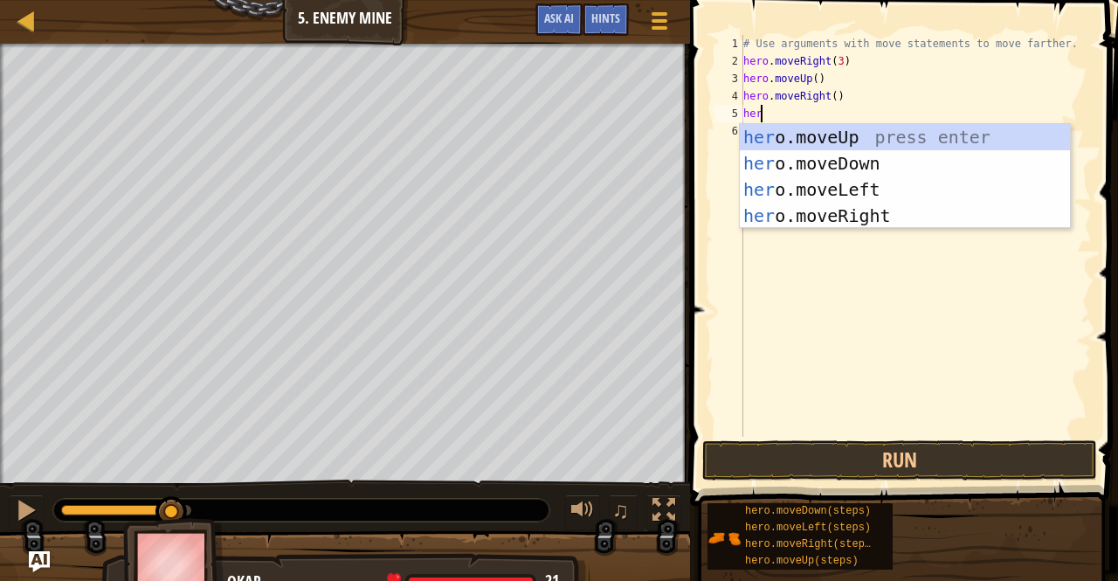
type textarea "hero"
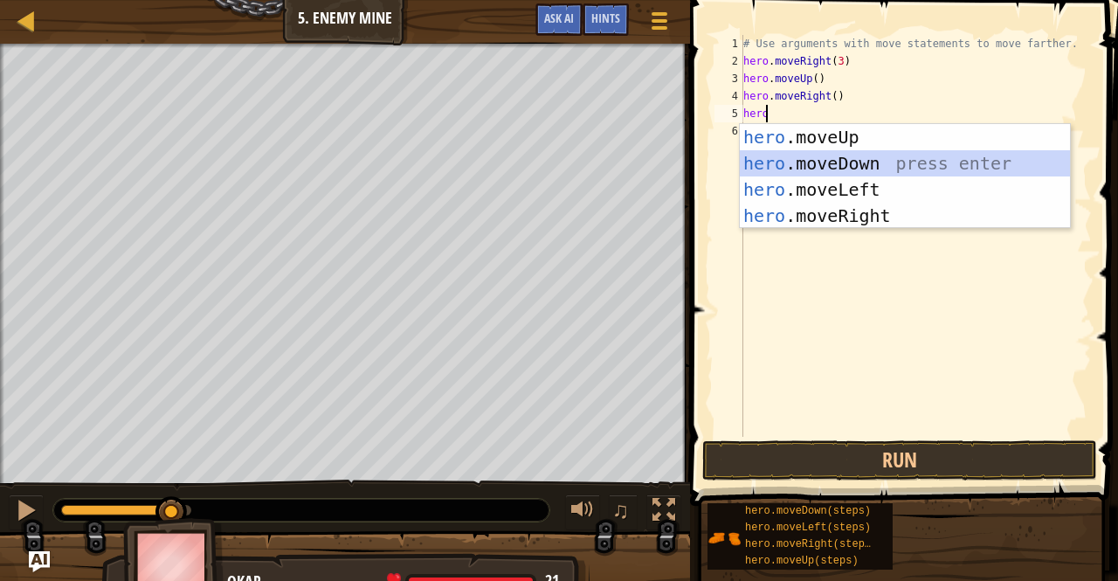
click at [844, 176] on div "hero .moveUp press enter hero .moveDown press enter hero .moveLeft press enter …" at bounding box center [905, 202] width 331 height 157
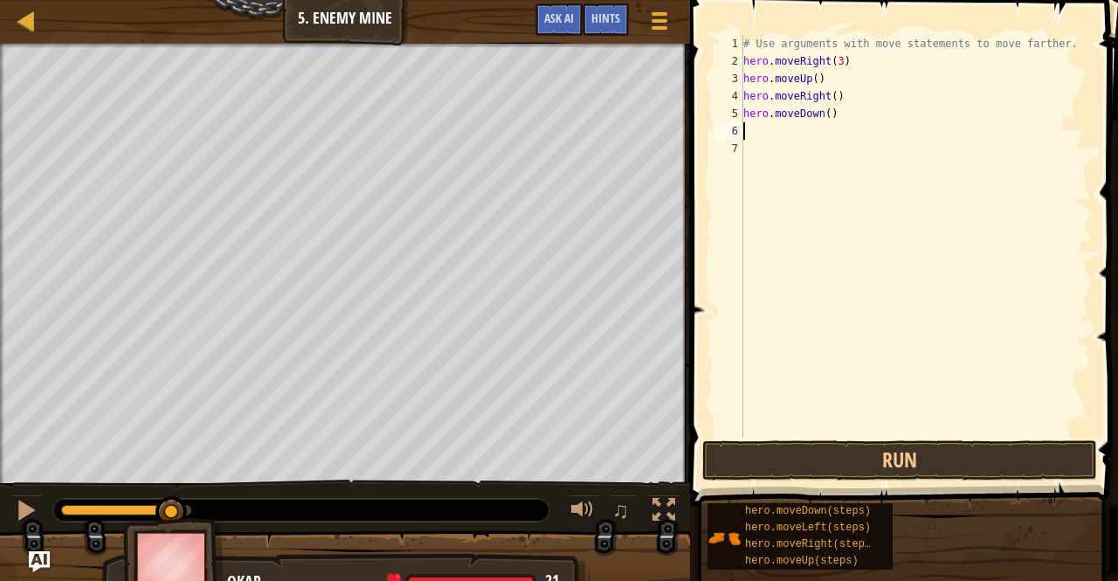
click at [821, 116] on div "# Use arguments with move statements to move farther. hero . moveRight ( 3 ) he…" at bounding box center [916, 253] width 352 height 437
click at [823, 114] on div "# Use arguments with move statements to move farther. hero . moveRight ( 3 ) he…" at bounding box center [916, 253] width 352 height 437
type textarea "hero.moveDown(3)"
click at [807, 134] on div "# Use arguments with move statements to move farther. hero . moveRight ( 3 ) he…" at bounding box center [916, 253] width 352 height 437
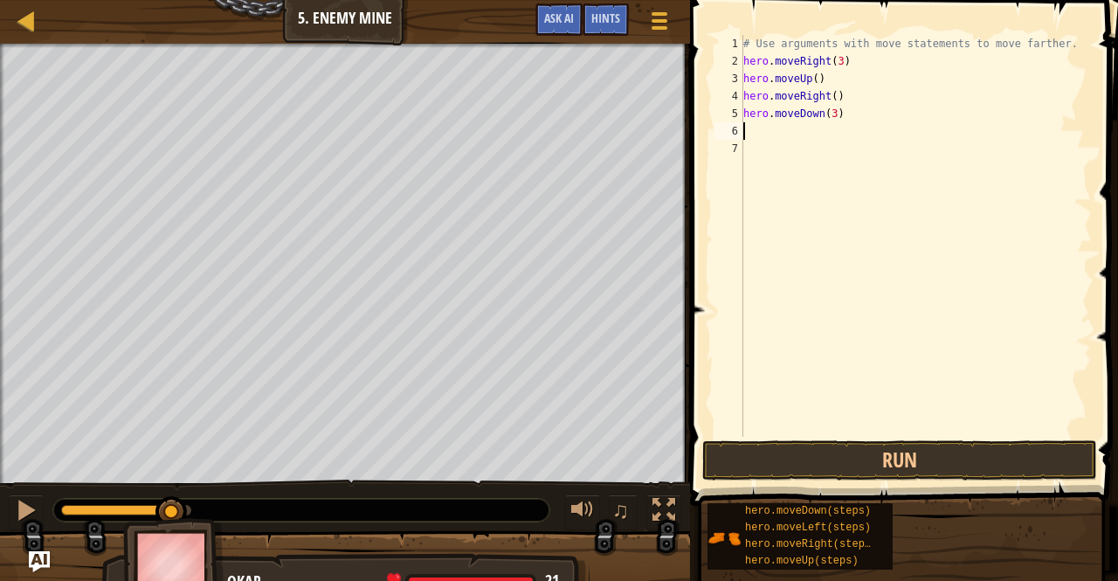
scroll to position [8, 0]
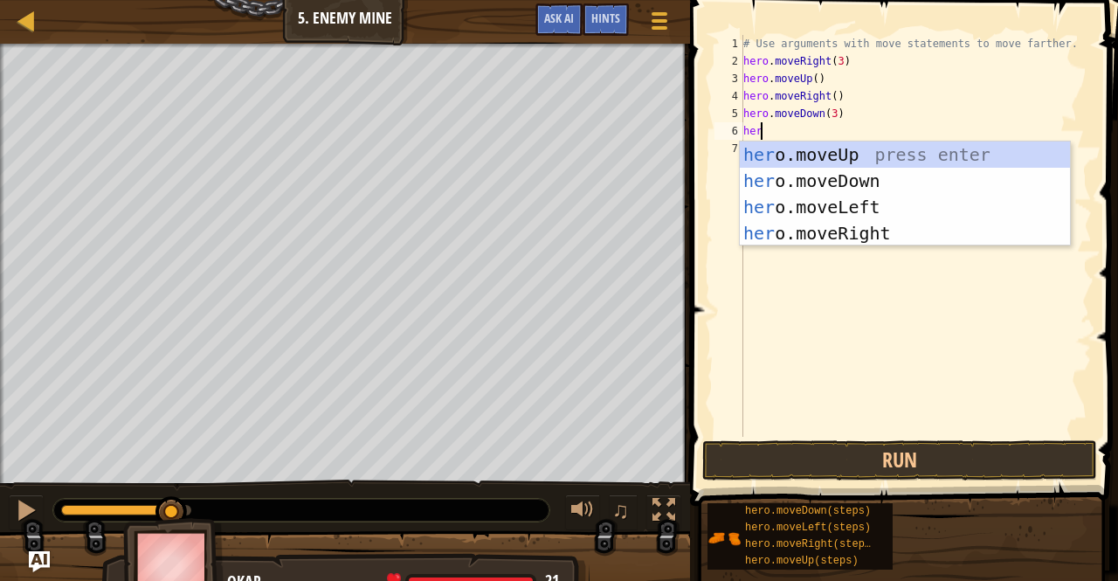
type textarea "hero"
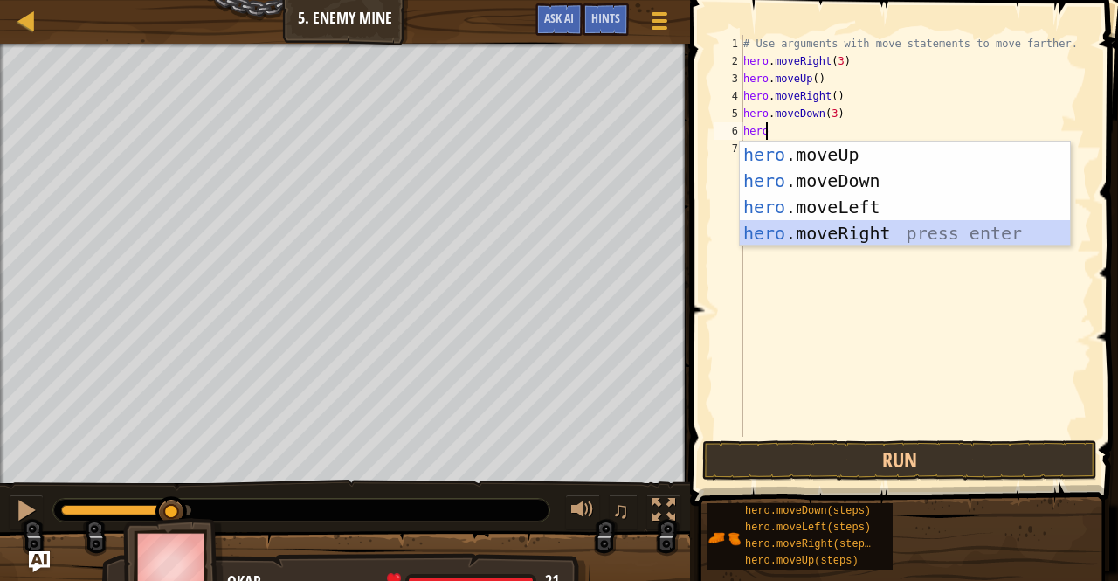
click at [824, 227] on div "hero .moveUp press enter hero .moveDown press enter hero .moveLeft press enter …" at bounding box center [905, 219] width 331 height 157
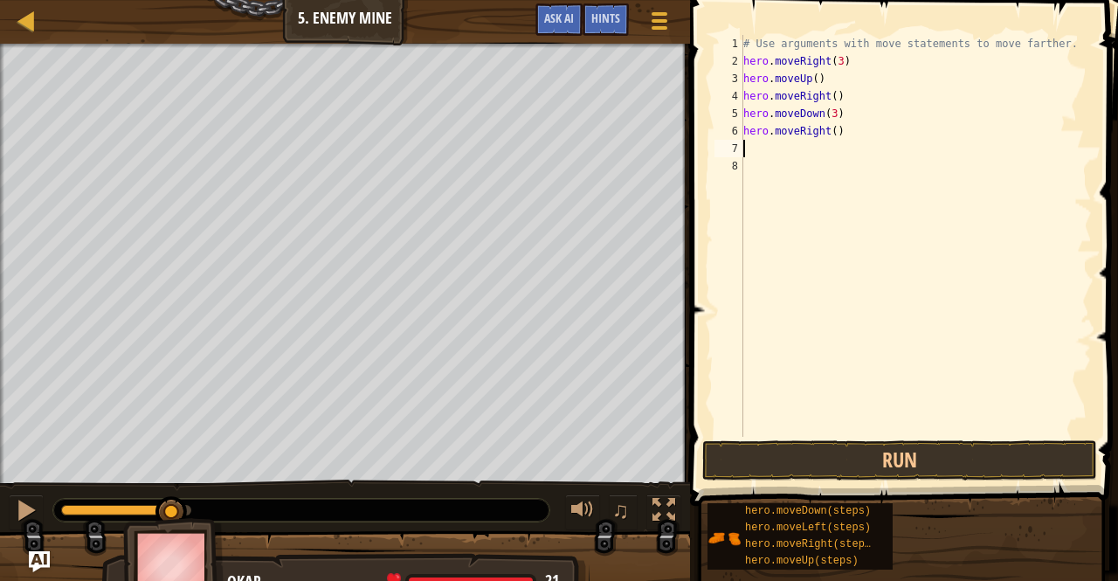
scroll to position [8, 0]
click at [831, 129] on div "# Use arguments with move statements to move farther. hero . moveRight ( 3 ) he…" at bounding box center [916, 253] width 352 height 437
type textarea "hero.moveRight(2)"
click at [884, 460] on button "Run" at bounding box center [899, 460] width 395 height 40
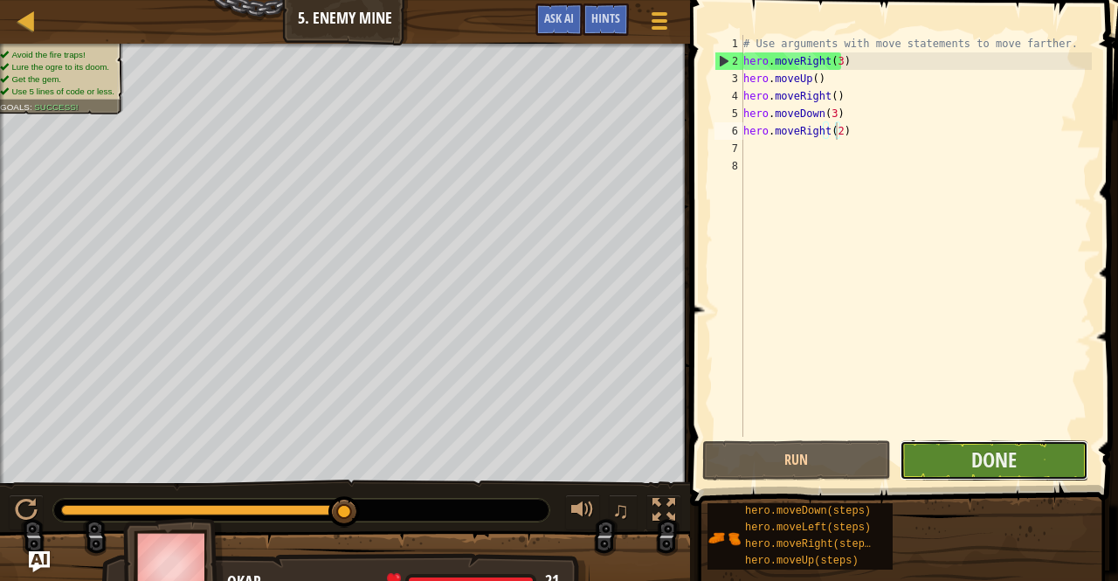
click at [944, 465] on button "Done" at bounding box center [994, 460] width 189 height 40
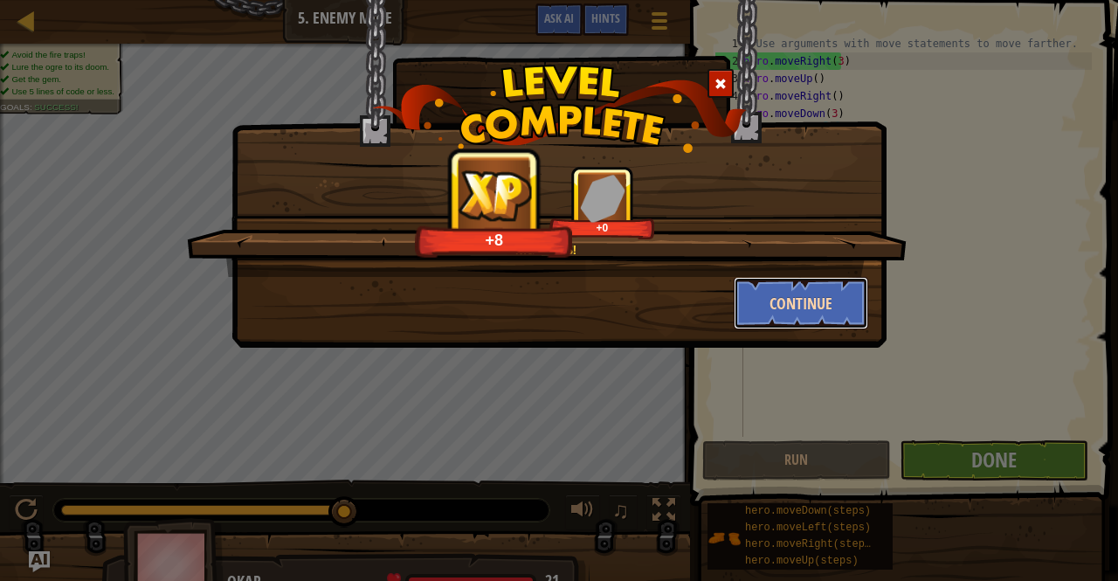
click at [829, 306] on button "Continue" at bounding box center [801, 303] width 135 height 52
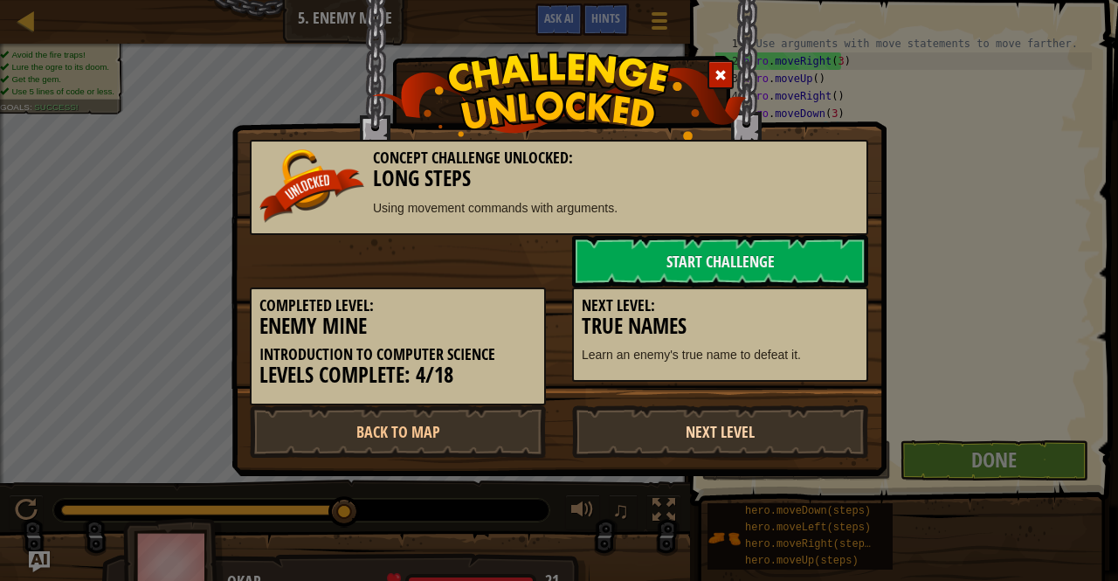
click at [732, 436] on link "Next Level" at bounding box center [720, 431] width 296 height 52
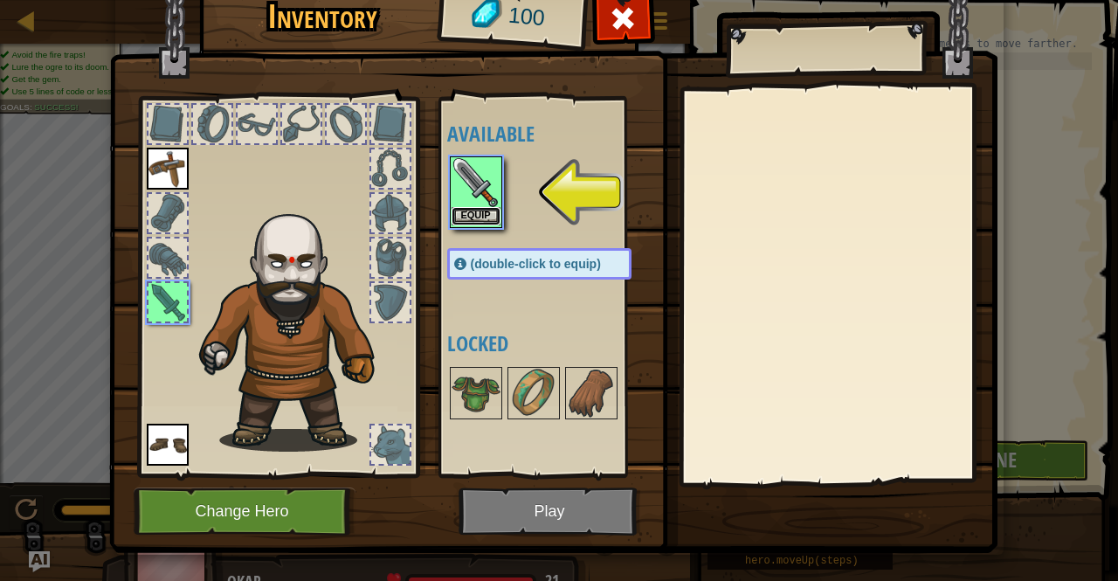
click at [491, 212] on button "Equip" at bounding box center [476, 216] width 49 height 18
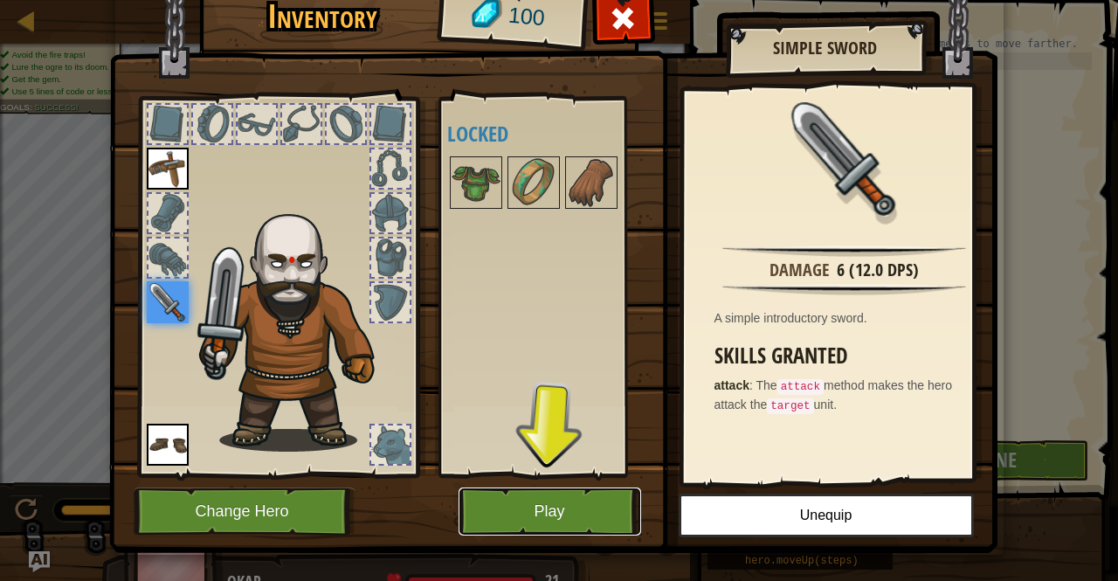
click at [587, 498] on button "Play" at bounding box center [550, 511] width 183 height 48
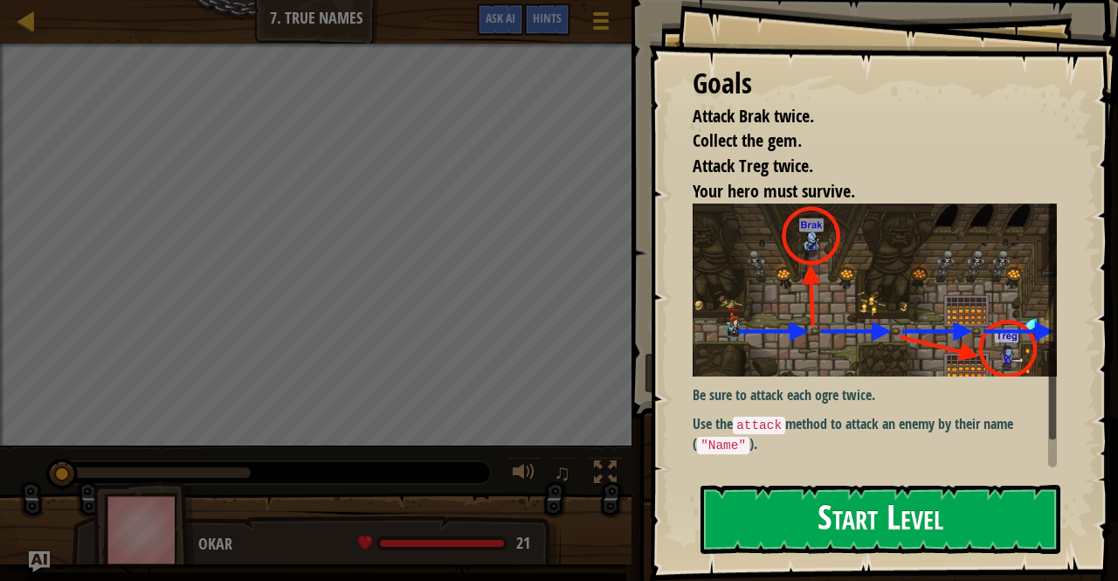
click at [859, 518] on button "Start Level" at bounding box center [880, 519] width 360 height 69
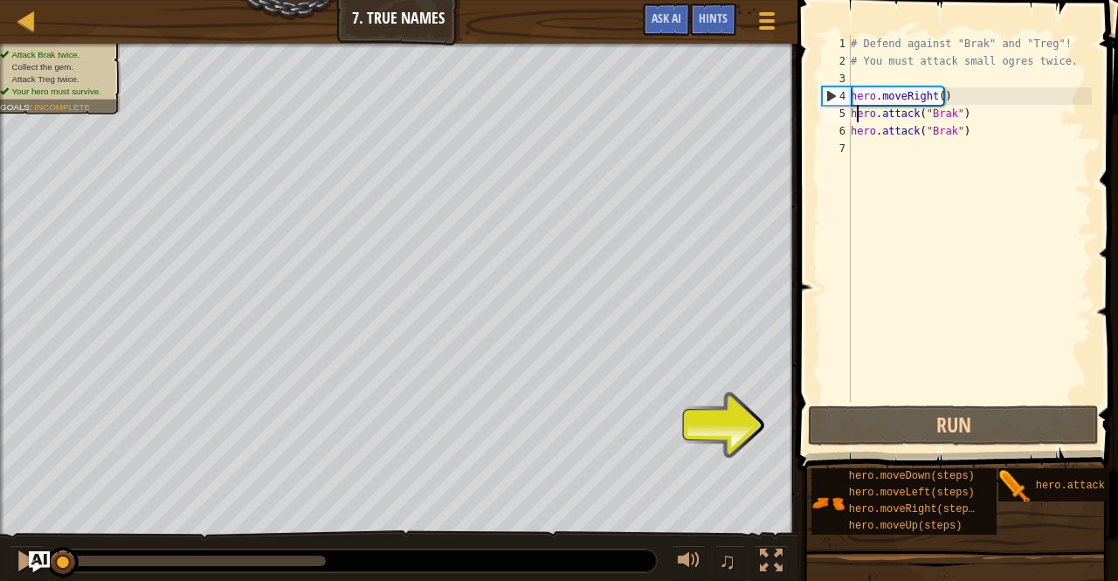
click at [854, 114] on div "# Defend against "Brak" and "Treg"! # You must attack small ogres twice. hero .…" at bounding box center [969, 236] width 245 height 402
click at [849, 114] on div "5" at bounding box center [836, 113] width 29 height 17
type textarea "hero.attack("Brak")"
click at [853, 111] on div "# Defend against "Brak" and "Treg"! # You must attack small ogres twice. hero .…" at bounding box center [969, 236] width 245 height 402
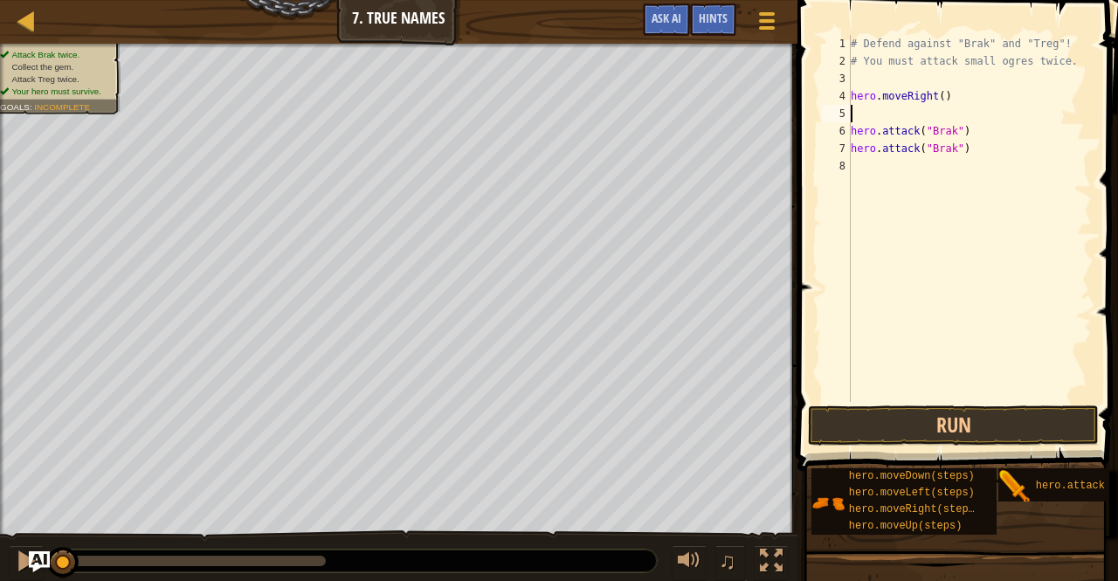
click at [891, 113] on div "# Defend against "Brak" and "Treg"! # You must attack small ogres twice. hero .…" at bounding box center [969, 236] width 245 height 402
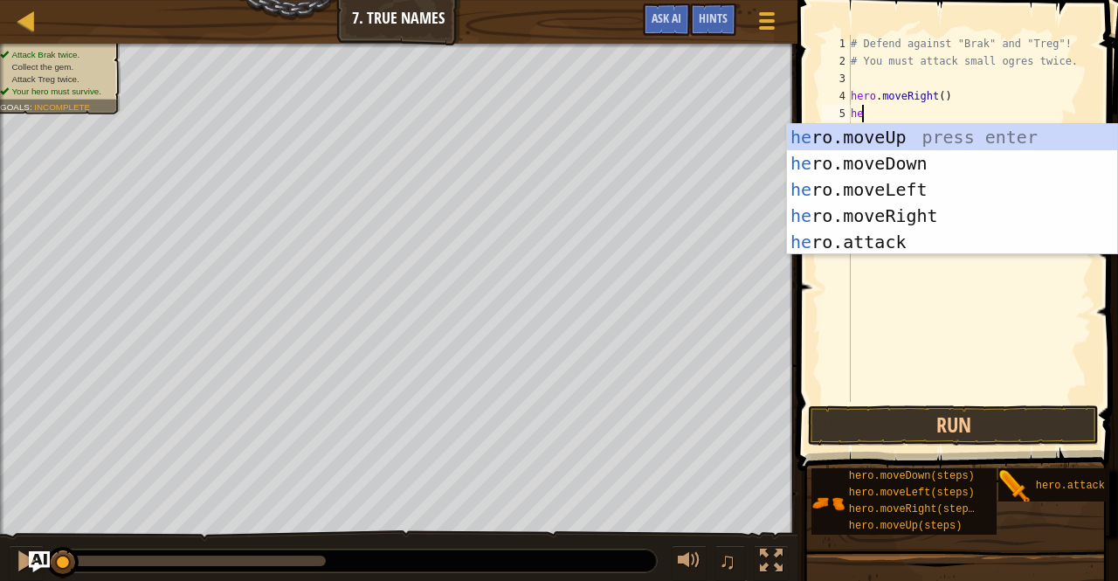
scroll to position [8, 0]
type textarea "hero"
click at [889, 139] on div "hero .moveUp press enter hero .moveDown press enter hero .moveLeft press enter …" at bounding box center [952, 215] width 331 height 183
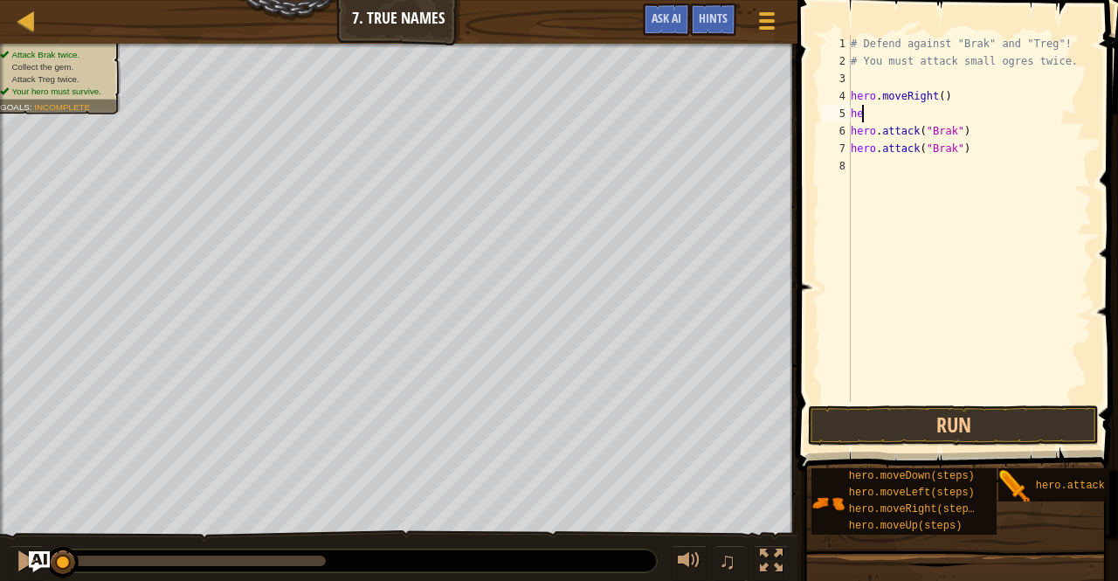
type textarea "h"
type textarea "hero.moveRight()"
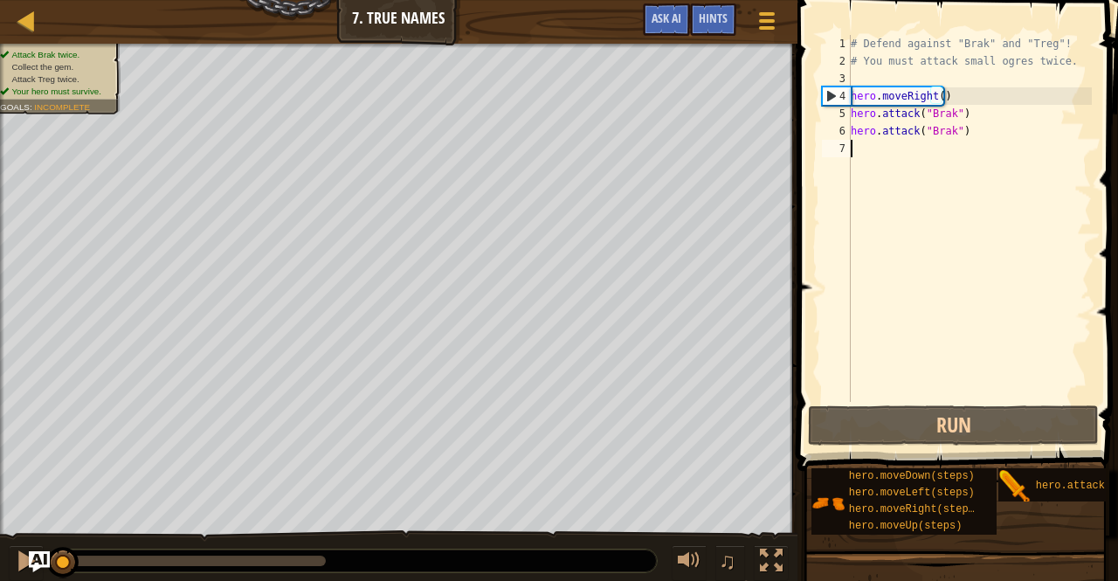
click at [899, 146] on div "# Defend against "Brak" and "Treg"! # You must attack small ogres twice. hero .…" at bounding box center [969, 236] width 245 height 402
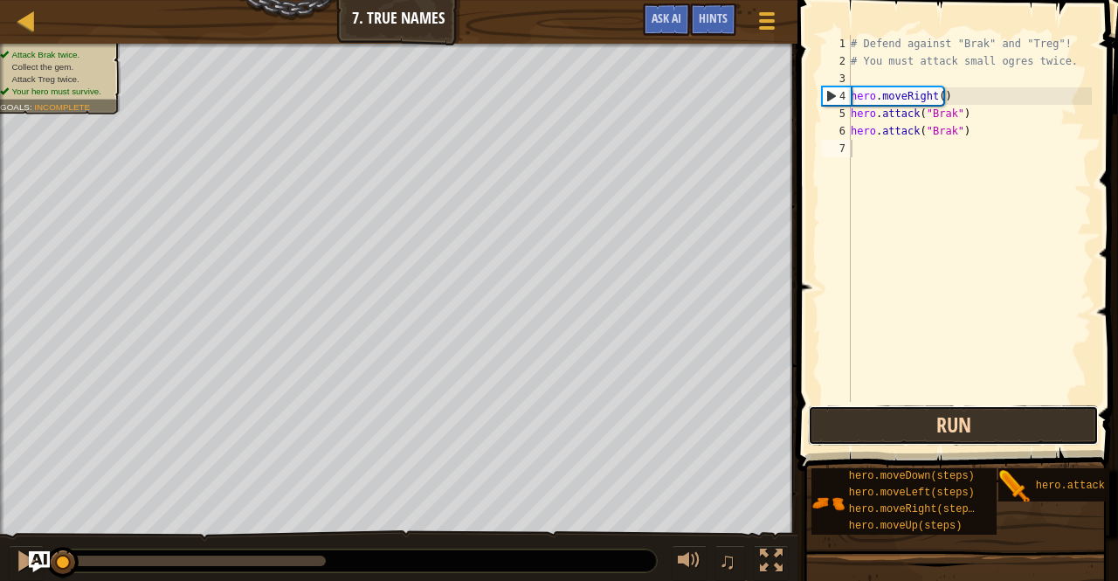
click at [872, 423] on button "Run" at bounding box center [953, 425] width 291 height 40
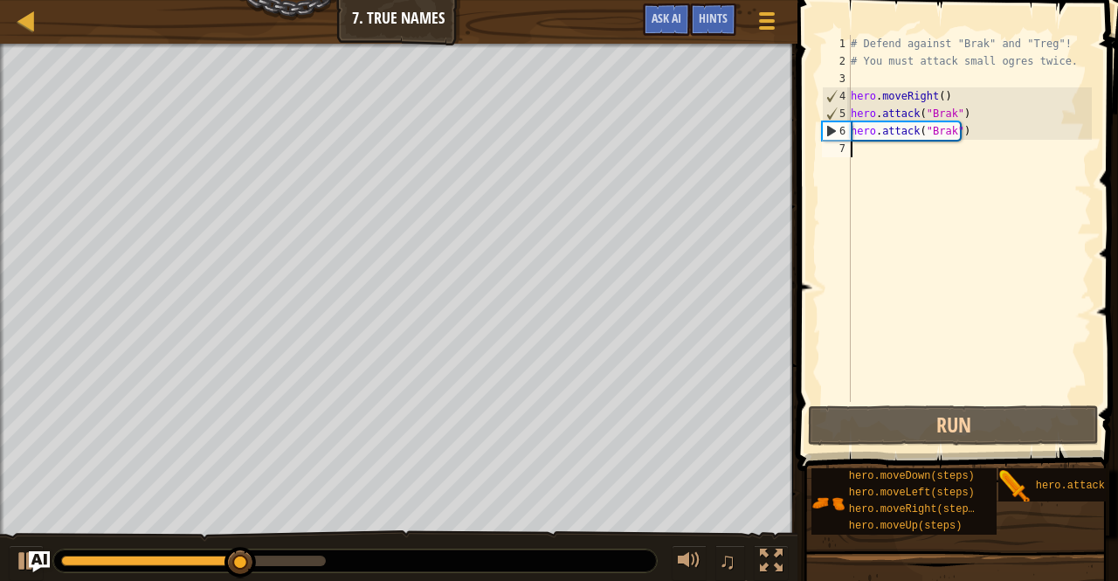
click at [877, 147] on div "# Defend against "Brak" and "Treg"! # You must attack small ogres twice. hero .…" at bounding box center [969, 236] width 245 height 402
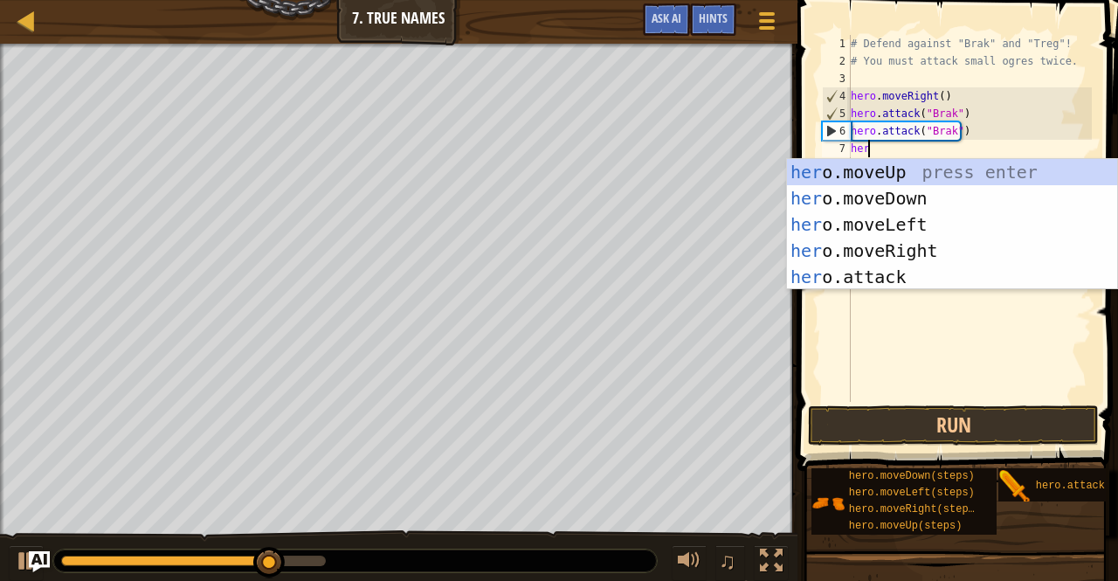
type textarea "hero"
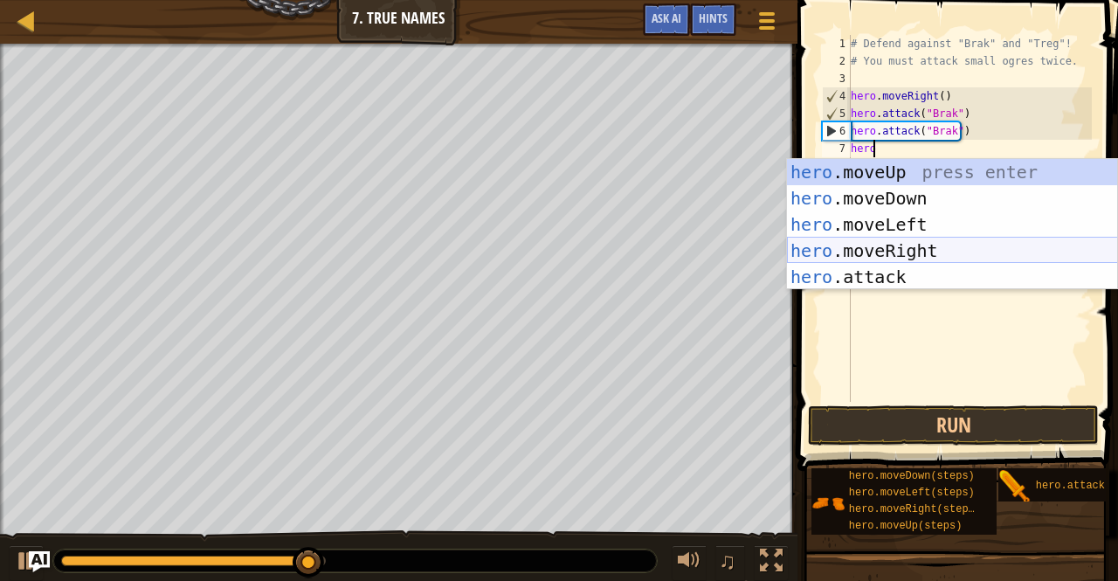
click at [893, 244] on div "hero .moveUp press enter hero .moveDown press enter hero .moveLeft press enter …" at bounding box center [952, 250] width 331 height 183
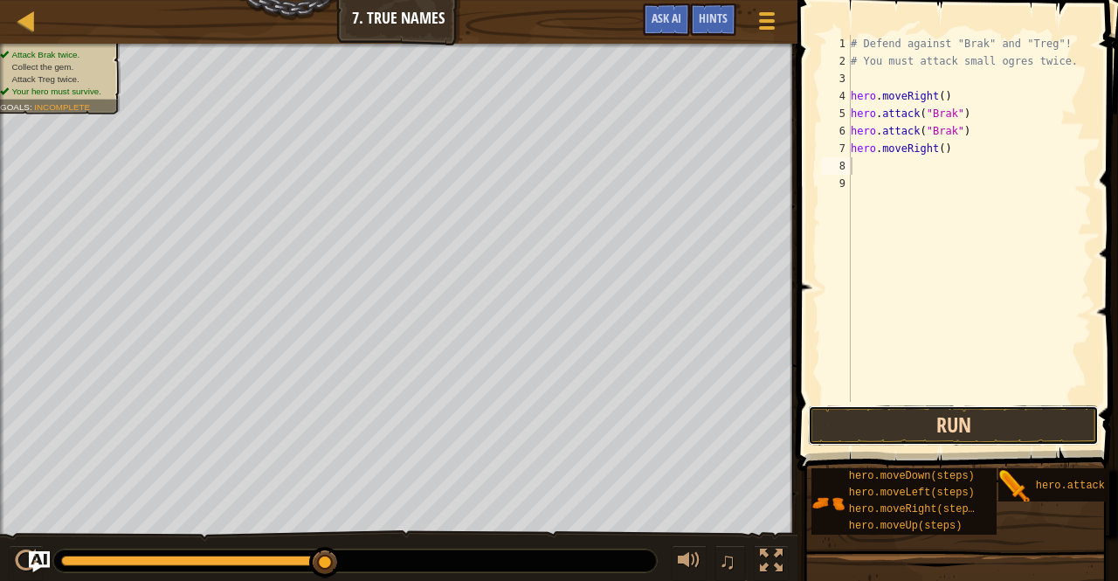
click at [980, 424] on button "Run" at bounding box center [953, 425] width 291 height 40
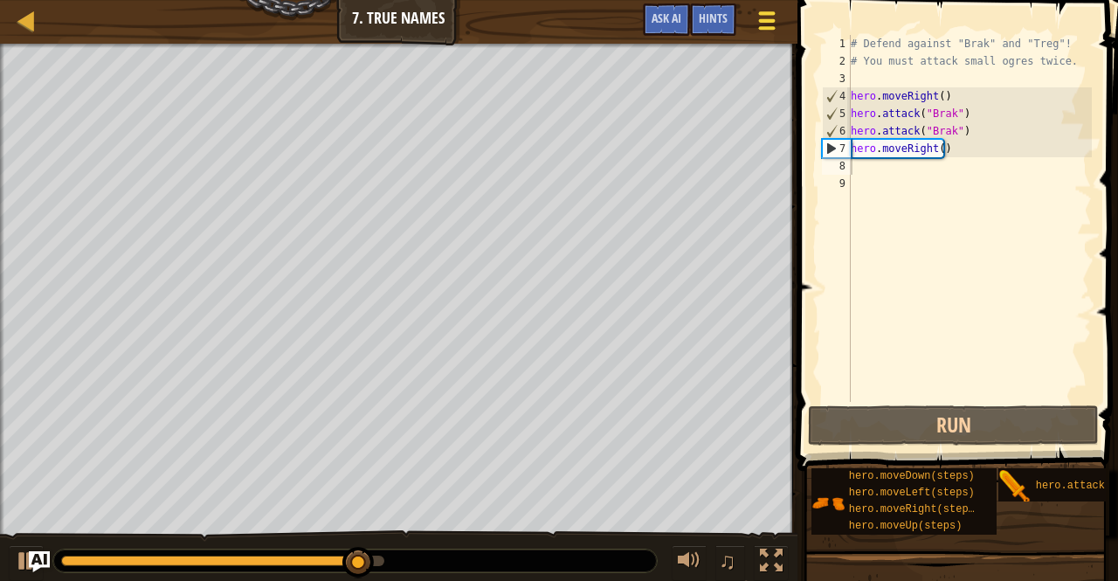
click at [760, 14] on span at bounding box center [766, 12] width 17 height 3
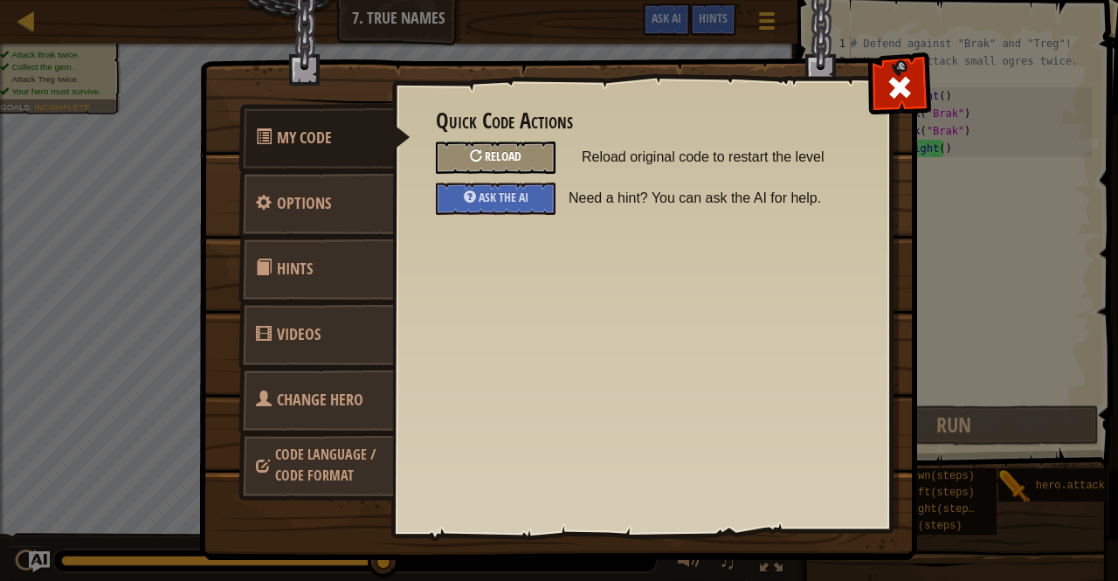
click at [500, 158] on span "Reload" at bounding box center [503, 156] width 37 height 17
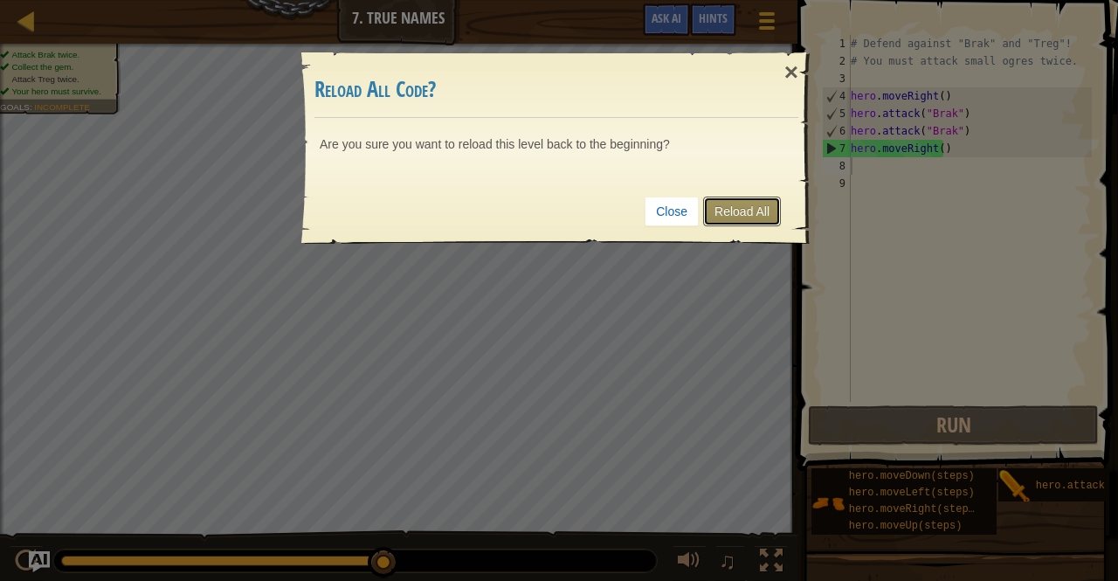
click at [737, 210] on link "Reload All" at bounding box center [742, 212] width 78 height 30
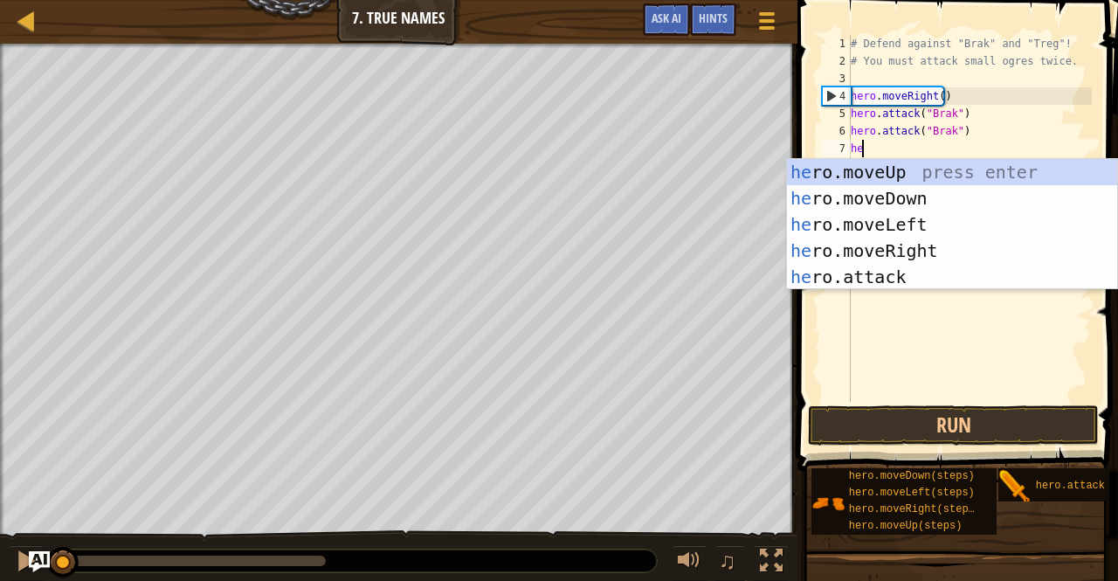
type textarea "hero"
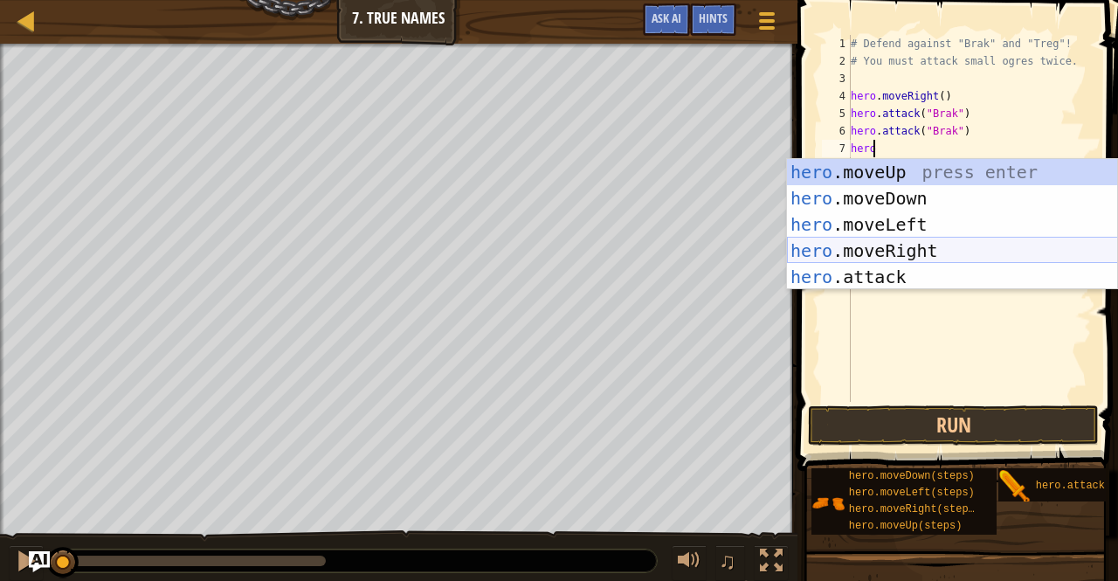
click at [936, 247] on div "hero .moveUp press enter hero .moveDown press enter hero .moveLeft press enter …" at bounding box center [952, 250] width 331 height 183
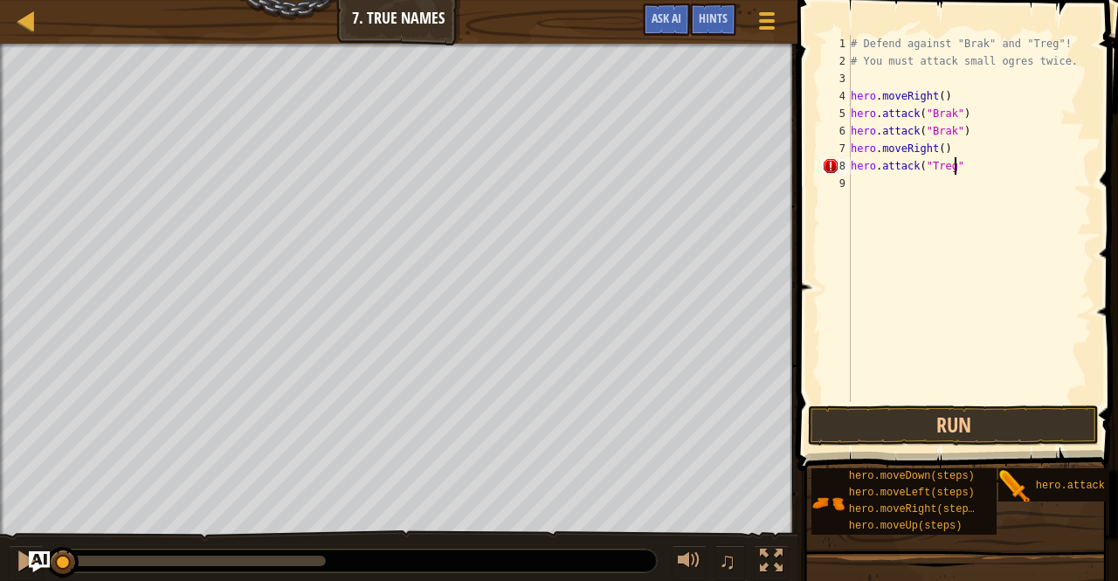
scroll to position [8, 7]
type textarea "hero.attack("Treg")"
drag, startPoint x: 961, startPoint y: 170, endPoint x: 844, endPoint y: 165, distance: 117.1
click at [844, 165] on div "hero.attack("Treg") 1 2 3 4 5 6 7 8 9 # Defend against "Brak" and "Treg"! # You…" at bounding box center [954, 218] width 273 height 367
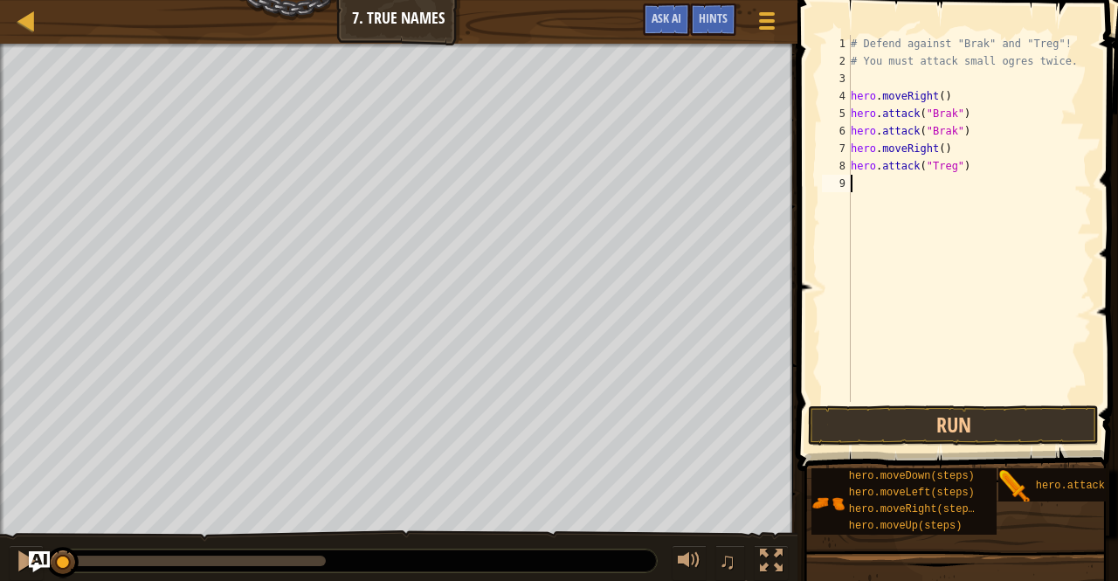
click at [881, 193] on div "# Defend against "Brak" and "Treg"! # You must attack small ogres twice. hero .…" at bounding box center [969, 236] width 245 height 402
paste textarea "hero.attack("Treg")"
type textarea "hero.attack("Treg")"
click at [955, 431] on button "Run" at bounding box center [953, 425] width 291 height 40
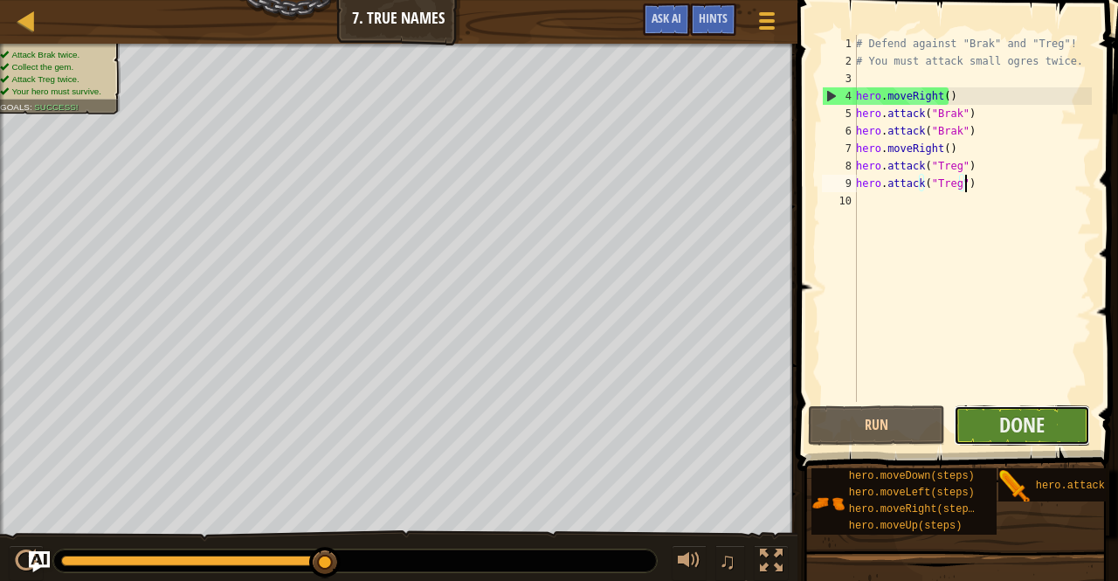
click at [997, 427] on button "Done" at bounding box center [1022, 425] width 137 height 40
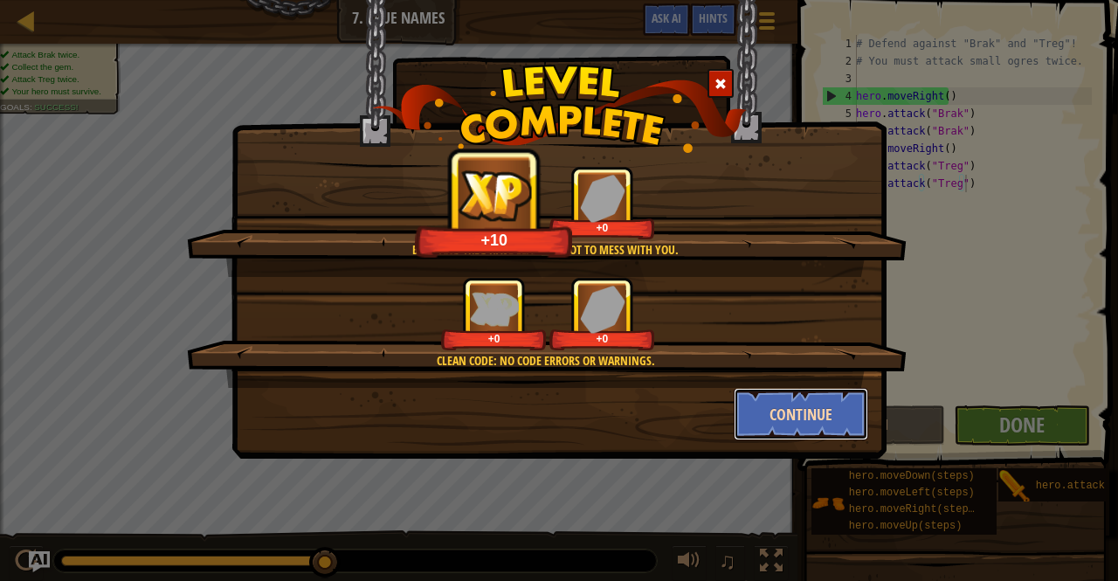
click at [797, 418] on button "Continue" at bounding box center [801, 414] width 135 height 52
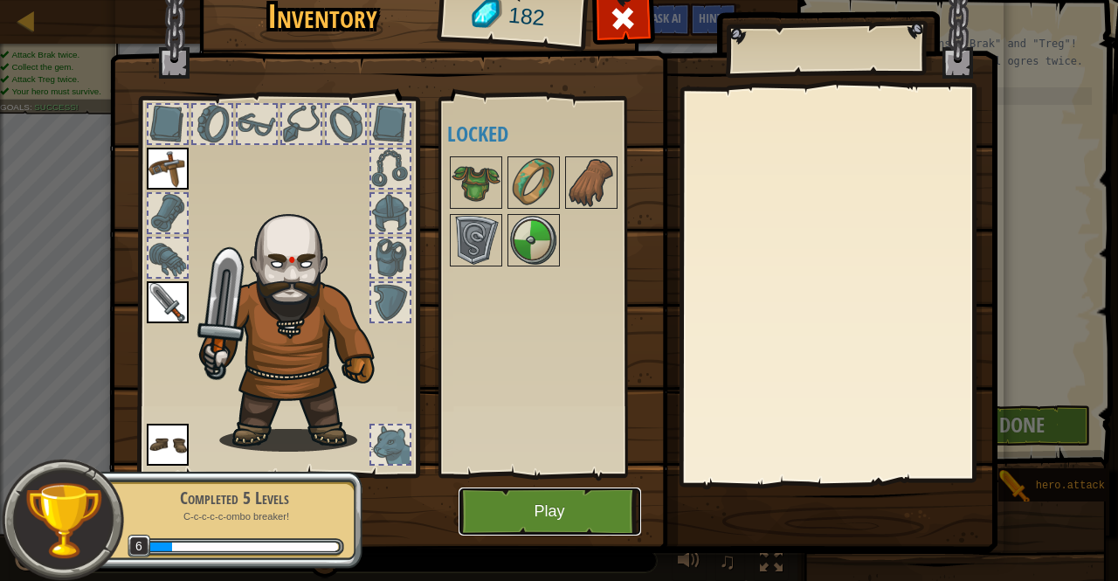
click at [598, 509] on button "Play" at bounding box center [550, 511] width 183 height 48
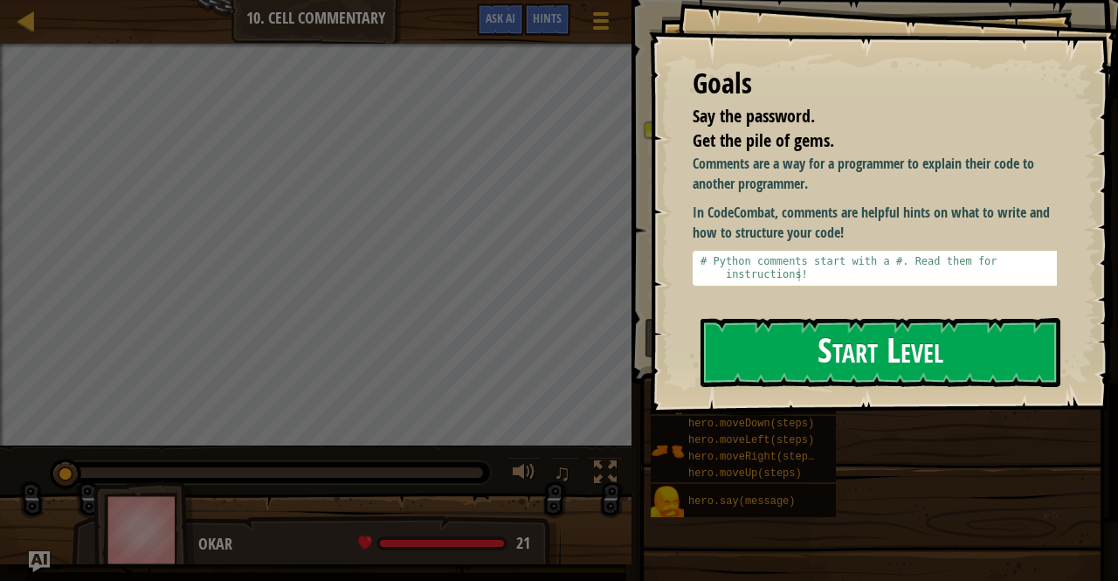
click at [844, 344] on button "Start Level" at bounding box center [880, 352] width 360 height 69
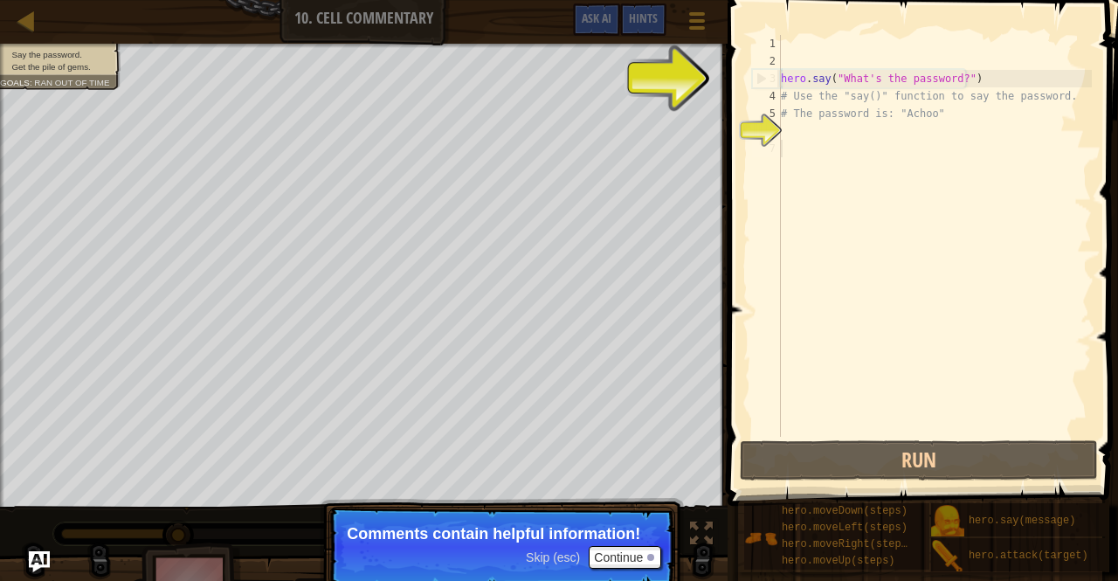
click at [832, 148] on div "hero . say ( "What's the password?" ) # Use the "say()" function to say the pas…" at bounding box center [934, 253] width 314 height 437
click at [830, 133] on div "hero . say ( "What's the password?" ) # Use the "say()" function to say the pas…" at bounding box center [934, 253] width 314 height 437
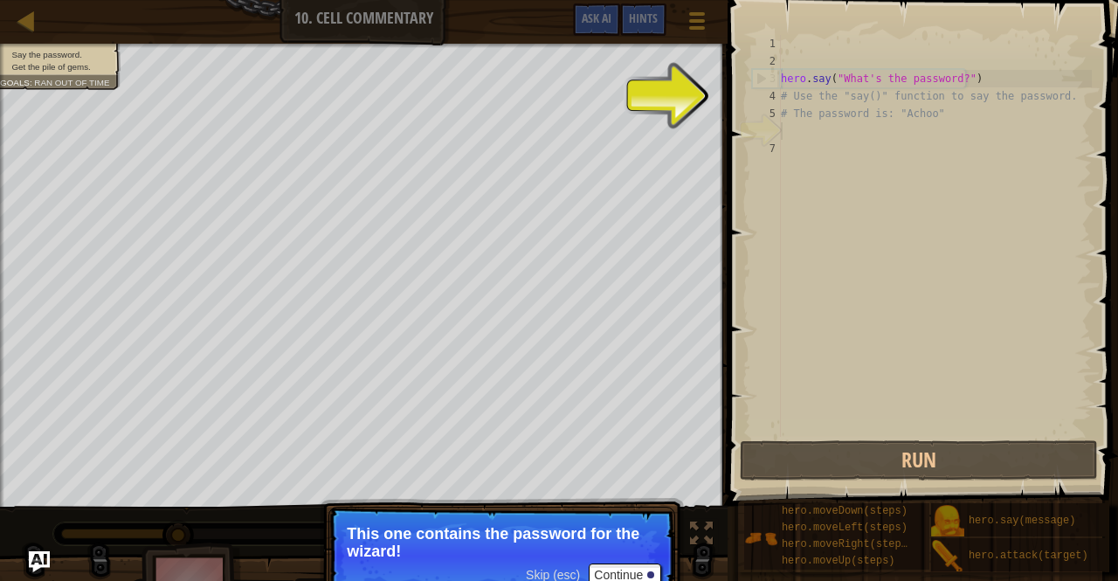
click at [872, 111] on div "hero . say ( "What's the password?" ) # Use the "say()" function to say the pas…" at bounding box center [934, 253] width 314 height 437
click at [959, 79] on div "hero . say ( "What's the password?" ) # Use the "say()" function to say the pas…" at bounding box center [934, 253] width 314 height 437
type textarea "hero.say("What's the password?")"
click at [973, 79] on div "hero . say ( "What's the password?" ) # Use the "say()" function to say the pas…" at bounding box center [934, 253] width 314 height 437
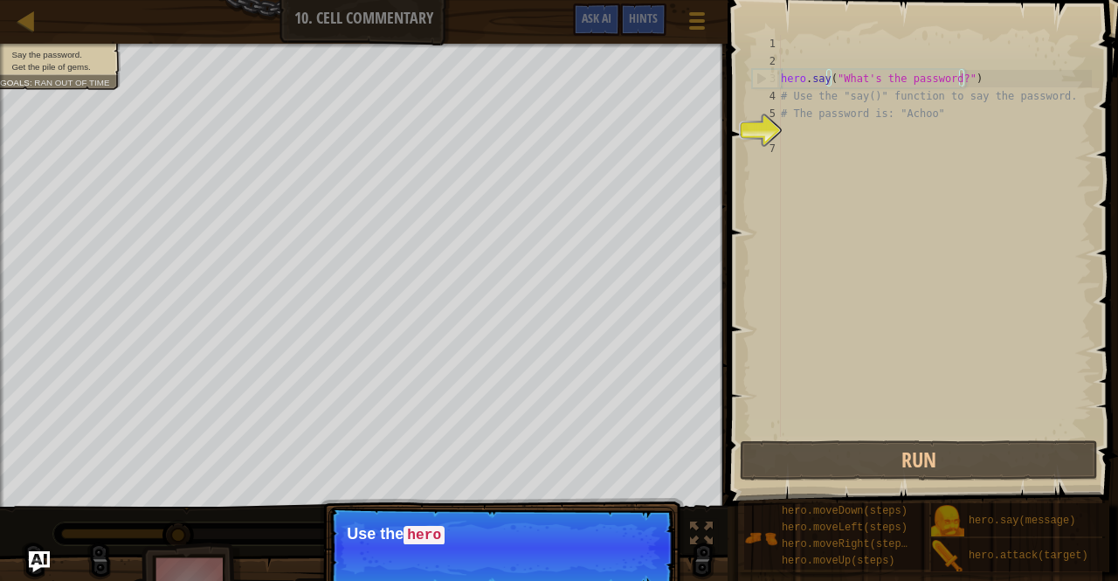
click at [957, 81] on div "hero . say ( "What's the password?" ) # Use the "say()" function to say the pas…" at bounding box center [934, 253] width 314 height 437
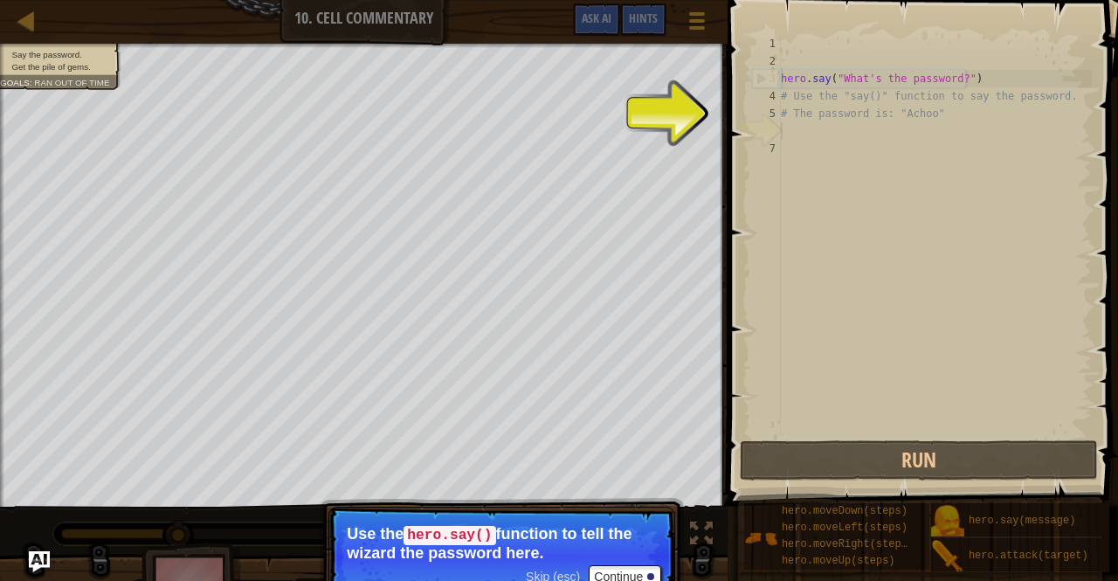
click at [799, 136] on div "hero . say ( "What's the password?" ) # Use the "say()" function to say the pas…" at bounding box center [934, 253] width 314 height 437
click at [828, 83] on div "hero . say ( "What's the password?" ) # Use the "say()" function to say the pas…" at bounding box center [934, 253] width 314 height 437
click at [760, 81] on div "3" at bounding box center [767, 78] width 28 height 17
type textarea "hero.say("What's the password?")"
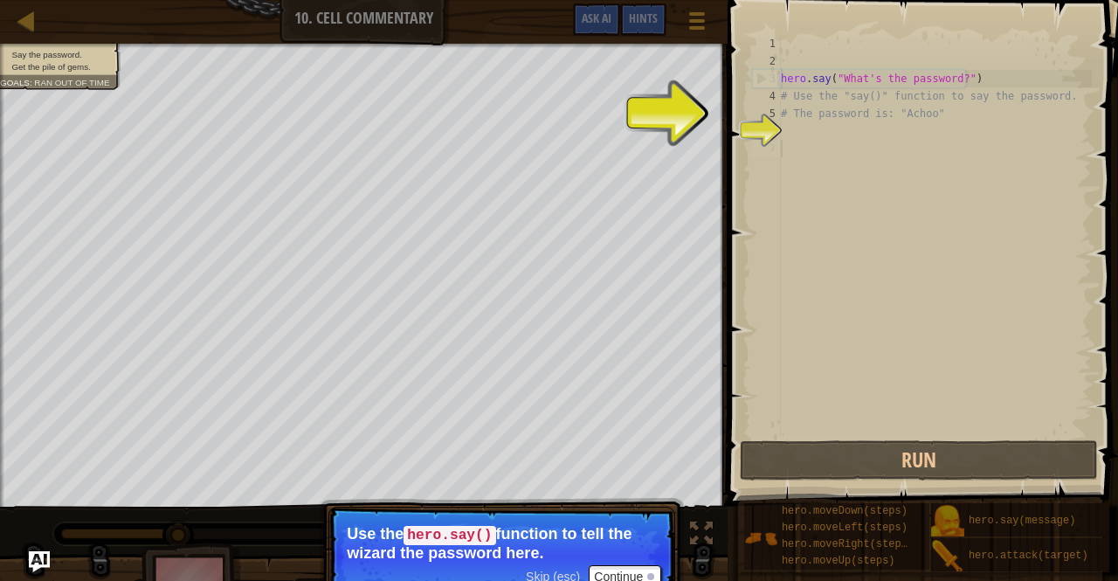
click at [861, 141] on div "hero . say ( "What's the password?" ) # Use the "say()" function to say the pas…" at bounding box center [934, 253] width 314 height 437
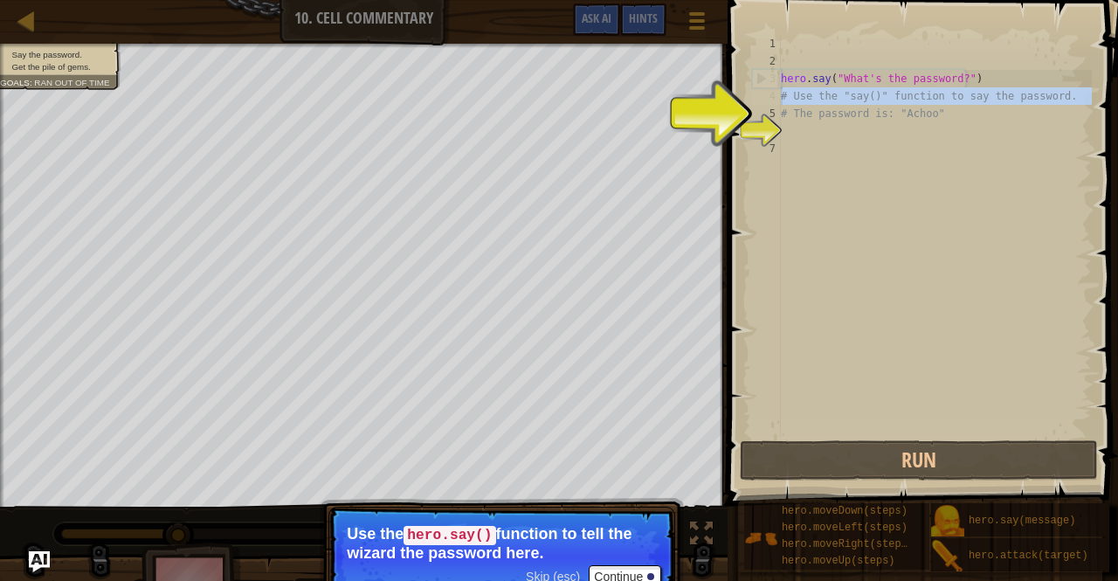
click at [772, 103] on div "4" at bounding box center [766, 95] width 29 height 17
type textarea "# Use the "say()" function to say the password."
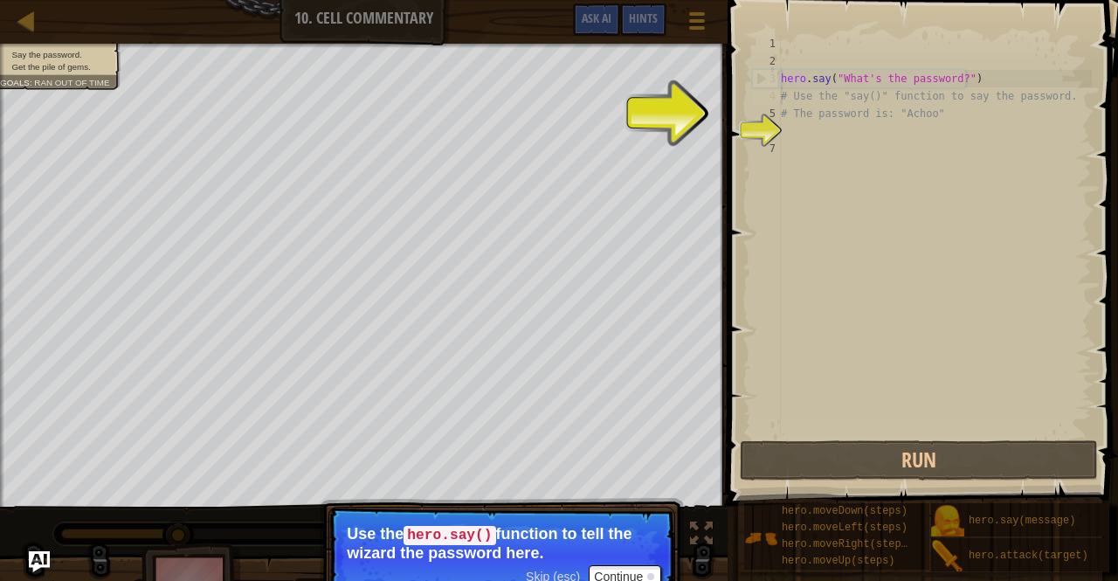
click at [791, 137] on div "hero . say ( "What's the password?" ) # Use the "say()" function to say the pas…" at bounding box center [934, 253] width 314 height 437
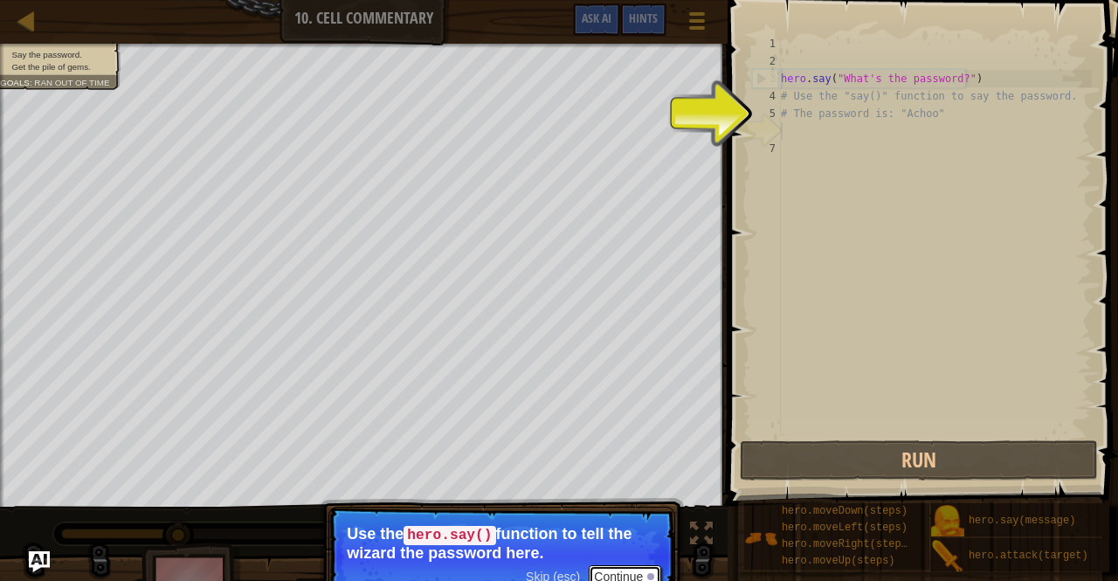
click at [613, 572] on button "Continue" at bounding box center [625, 576] width 72 height 23
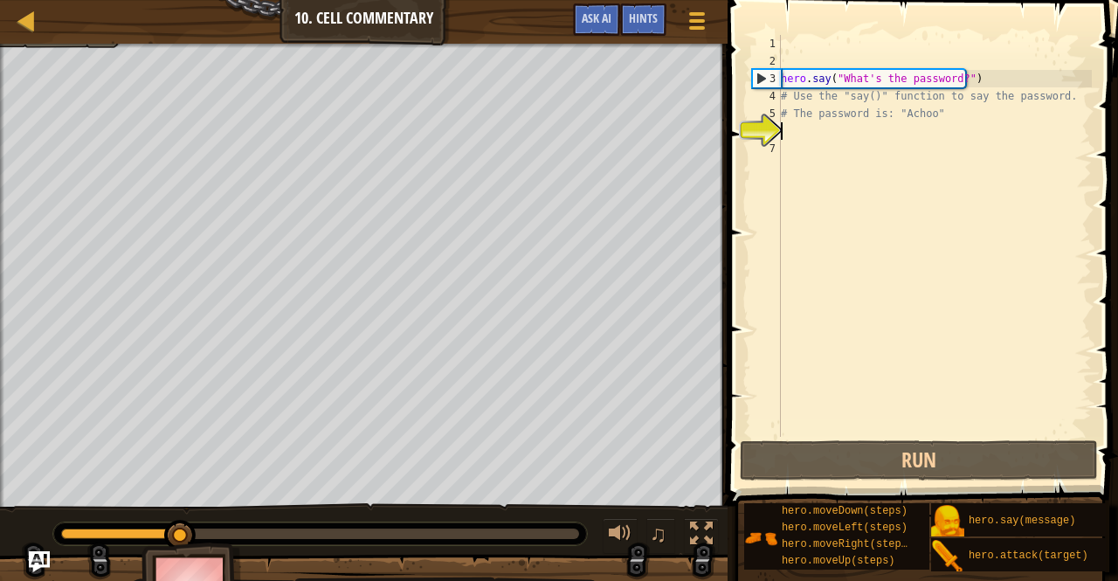
scroll to position [8, 0]
click at [853, 129] on div "hero . say ( "What's the password?" ) # Use the "say()" function to say the pas…" at bounding box center [934, 253] width 314 height 437
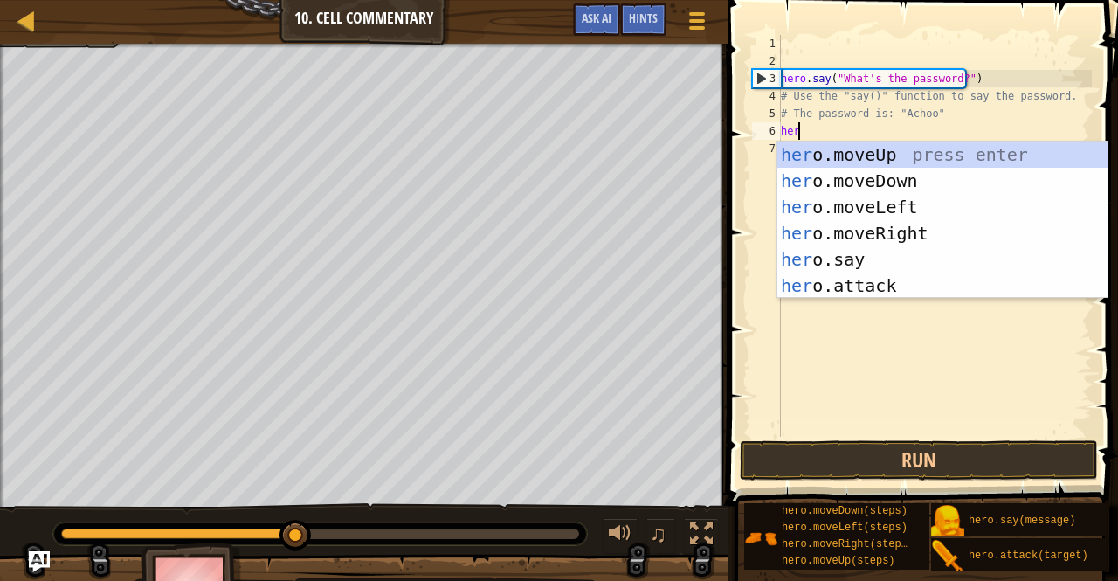
scroll to position [8, 1]
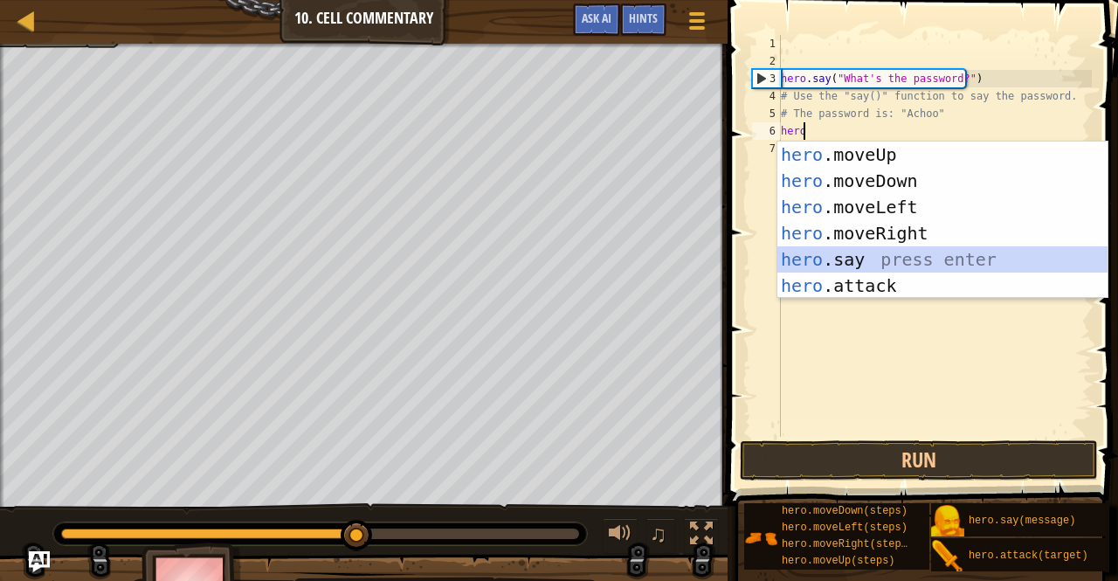
click at [852, 252] on div "hero .moveUp press enter hero .moveDown press enter hero .moveLeft press enter …" at bounding box center [942, 246] width 331 height 210
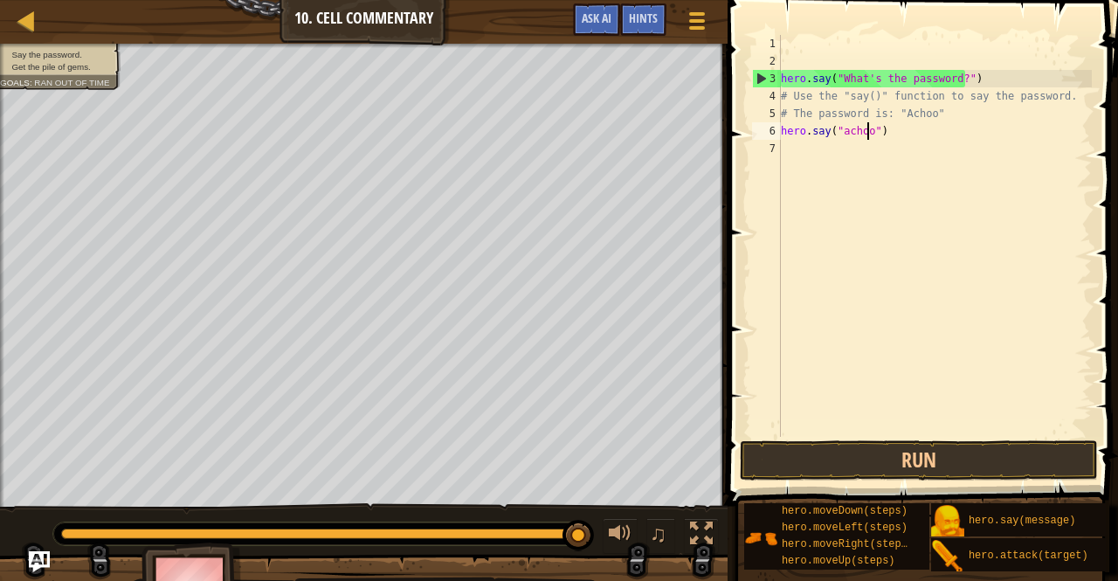
scroll to position [8, 7]
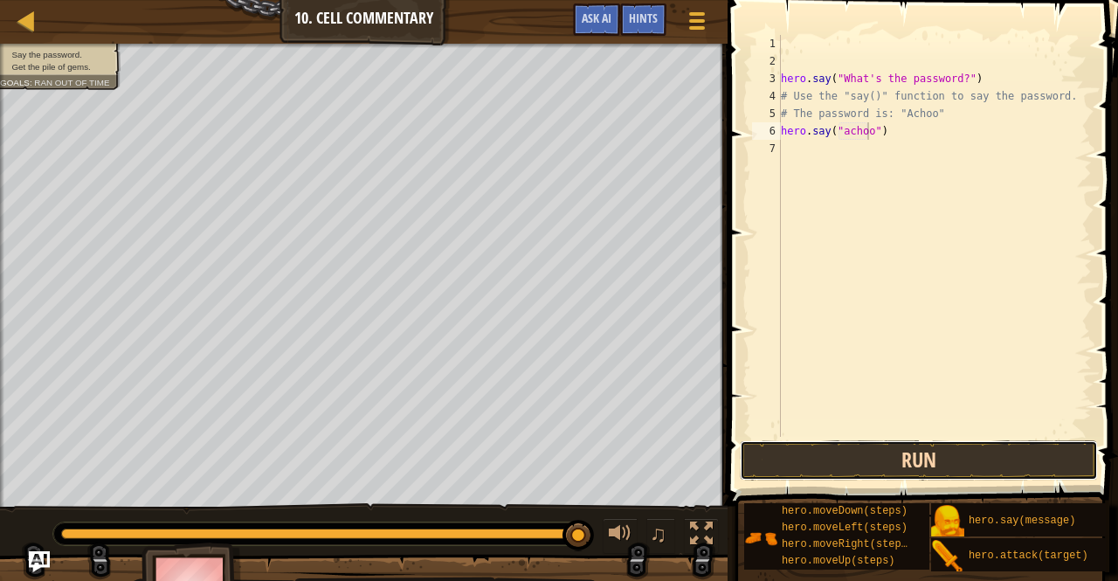
click at [941, 453] on button "Run" at bounding box center [919, 460] width 358 height 40
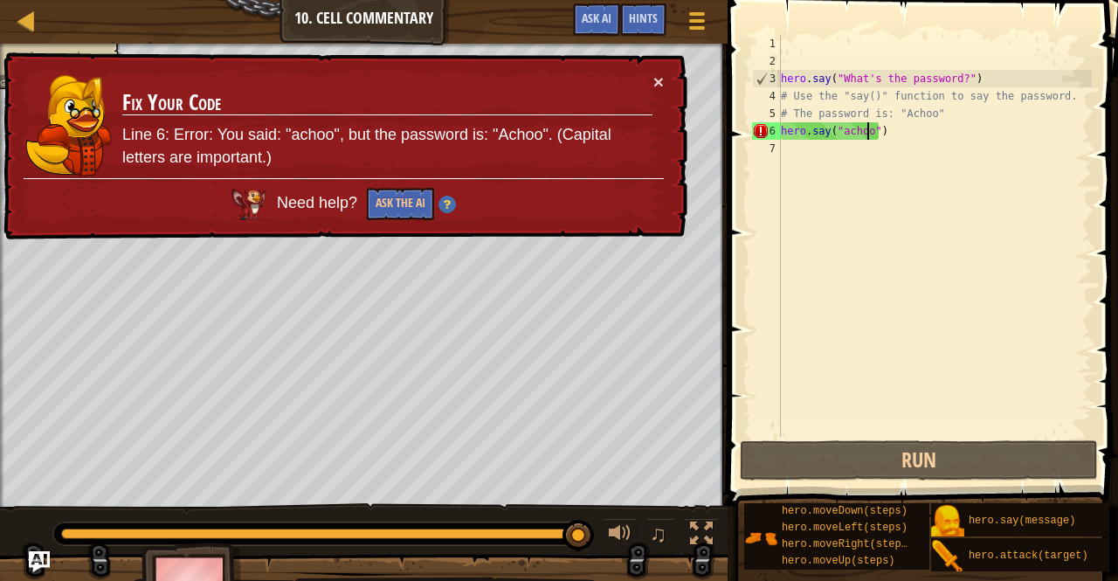
click at [843, 128] on div "hero . say ( "What's the password?" ) # Use the "say()" function to say the pas…" at bounding box center [934, 253] width 314 height 437
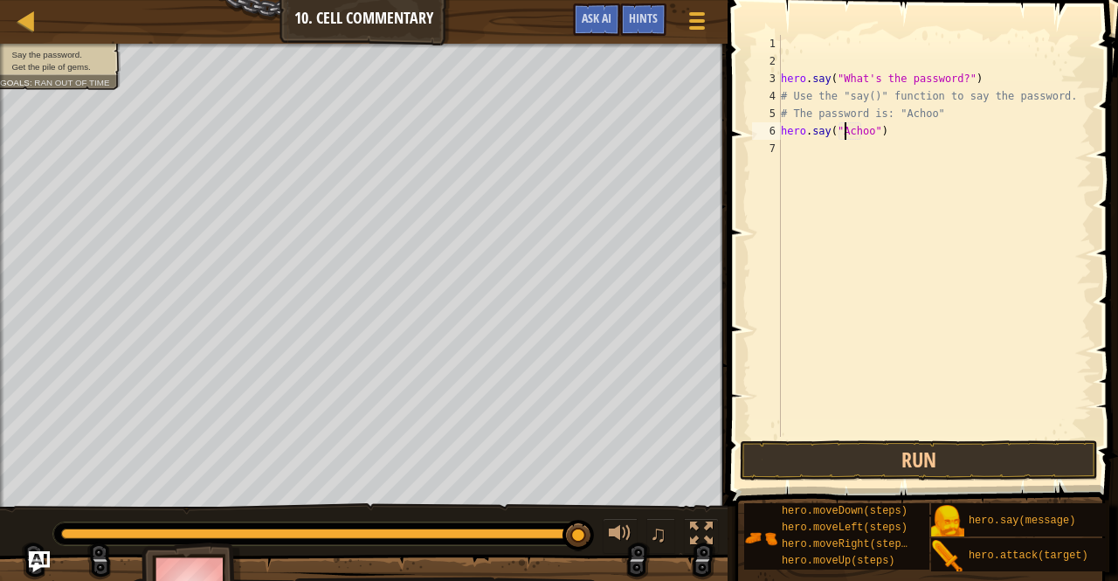
scroll to position [8, 5]
type textarea "hero.say("Achoo")"
click at [891, 452] on button "Run" at bounding box center [919, 460] width 358 height 40
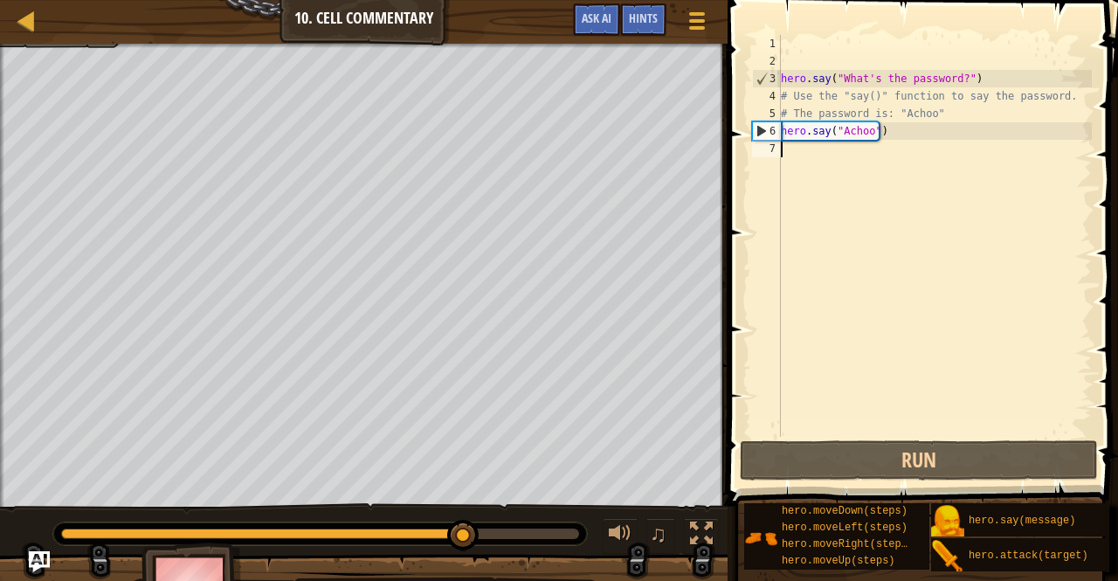
click at [823, 156] on div "hero . say ( "What's the password?" ) # Use the "say()" function to say the pas…" at bounding box center [934, 253] width 314 height 437
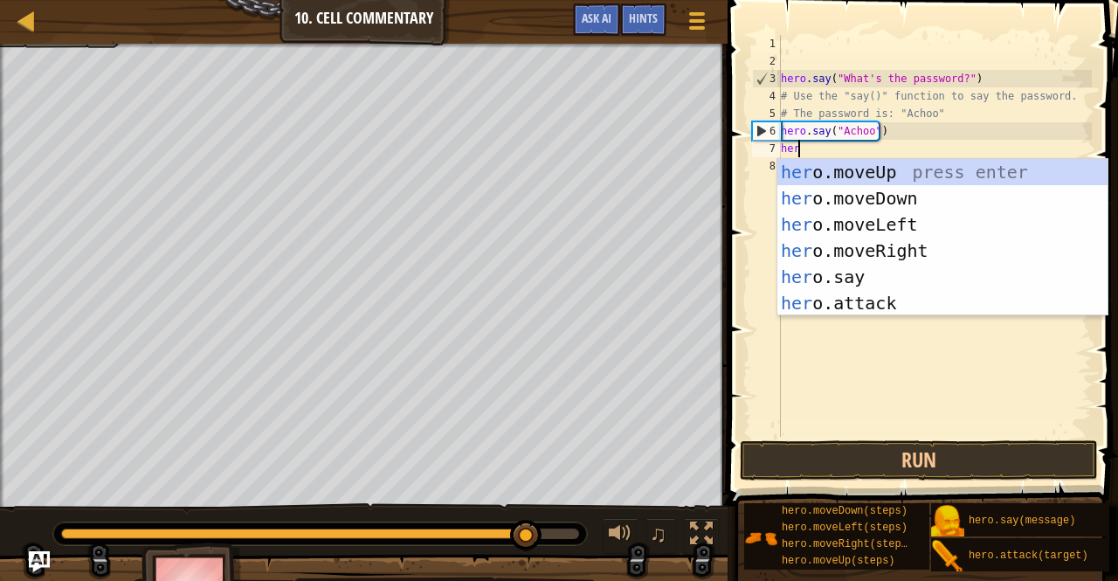
type textarea "hero"
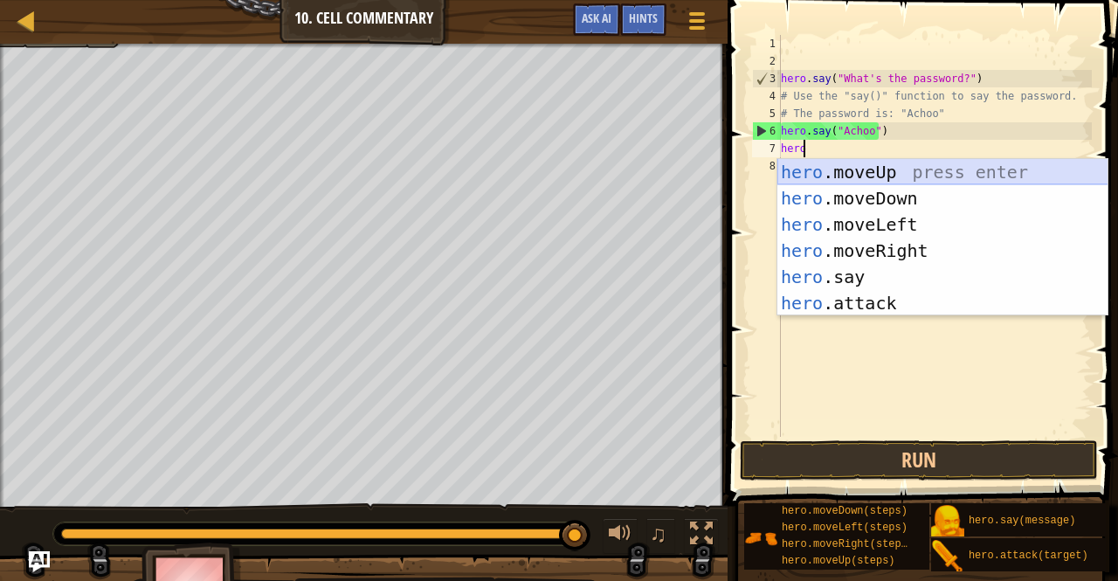
click at [826, 173] on div "hero .moveUp press enter hero .moveDown press enter hero .moveLeft press enter …" at bounding box center [942, 264] width 331 height 210
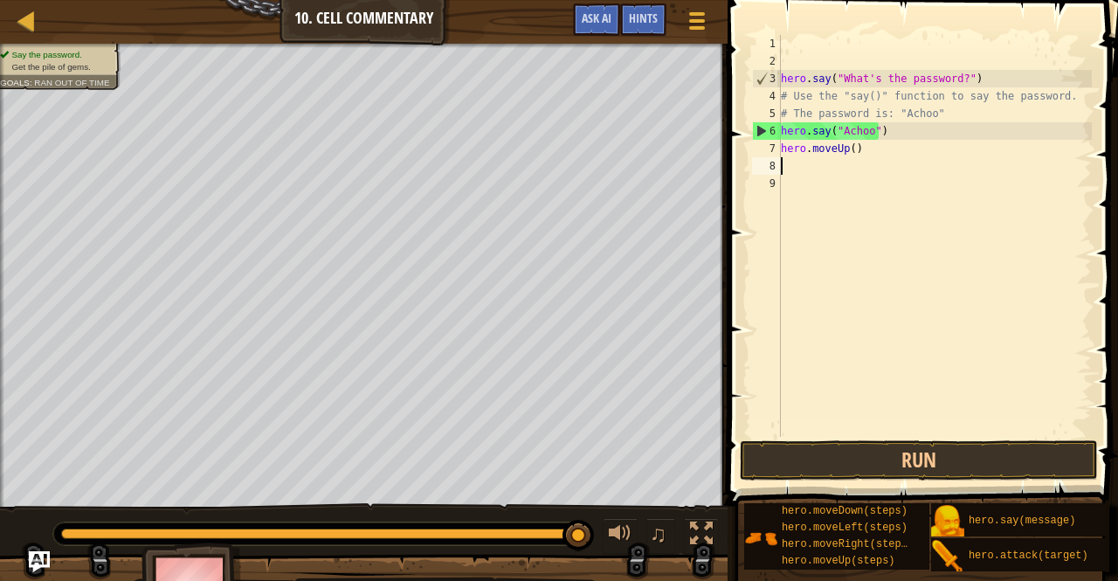
scroll to position [8, 0]
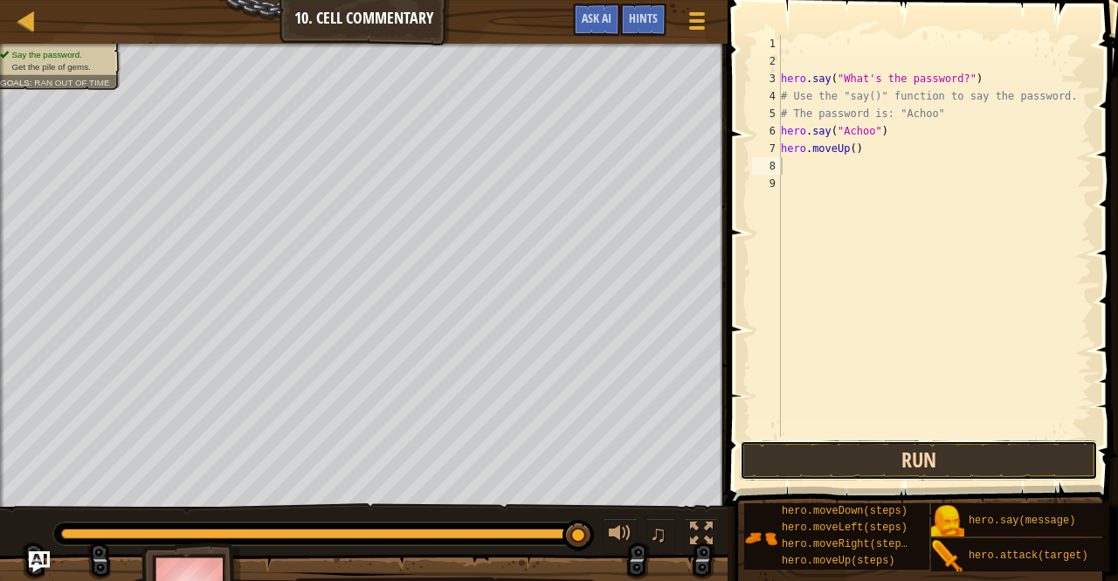
click at [916, 467] on button "Run" at bounding box center [919, 460] width 358 height 40
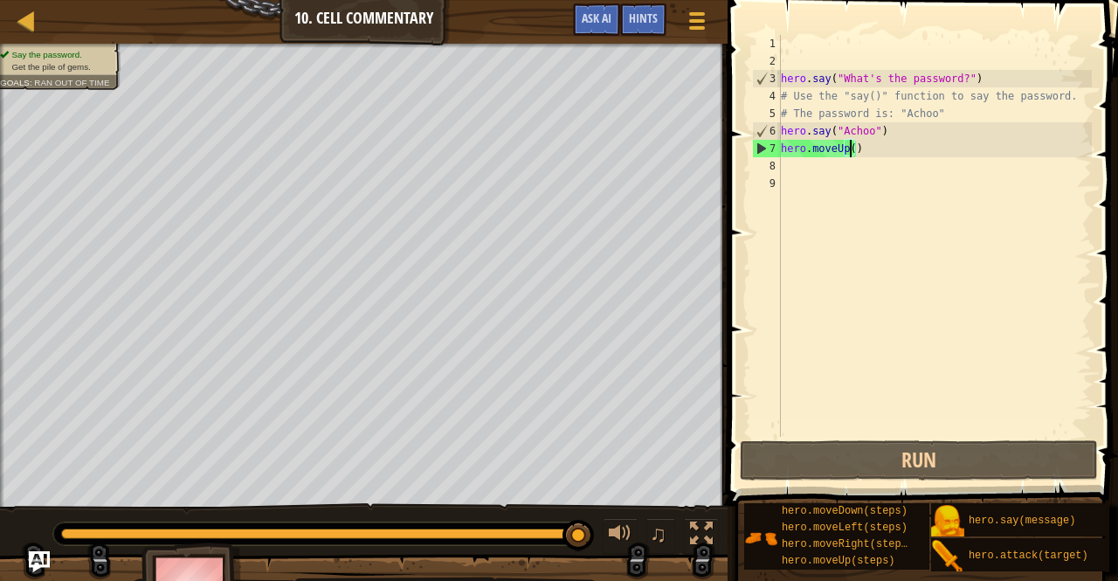
click at [852, 146] on div "hero . say ( "What's the password?" ) # Use the "say()" function to say the pas…" at bounding box center [934, 253] width 314 height 437
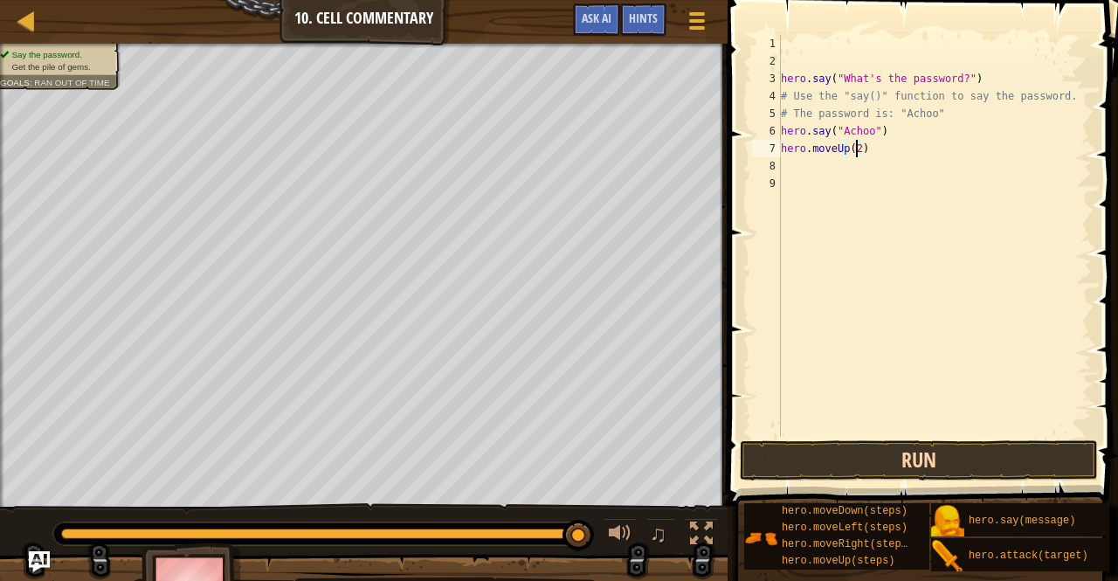
type textarea "hero.moveUp(2)"
click at [979, 457] on button "Run" at bounding box center [919, 460] width 358 height 40
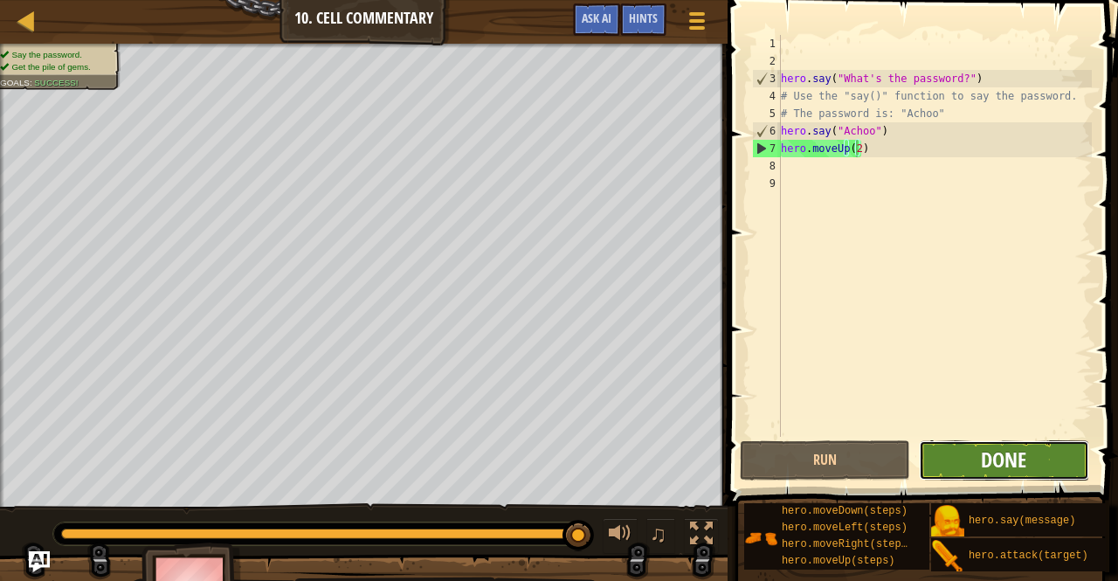
click at [1014, 459] on span "Done" at bounding box center [1003, 459] width 45 height 28
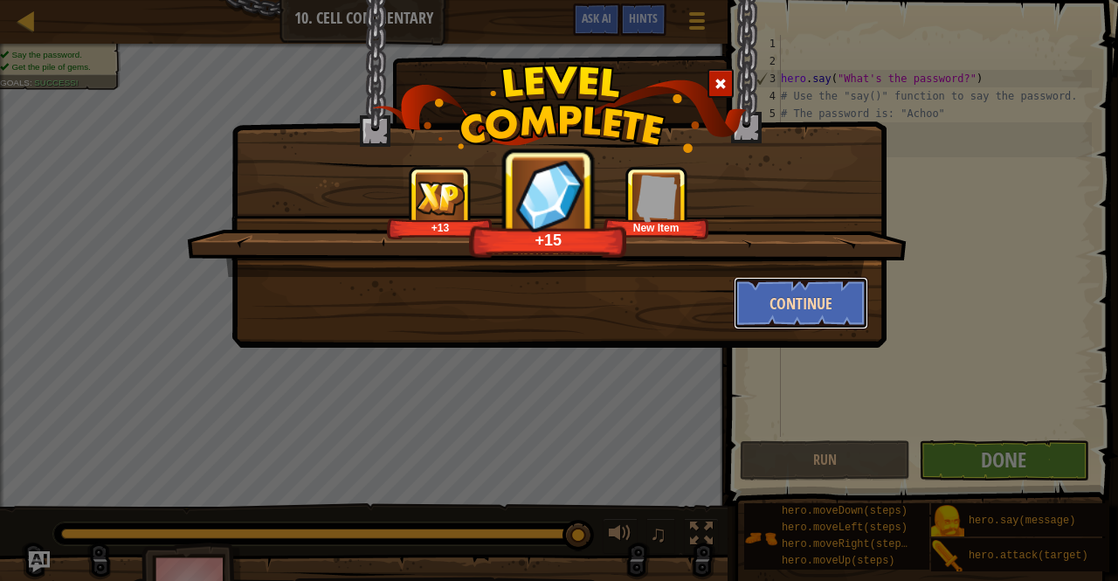
click at [773, 295] on button "Continue" at bounding box center [801, 303] width 135 height 52
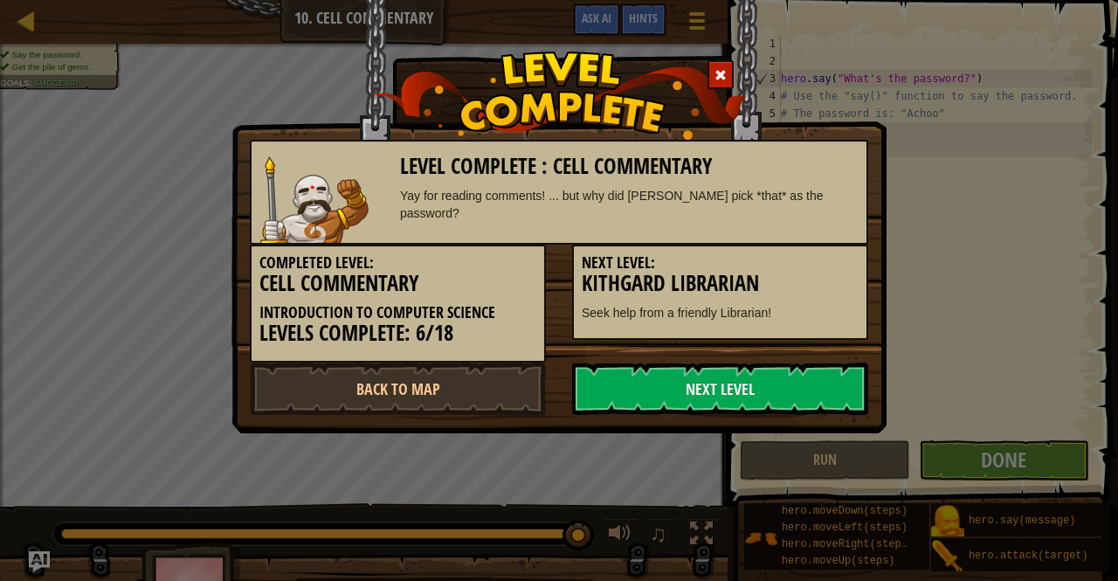
click at [773, 295] on div "Next Level: Kithgard Librarian Seek help from a friendly Librarian!" at bounding box center [720, 292] width 296 height 95
click at [730, 390] on link "Next Level" at bounding box center [720, 388] width 296 height 52
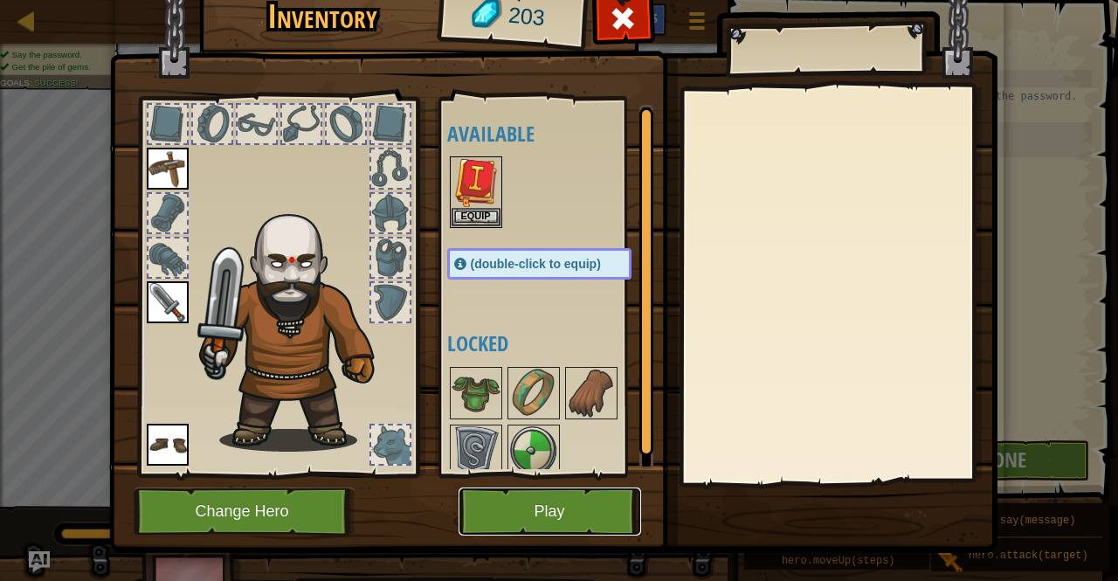
click at [552, 500] on button "Play" at bounding box center [550, 511] width 183 height 48
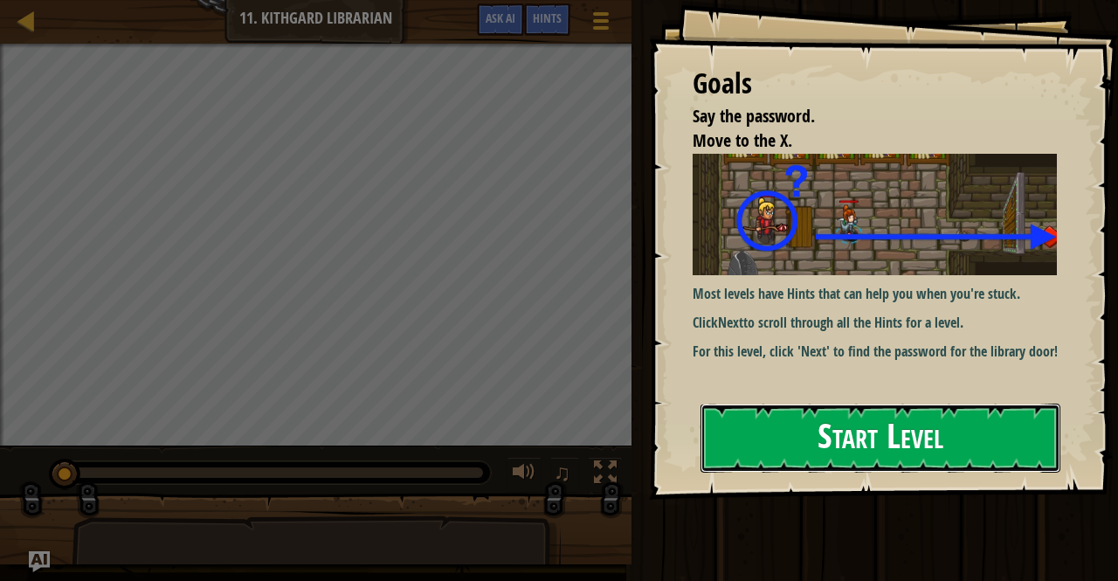
click at [776, 438] on button "Start Level" at bounding box center [880, 437] width 360 height 69
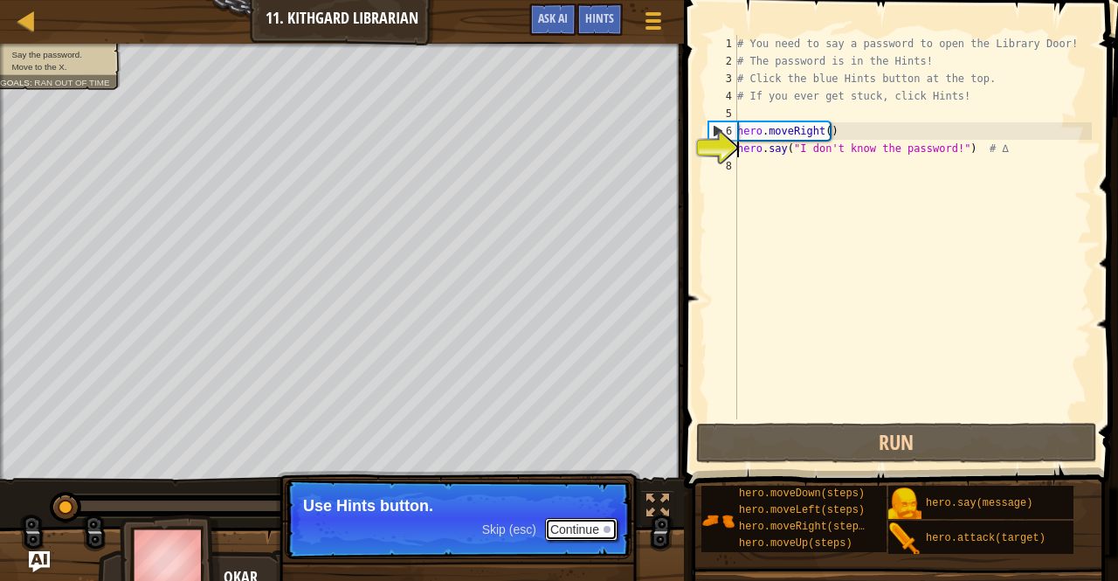
click at [601, 528] on button "Continue" at bounding box center [581, 529] width 72 height 23
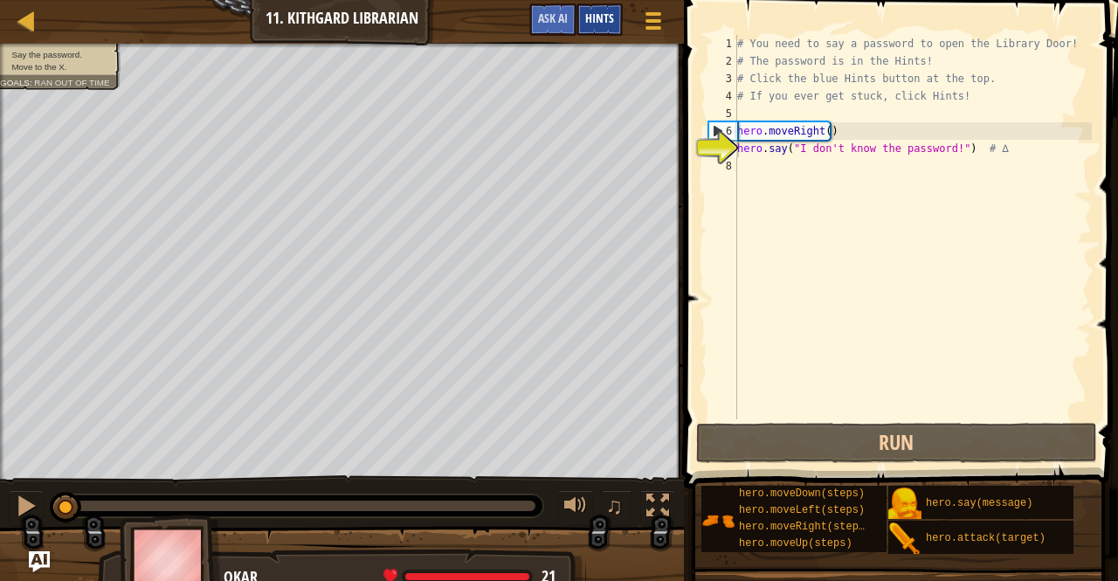
click at [612, 23] on span "Hints" at bounding box center [599, 18] width 29 height 17
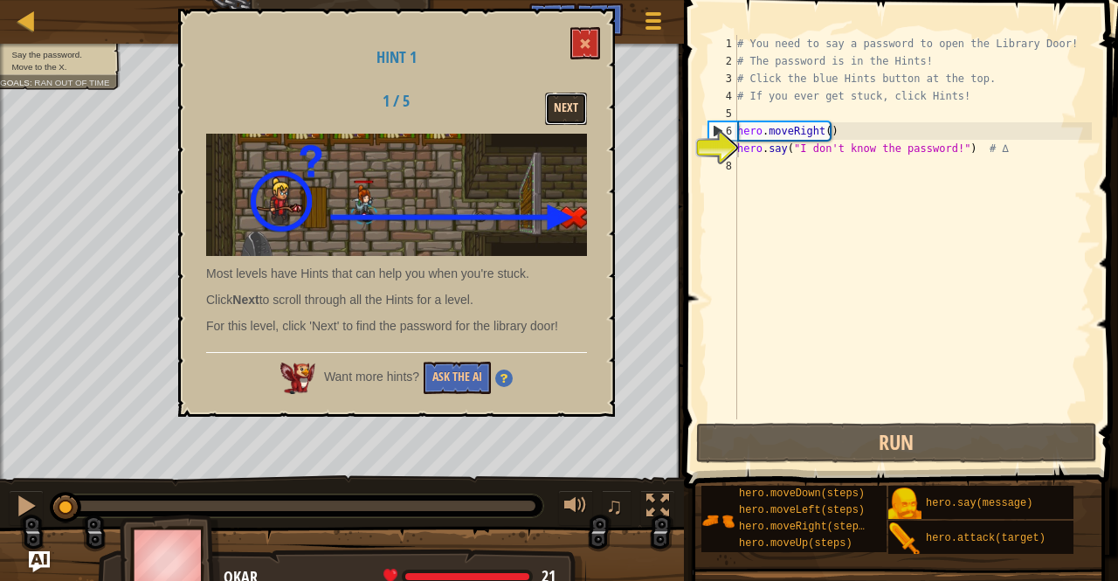
click at [561, 113] on button "Next" at bounding box center [566, 109] width 42 height 32
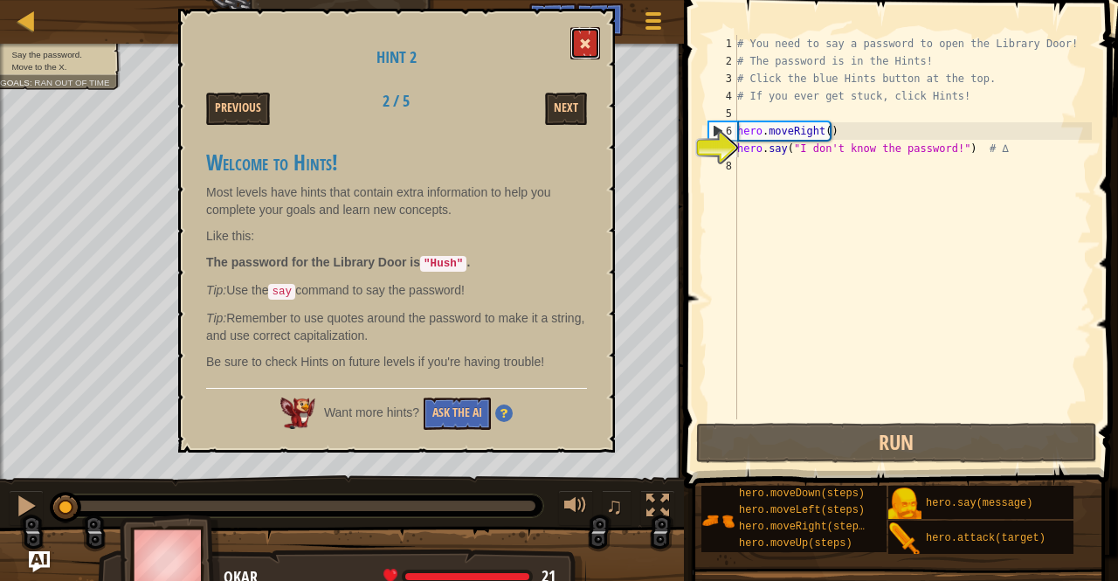
click at [576, 39] on button at bounding box center [585, 43] width 30 height 32
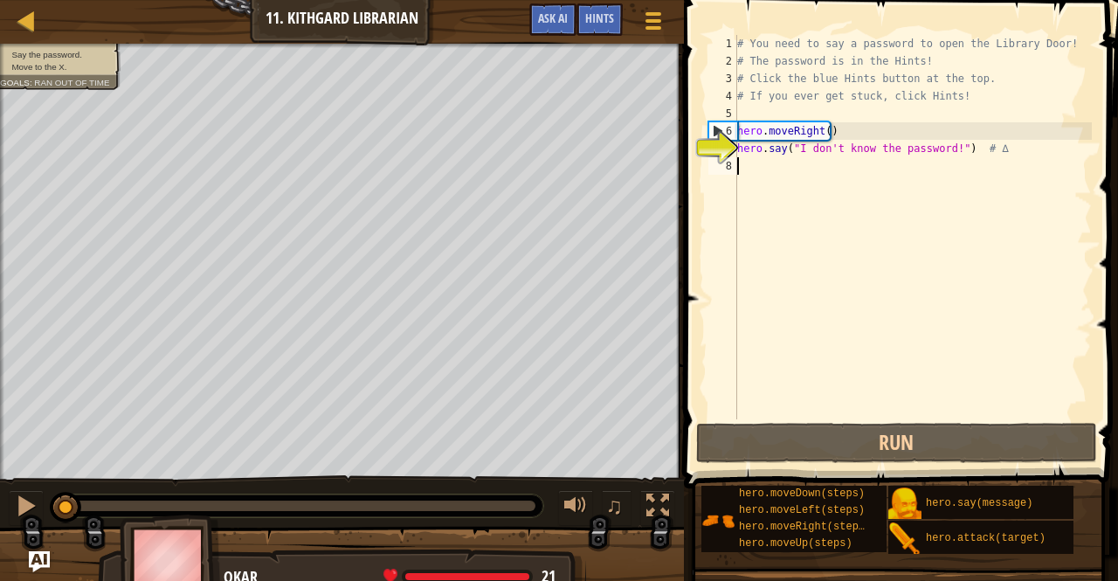
click at [754, 165] on div "# You need to say a password to open the Library Door! # The password is in the…" at bounding box center [913, 244] width 358 height 419
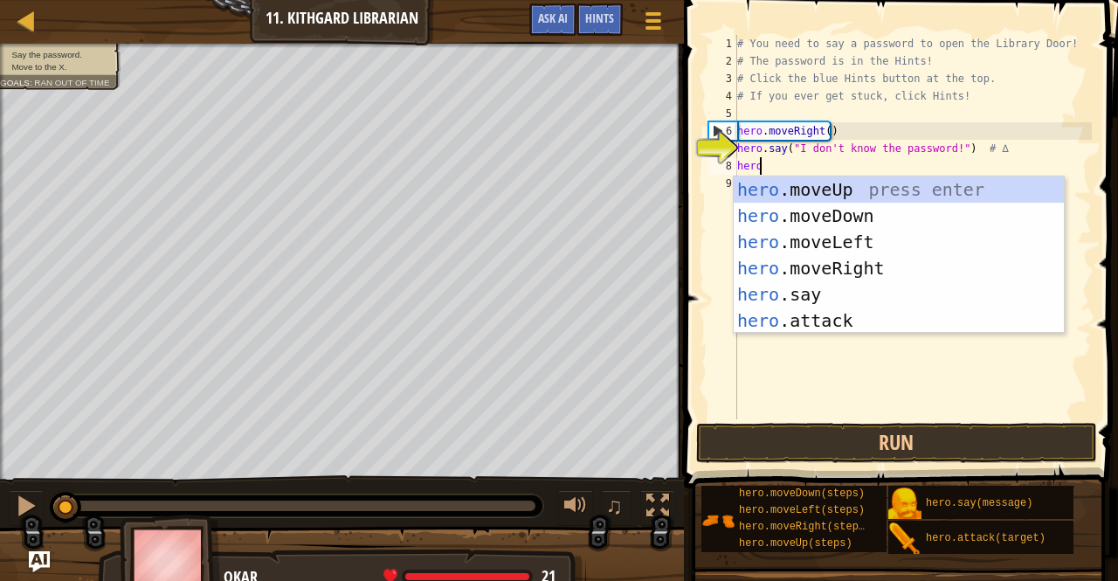
scroll to position [8, 1]
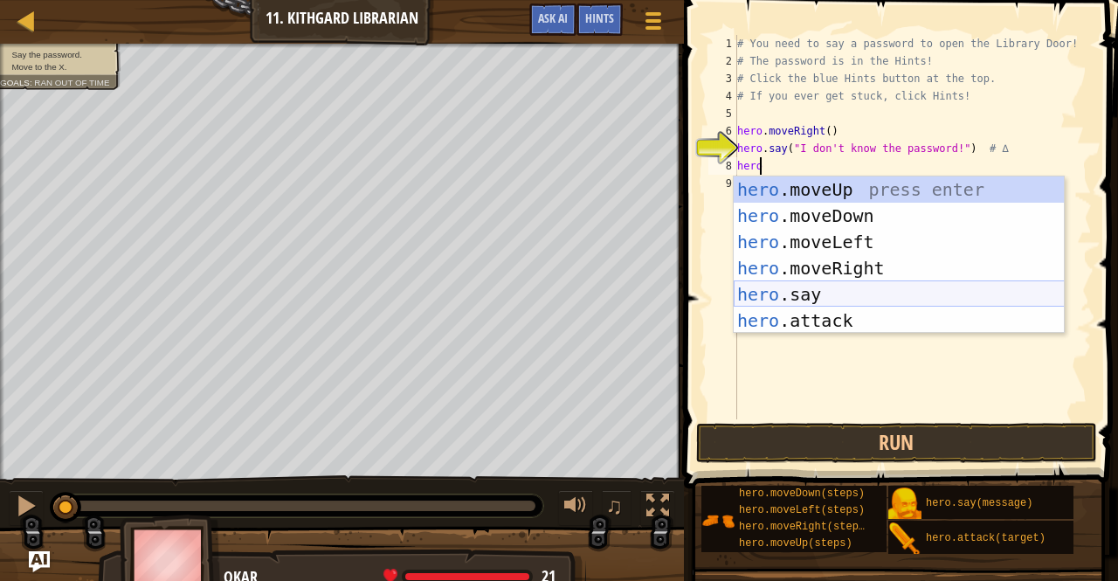
click at [797, 298] on div "hero .moveUp press enter hero .moveDown press enter hero .moveLeft press enter …" at bounding box center [899, 281] width 331 height 210
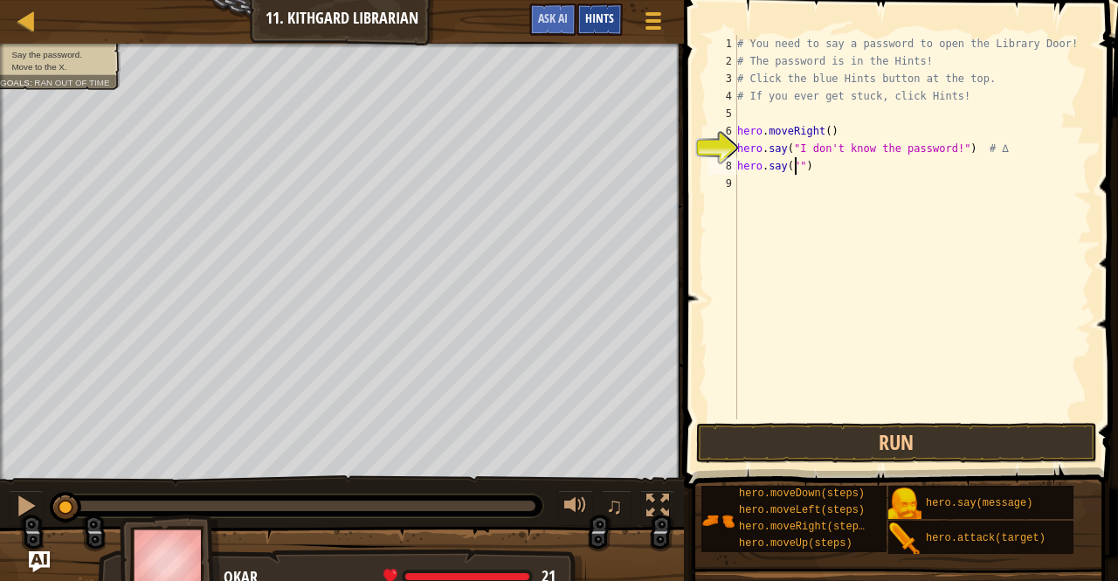
click at [584, 17] on div "Hints" at bounding box center [599, 19] width 46 height 32
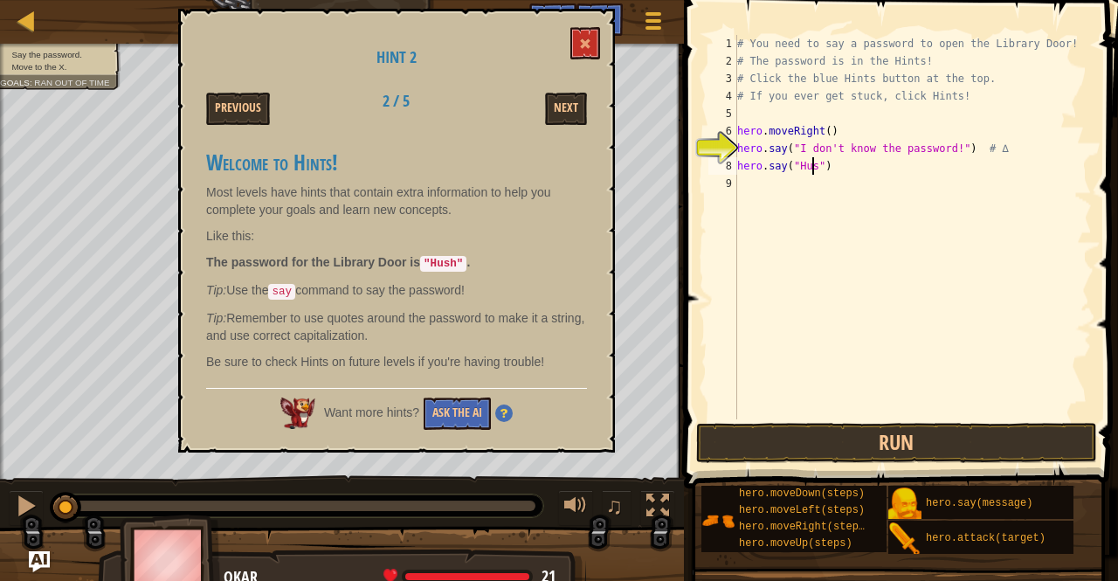
scroll to position [8, 7]
type textarea "hero.say("Hush")"
click at [579, 41] on button at bounding box center [585, 43] width 30 height 32
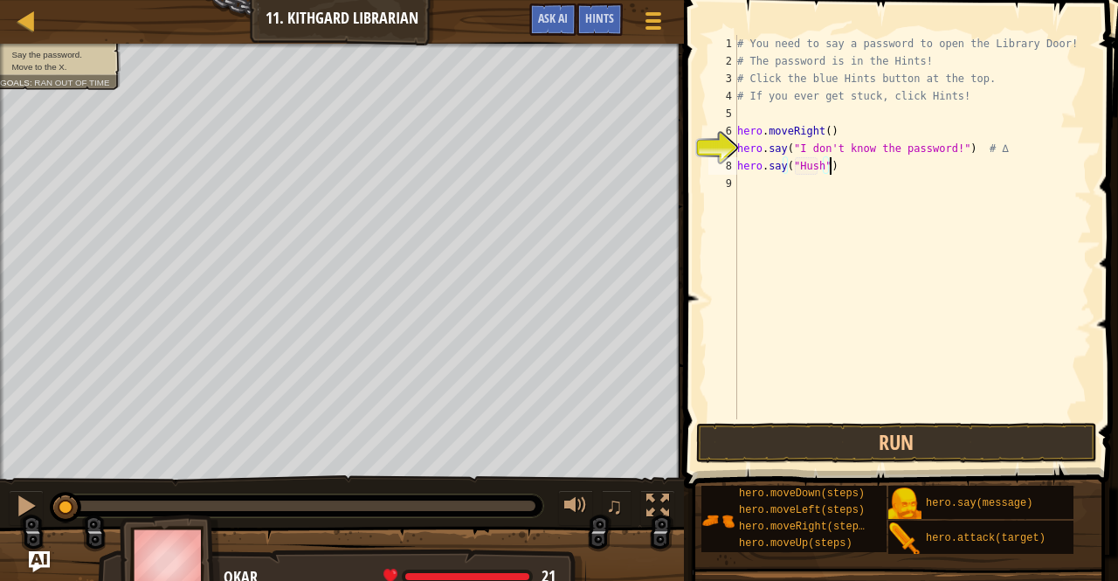
click at [858, 167] on div "# You need to say a password to open the Library Door! # The password is in the…" at bounding box center [913, 244] width 358 height 419
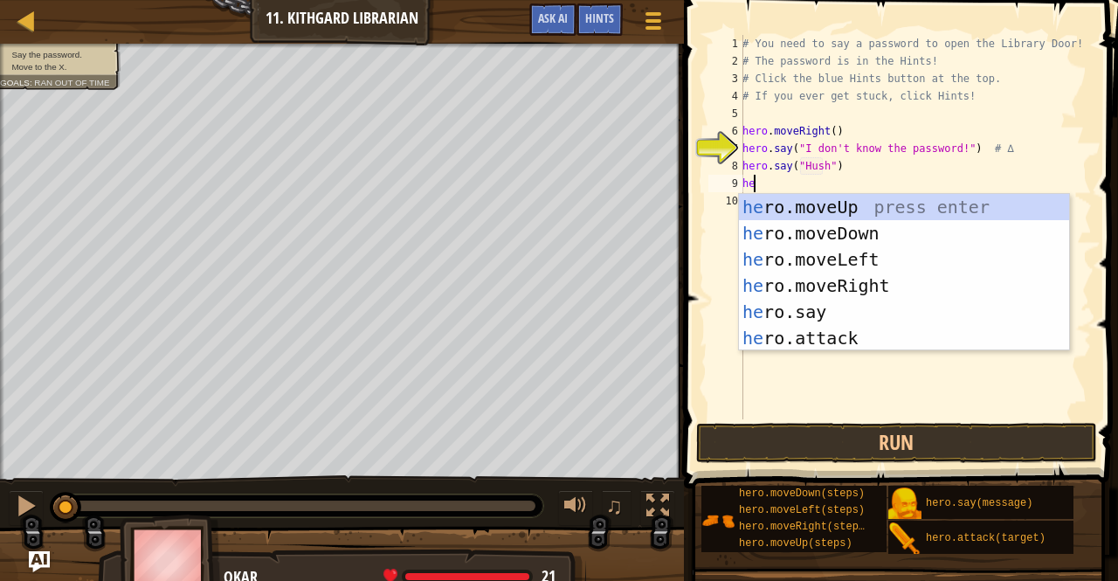
type textarea "hero"
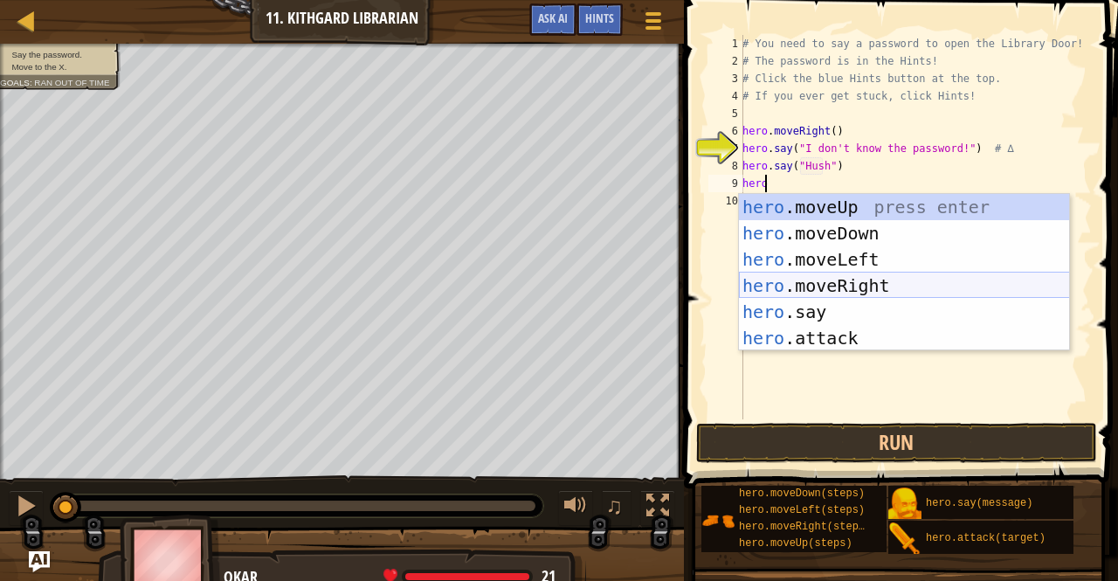
click at [845, 287] on div "hero .moveUp press enter hero .moveDown press enter hero .moveLeft press enter …" at bounding box center [904, 299] width 331 height 210
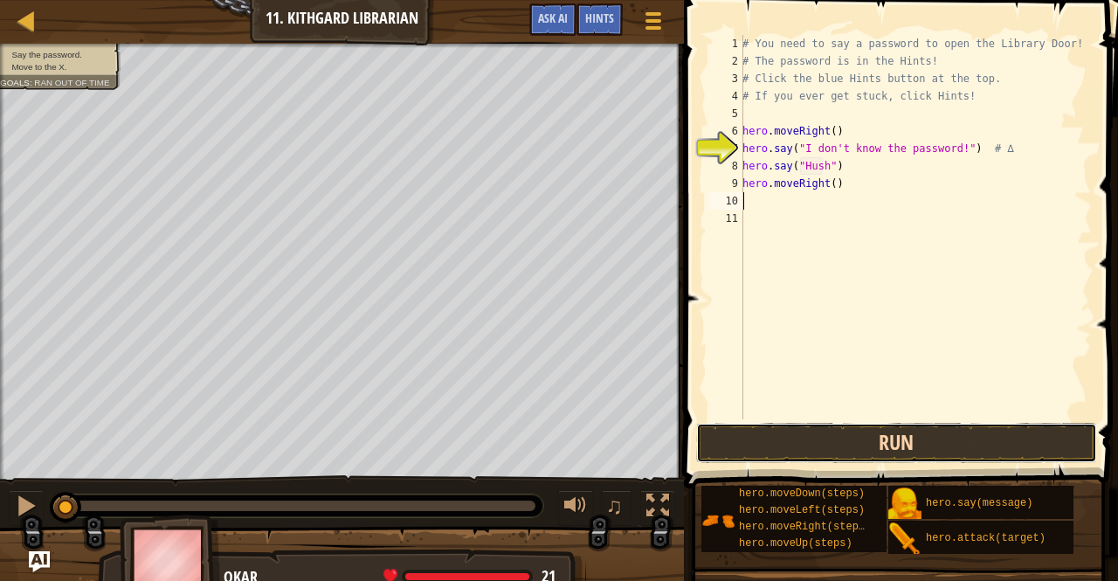
click at [799, 439] on button "Run" at bounding box center [896, 443] width 401 height 40
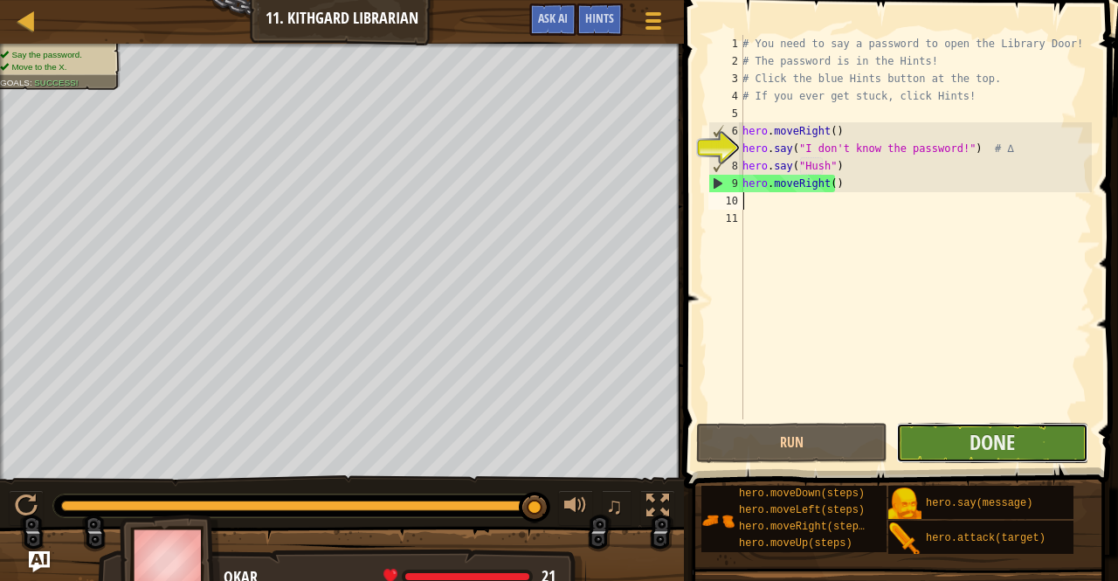
click at [938, 438] on button "Done" at bounding box center [991, 443] width 191 height 40
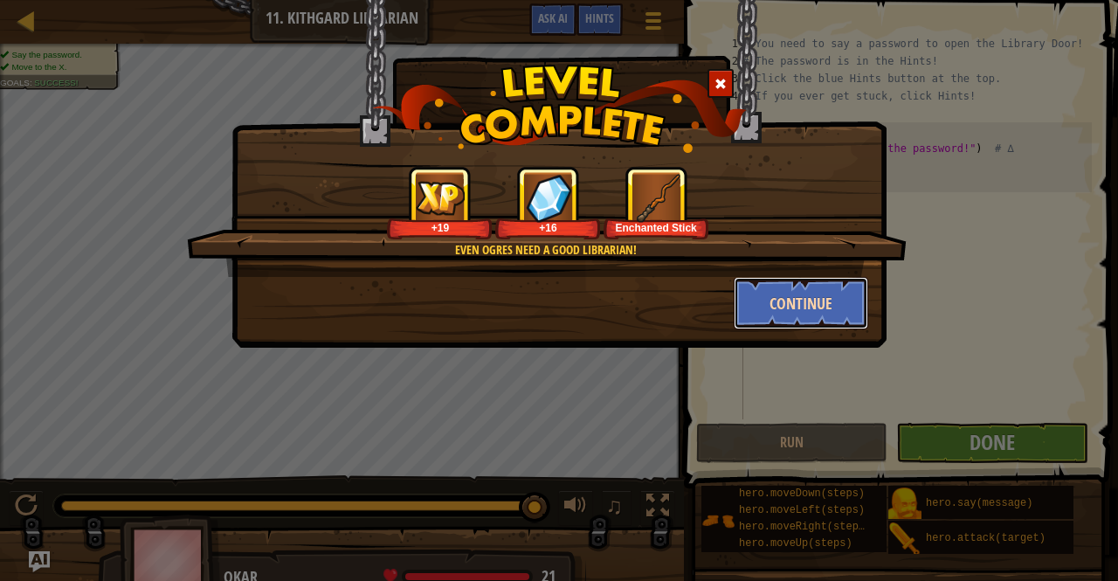
click at [785, 299] on button "Continue" at bounding box center [801, 303] width 135 height 52
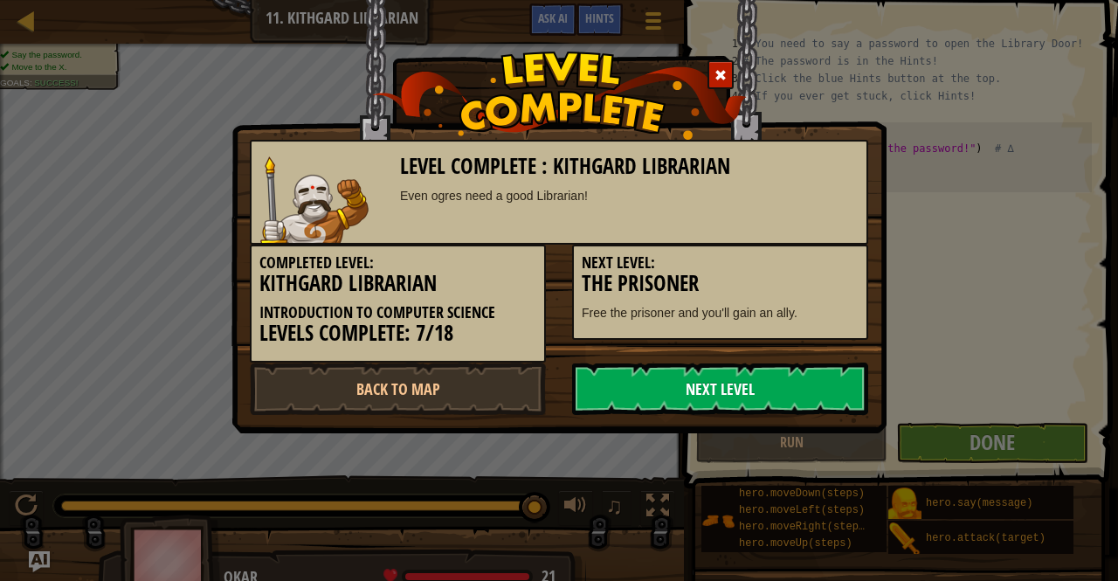
click at [770, 375] on link "Next Level" at bounding box center [720, 388] width 296 height 52
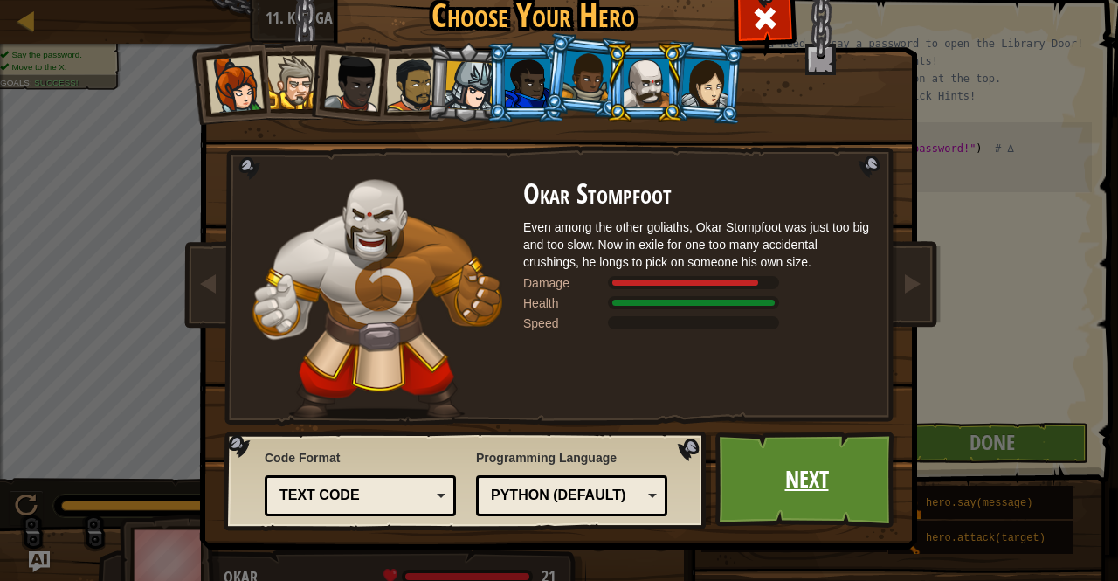
click at [790, 479] on link "Next" at bounding box center [806, 479] width 183 height 96
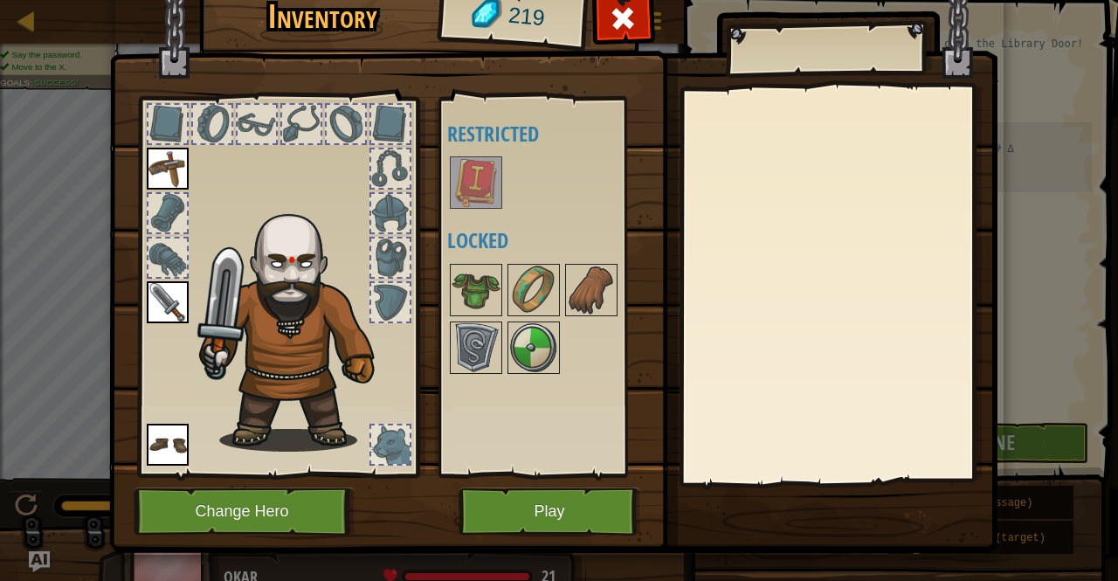
click at [569, 541] on img at bounding box center [553, 236] width 888 height 634
click at [529, 493] on button "Play" at bounding box center [550, 511] width 183 height 48
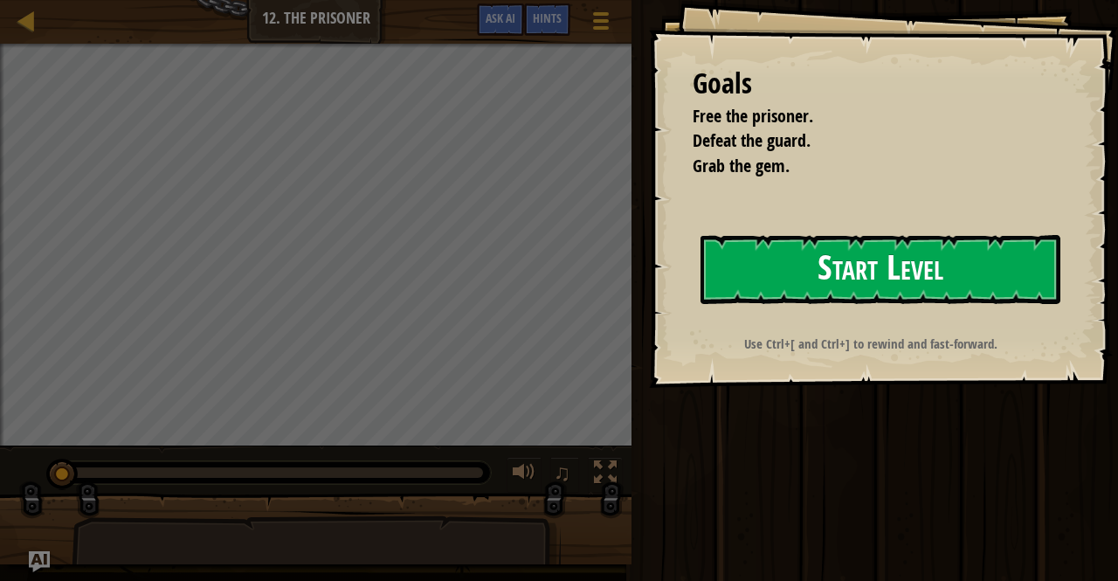
click at [785, 273] on button "Start Level" at bounding box center [880, 269] width 360 height 69
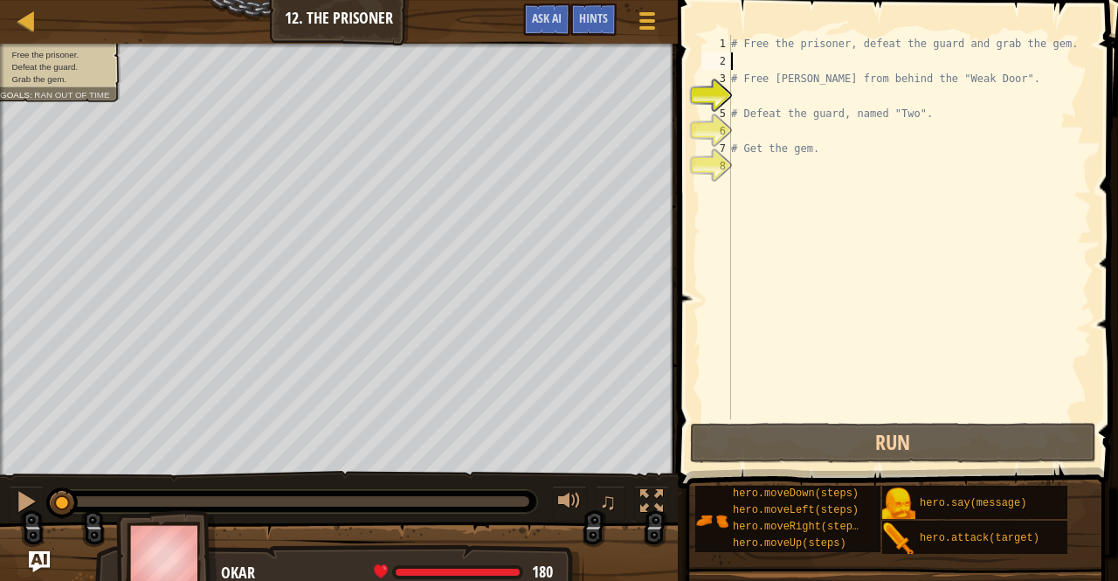
click at [815, 59] on div "# Free the prisoner, defeat the guard and grab the gem. # Free [PERSON_NAME] fr…" at bounding box center [910, 244] width 364 height 419
click at [791, 166] on div "# Free the prisoner, defeat the guard and grab the gem. # Free [PERSON_NAME] fr…" at bounding box center [910, 244] width 364 height 419
click at [749, 92] on div "# Free the prisoner, defeat the guard and grab the gem. # Free [PERSON_NAME] fr…" at bounding box center [910, 244] width 364 height 419
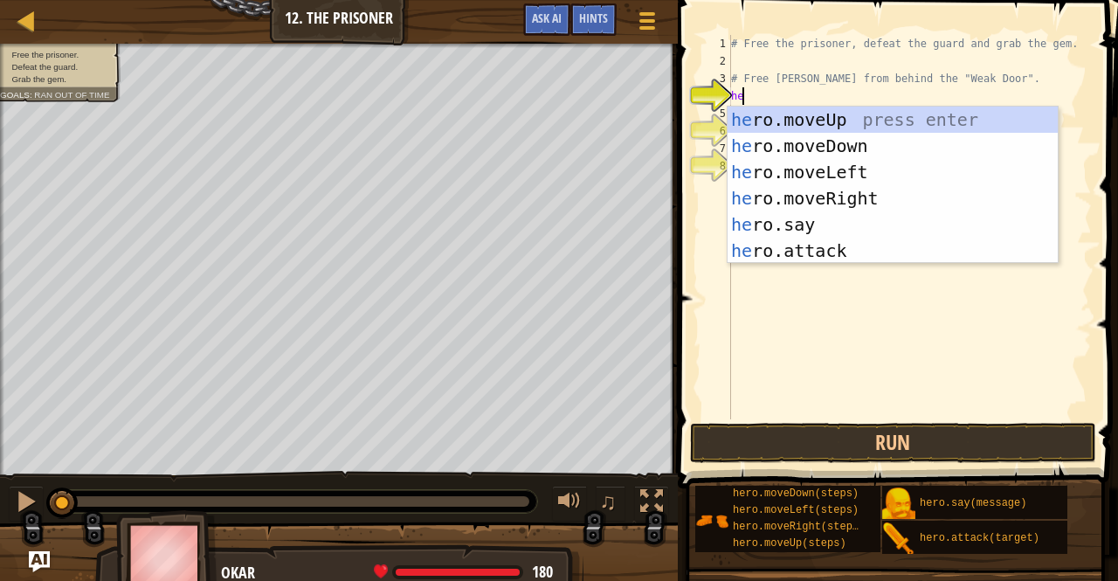
type textarea "her"
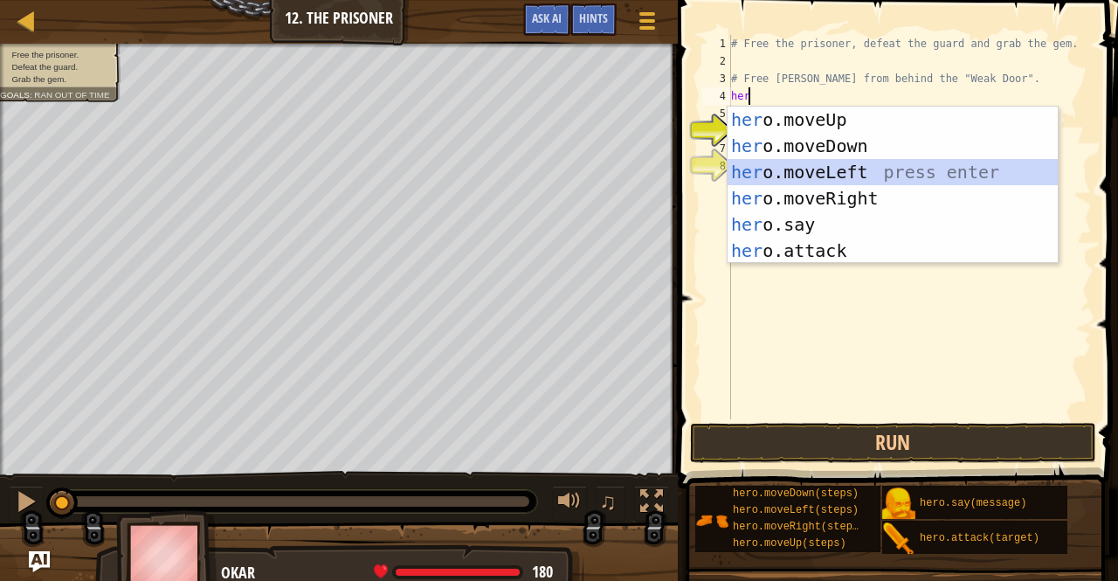
click at [799, 181] on div "her o.moveUp press enter her o.moveDown press enter her o.moveLeft press enter …" at bounding box center [893, 212] width 331 height 210
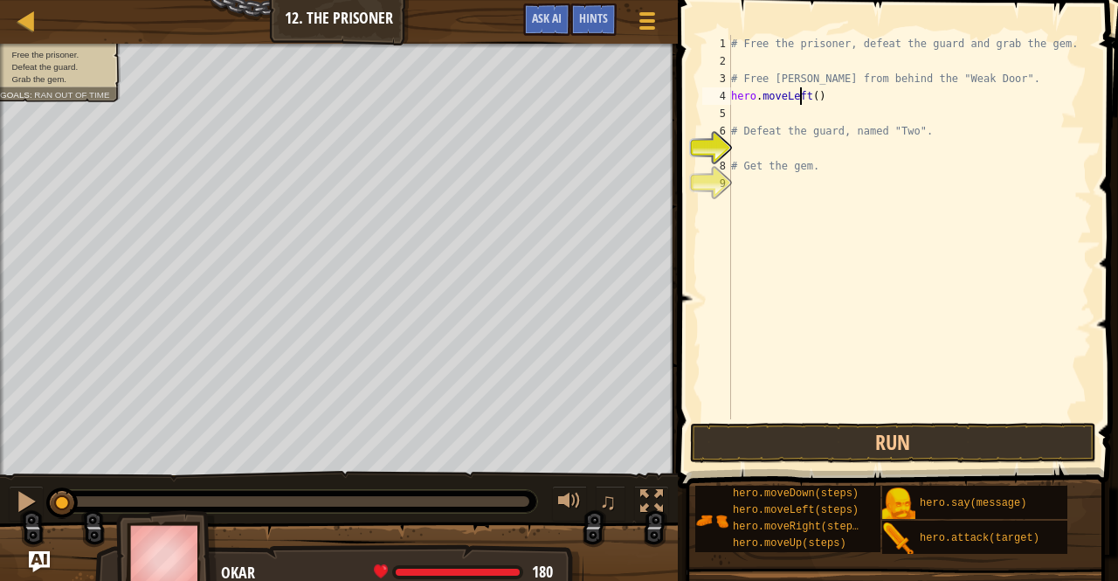
click at [802, 93] on div "# Free the prisoner, defeat the guard and grab the gem. # Free [PERSON_NAME] fr…" at bounding box center [910, 244] width 364 height 419
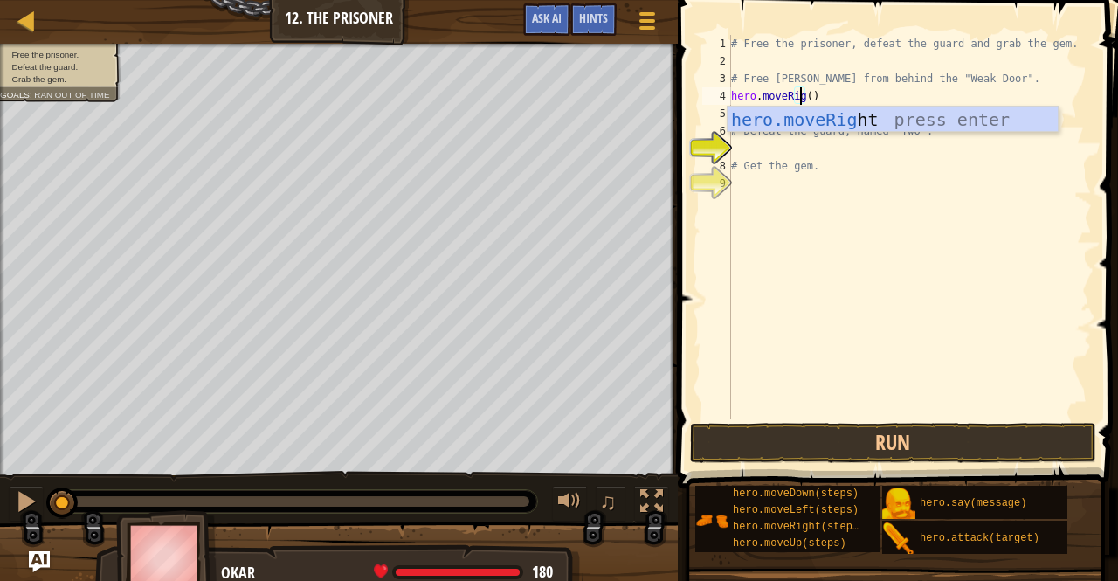
scroll to position [8, 6]
type textarea "hero.moveRight()"
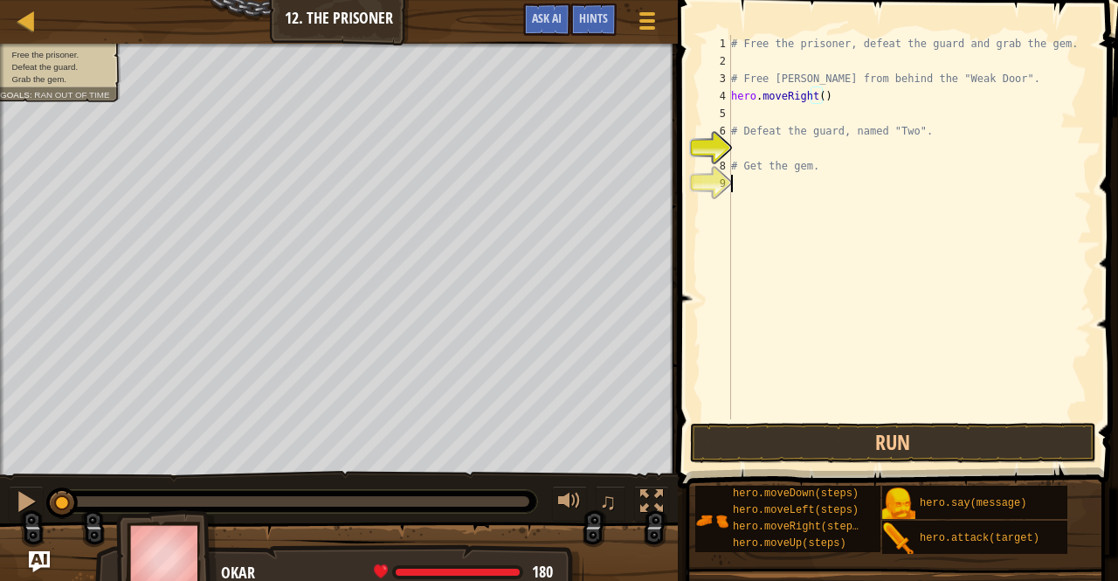
click at [882, 188] on div "# Free the prisoner, defeat the guard and grab the gem. # Free [PERSON_NAME] fr…" at bounding box center [910, 244] width 364 height 419
click at [816, 118] on div "# Free the prisoner, defeat the guard and grab the gem. # Free [PERSON_NAME] fr…" at bounding box center [910, 244] width 364 height 419
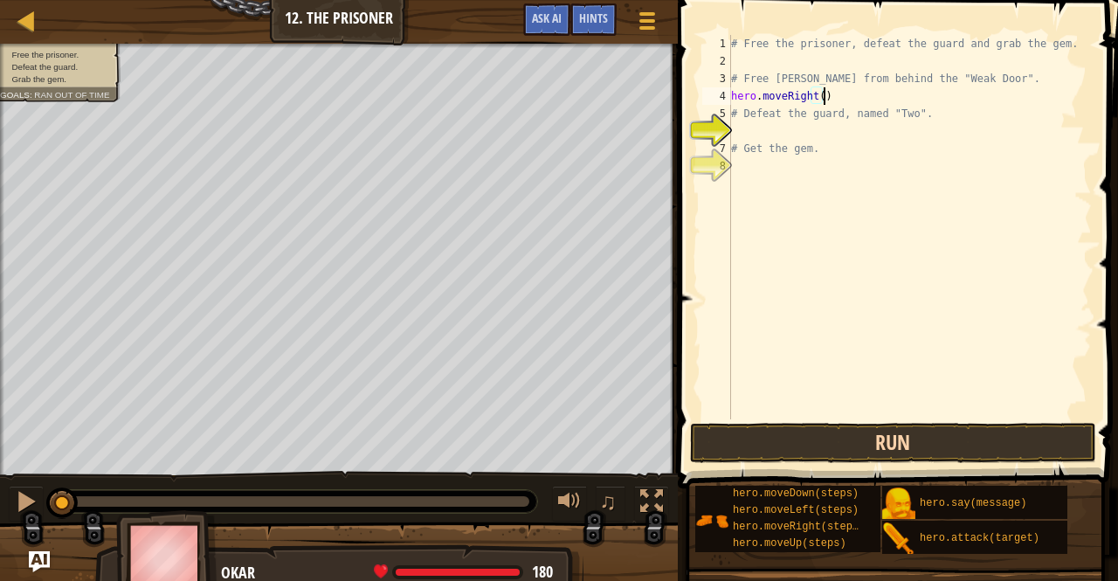
type textarea "hero.moveRight()"
click at [934, 443] on button "Run" at bounding box center [893, 443] width 407 height 40
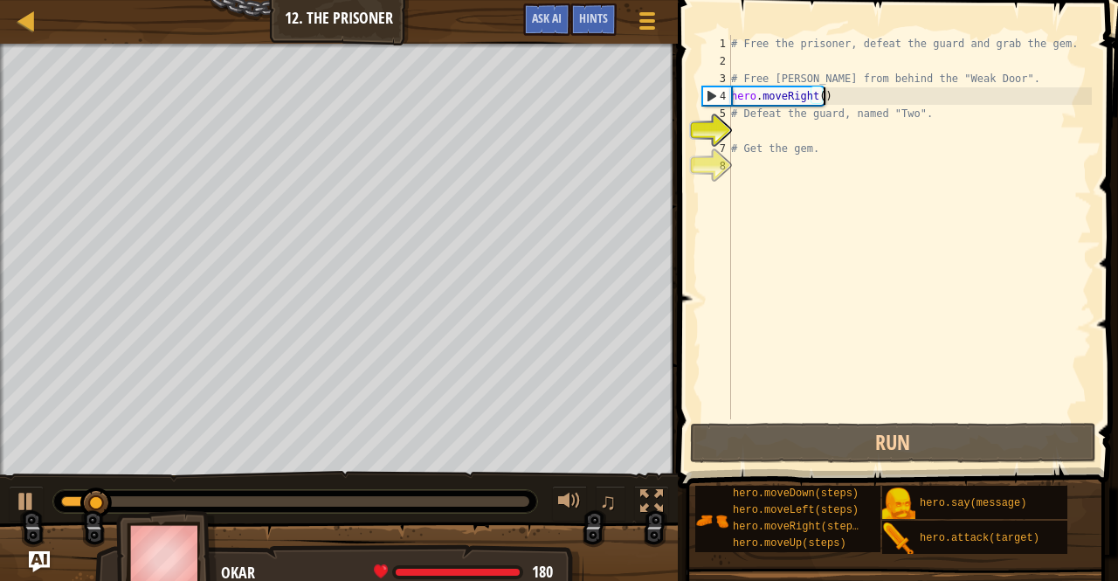
click at [849, 92] on div "# Free the prisoner, defeat the guard and grab the gem. # Free [PERSON_NAME] fr…" at bounding box center [910, 244] width 364 height 419
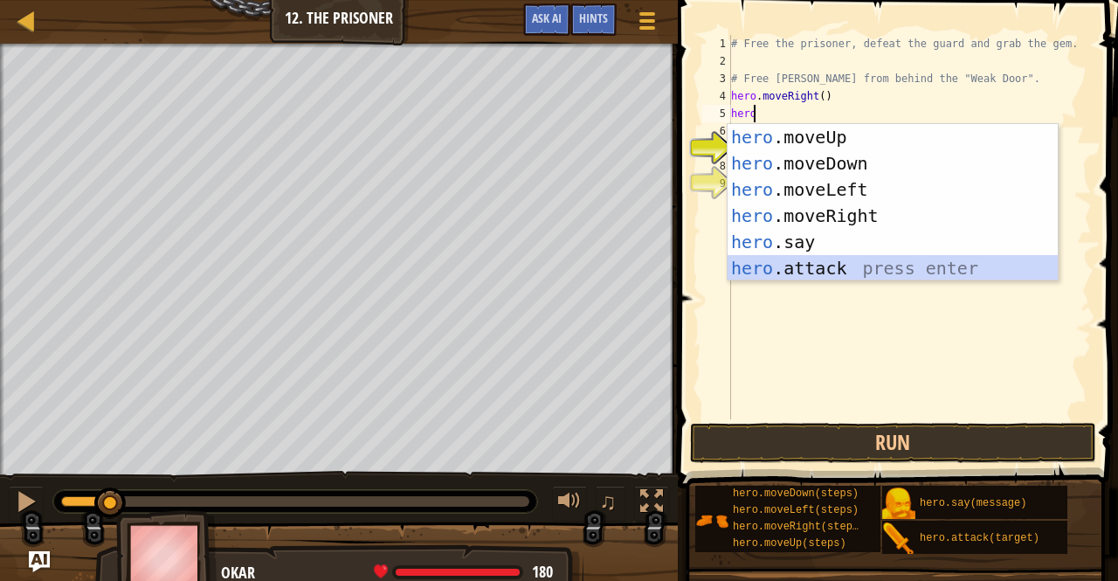
click at [844, 272] on div "hero .moveUp press enter hero .moveDown press enter hero .moveLeft press enter …" at bounding box center [893, 229] width 331 height 210
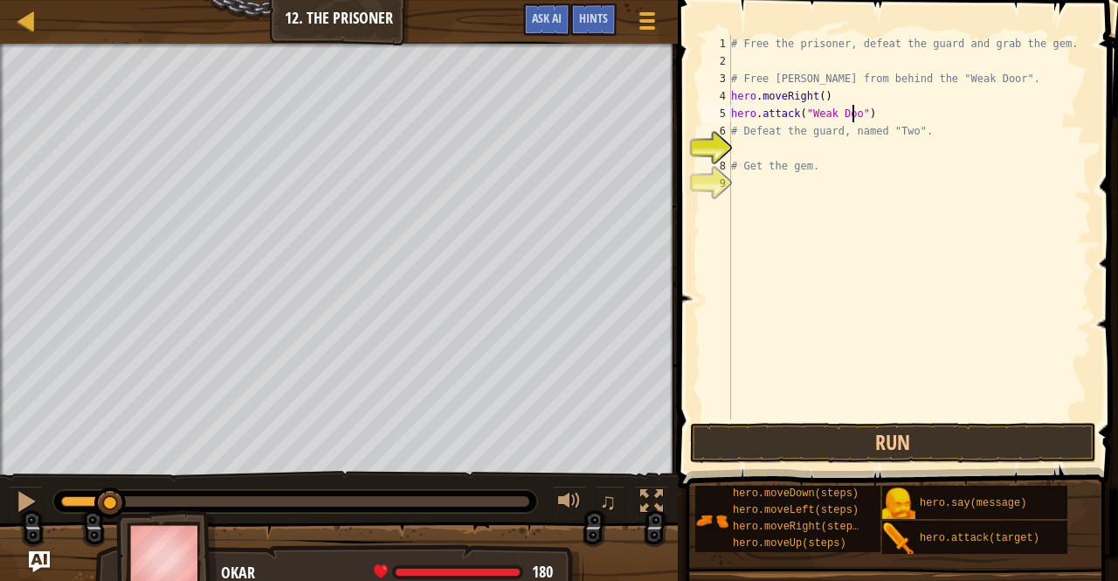
scroll to position [8, 10]
type textarea "hero.attack("Weak Door")"
click at [907, 431] on button "Run" at bounding box center [893, 443] width 407 height 40
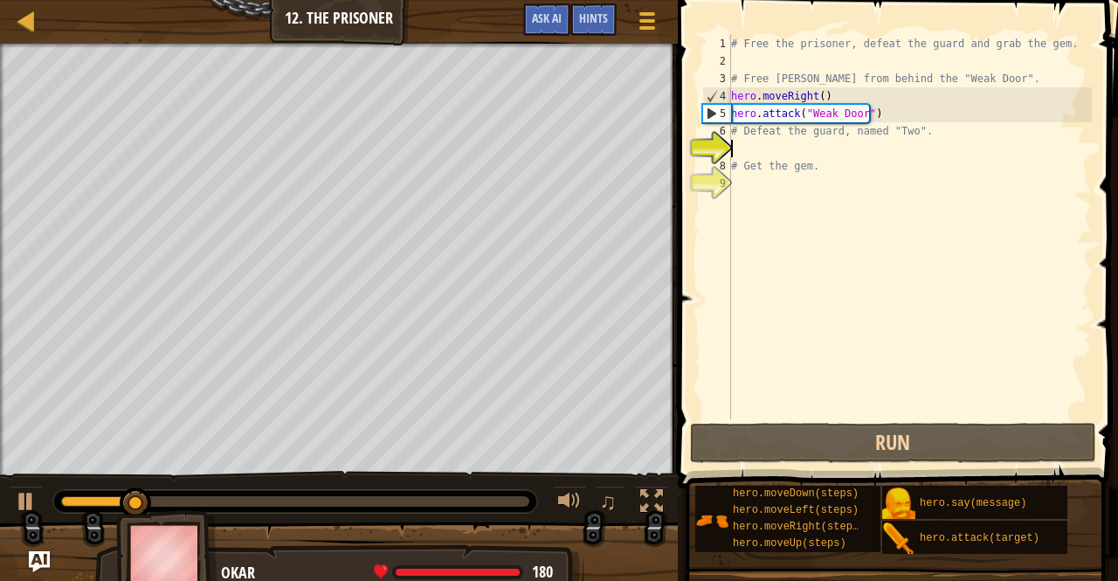
click at [790, 148] on div "# Free the prisoner, defeat the guard and grab the gem. # Free [PERSON_NAME] fr…" at bounding box center [910, 244] width 364 height 419
click at [904, 107] on div "# Free the prisoner, defeat the guard and grab the gem. # Free [PERSON_NAME] fr…" at bounding box center [910, 244] width 364 height 419
type textarea "hero.attack("Weak Door")"
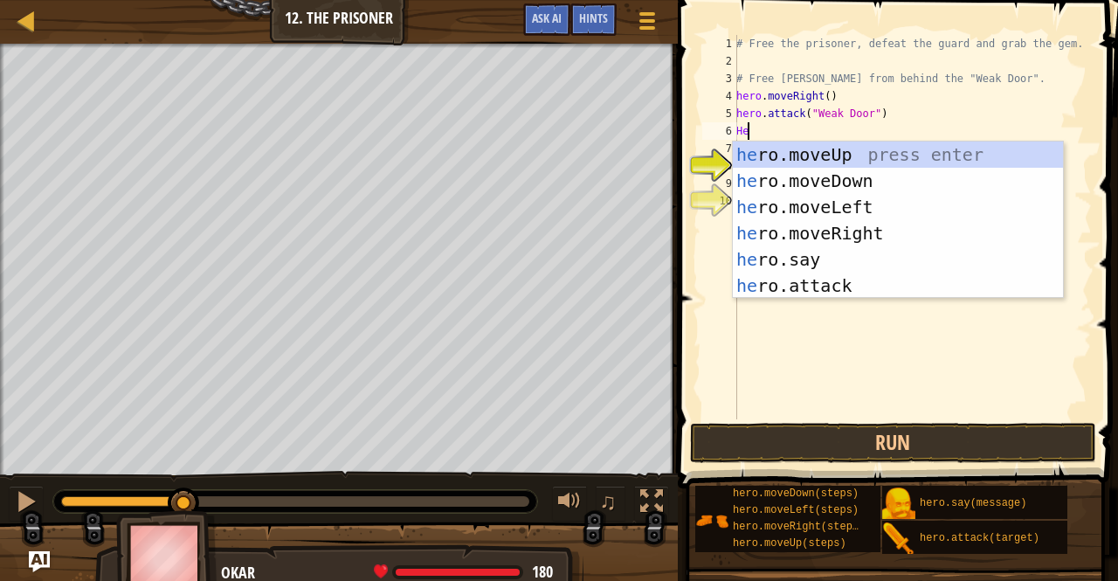
type textarea "H"
type textarea "hero"
click at [835, 235] on div "hero .moveUp press enter hero .moveDown press enter hero .moveLeft press enter …" at bounding box center [898, 246] width 331 height 210
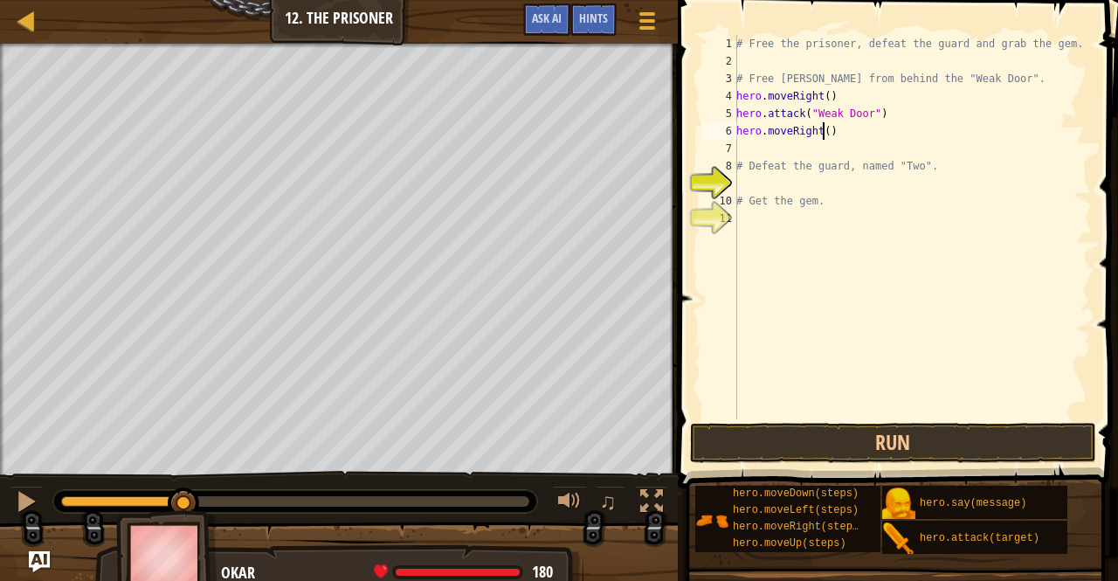
click at [824, 134] on div "# Free the prisoner, defeat the guard and grab the gem. # Free [PERSON_NAME] fr…" at bounding box center [912, 244] width 359 height 419
click at [816, 162] on div "# Free the prisoner, defeat the guard and grab the gem. # Free [PERSON_NAME] fr…" at bounding box center [912, 244] width 359 height 419
type textarea "# Defeat the guard, named "Two"."
click at [799, 150] on div "# Free the prisoner, defeat the guard and grab the gem. # Free [PERSON_NAME] fr…" at bounding box center [912, 244] width 359 height 419
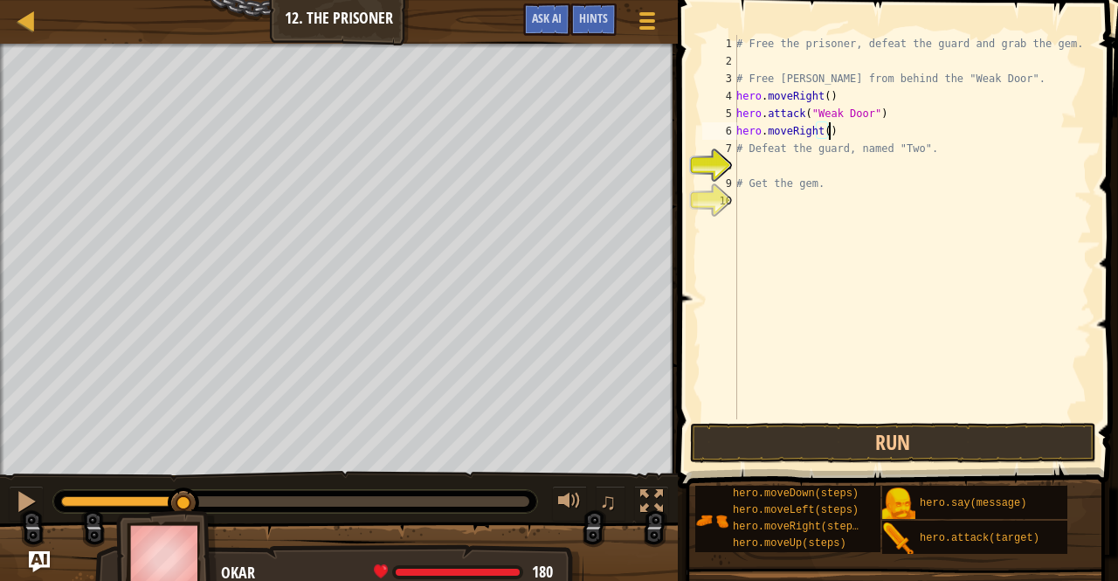
click at [826, 133] on div "# Free the prisoner, defeat the guard and grab the gem. # Free [PERSON_NAME] fr…" at bounding box center [912, 244] width 359 height 419
click at [824, 133] on div "# Free the prisoner, defeat the guard and grab the gem. # Free [PERSON_NAME] fr…" at bounding box center [912, 244] width 359 height 419
click at [852, 141] on div "# Free the prisoner, defeat the guard and grab the gem. # Free [PERSON_NAME] fr…" at bounding box center [912, 244] width 359 height 419
click at [853, 128] on div "# Free the prisoner, defeat the guard and grab the gem. # Free [PERSON_NAME] fr…" at bounding box center [912, 244] width 359 height 419
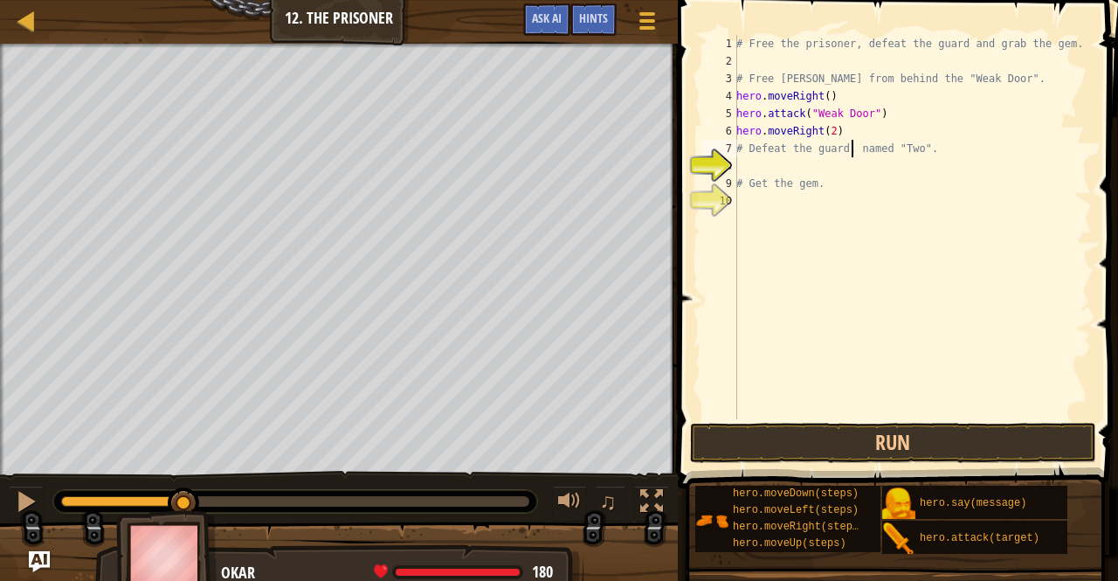
type textarea "hero.moveRight(2)"
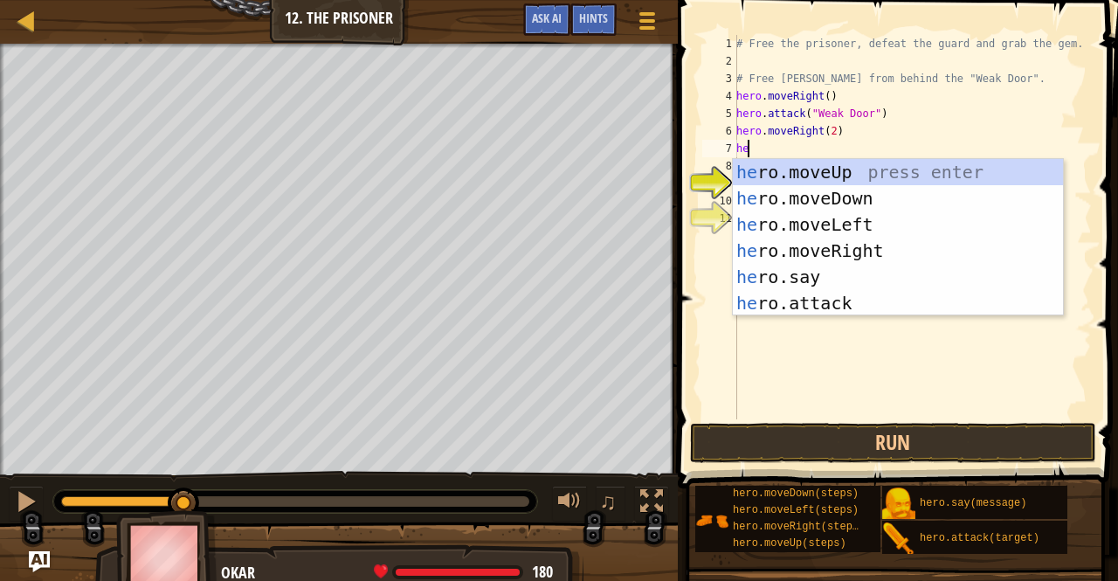
type textarea "her"
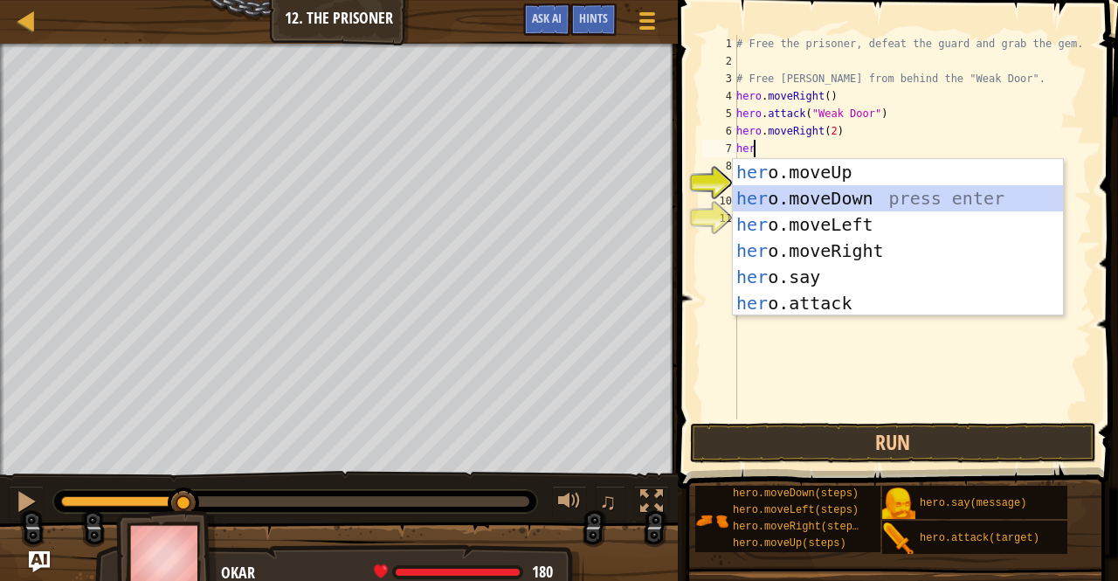
click at [849, 185] on div "her o.moveUp press enter her o.moveDown press enter her o.moveLeft press enter …" at bounding box center [898, 264] width 331 height 210
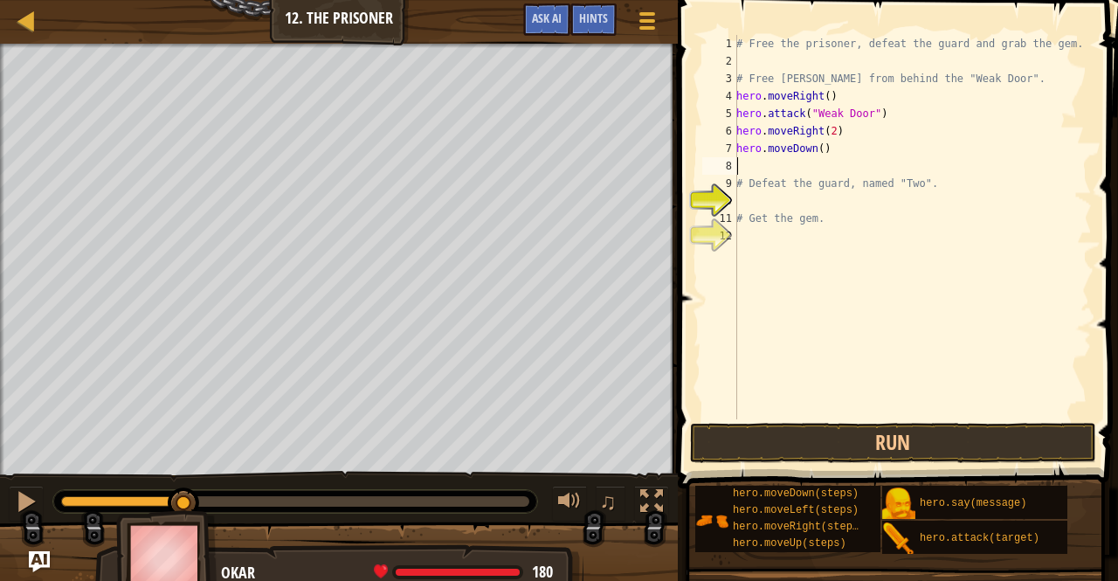
click at [816, 148] on div "# Free the prisoner, defeat the guard and grab the gem. # Free [PERSON_NAME] fr…" at bounding box center [912, 244] width 359 height 419
type textarea "hero.moveDown(2)"
click at [837, 166] on div "# Free the prisoner, defeat the guard and grab the gem. # Free [PERSON_NAME] fr…" at bounding box center [912, 244] width 359 height 419
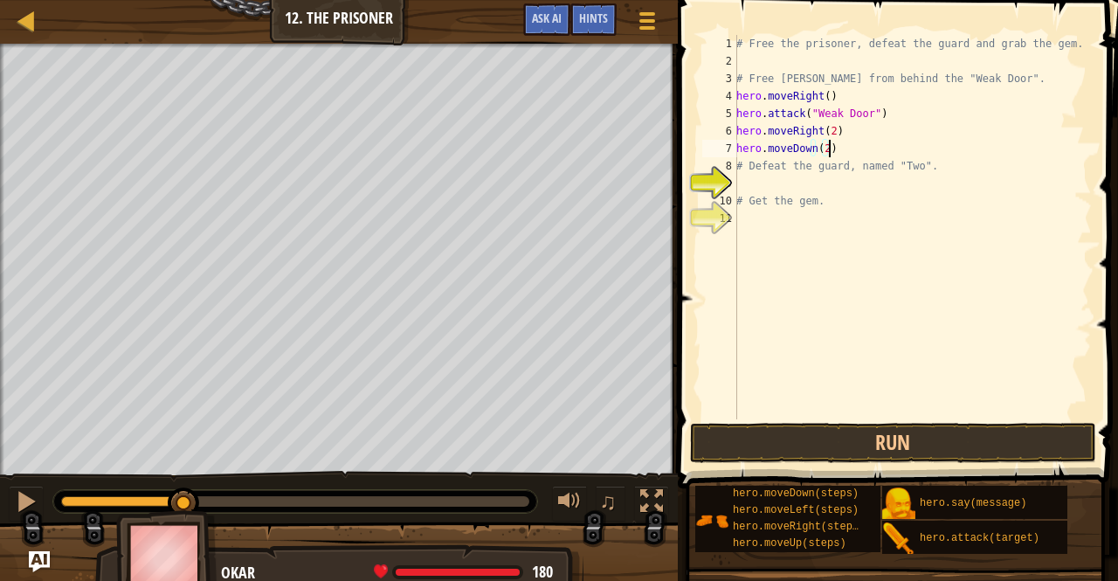
type textarea "hero.moveDown(2)"
